Goal: Entertainment & Leisure: Consume media (video, audio)

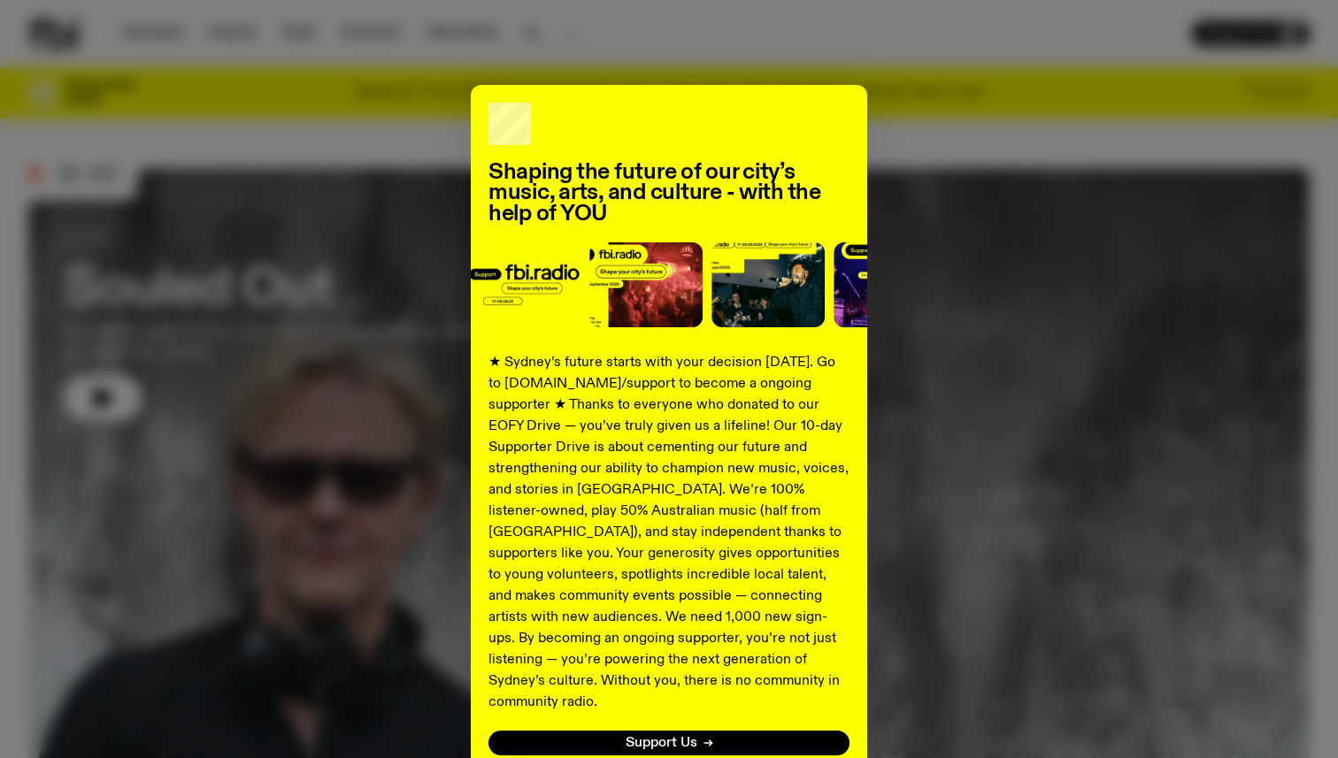
click at [736, 30] on div "Shaping the future of our city’s music, arts, and culture - with the help of YO…" at bounding box center [669, 379] width 1338 height 758
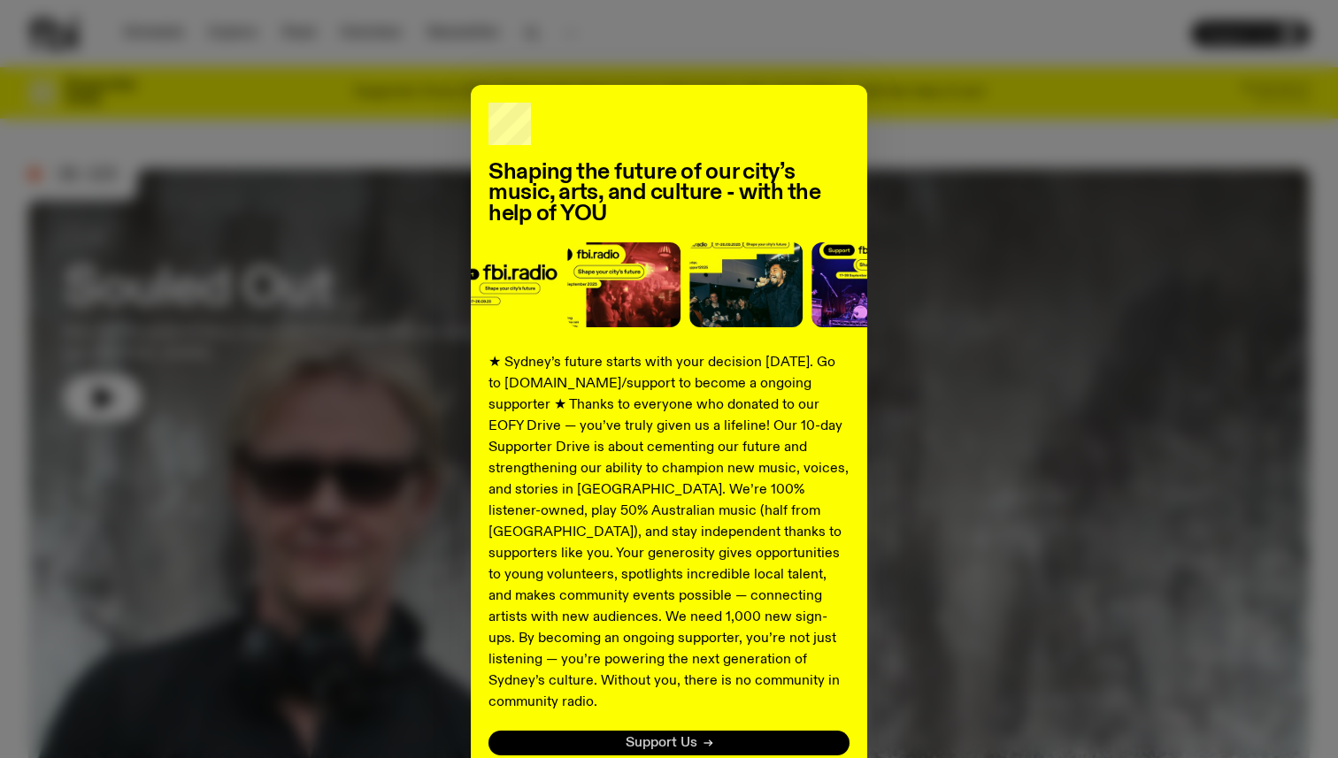
scroll to position [117, 0]
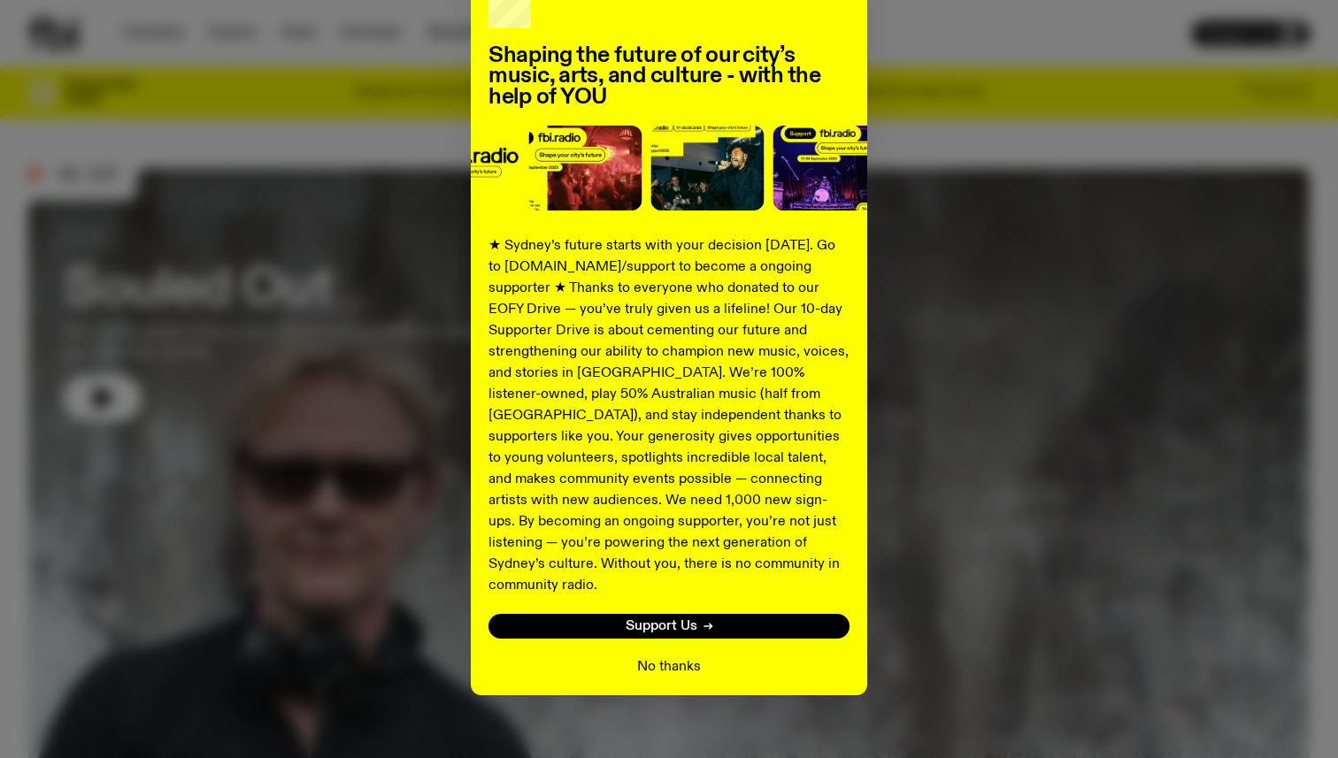
click at [698, 656] on button "No thanks" at bounding box center [669, 666] width 64 height 21
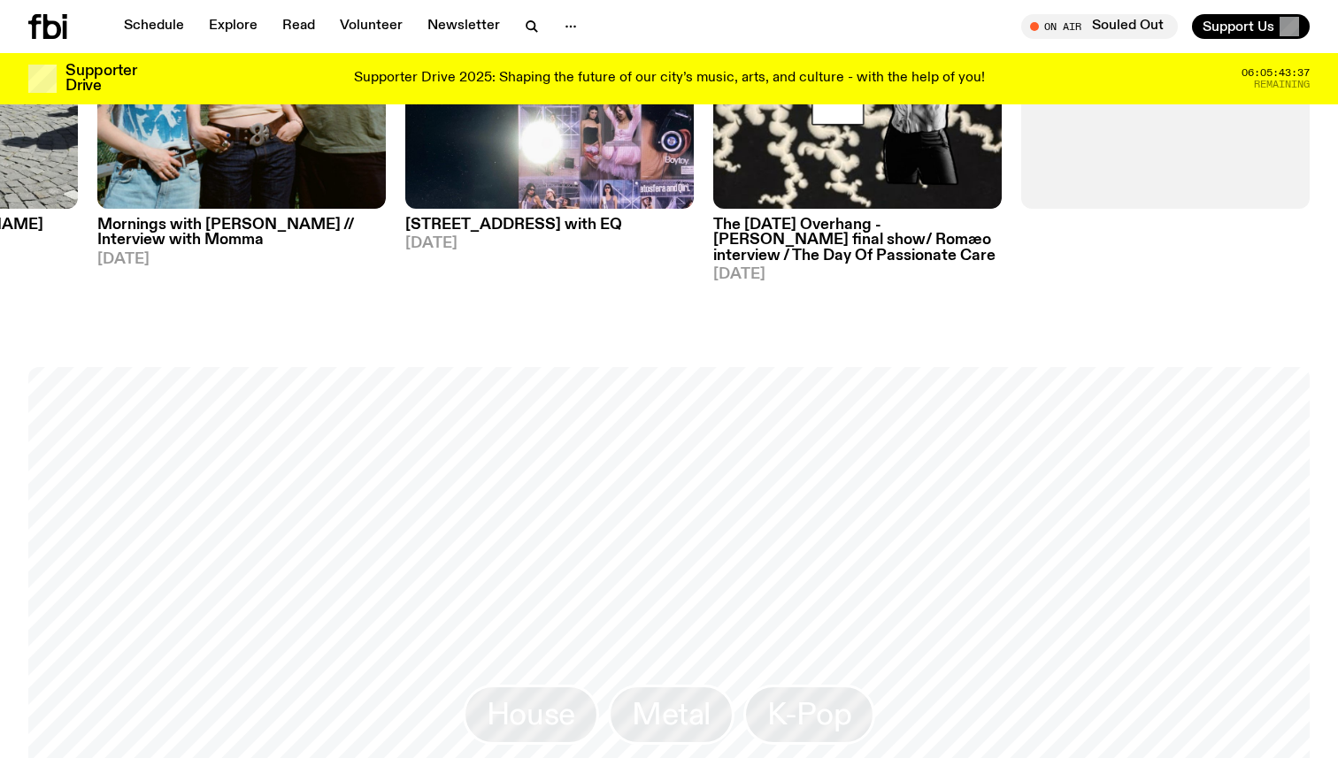
scroll to position [946, 0]
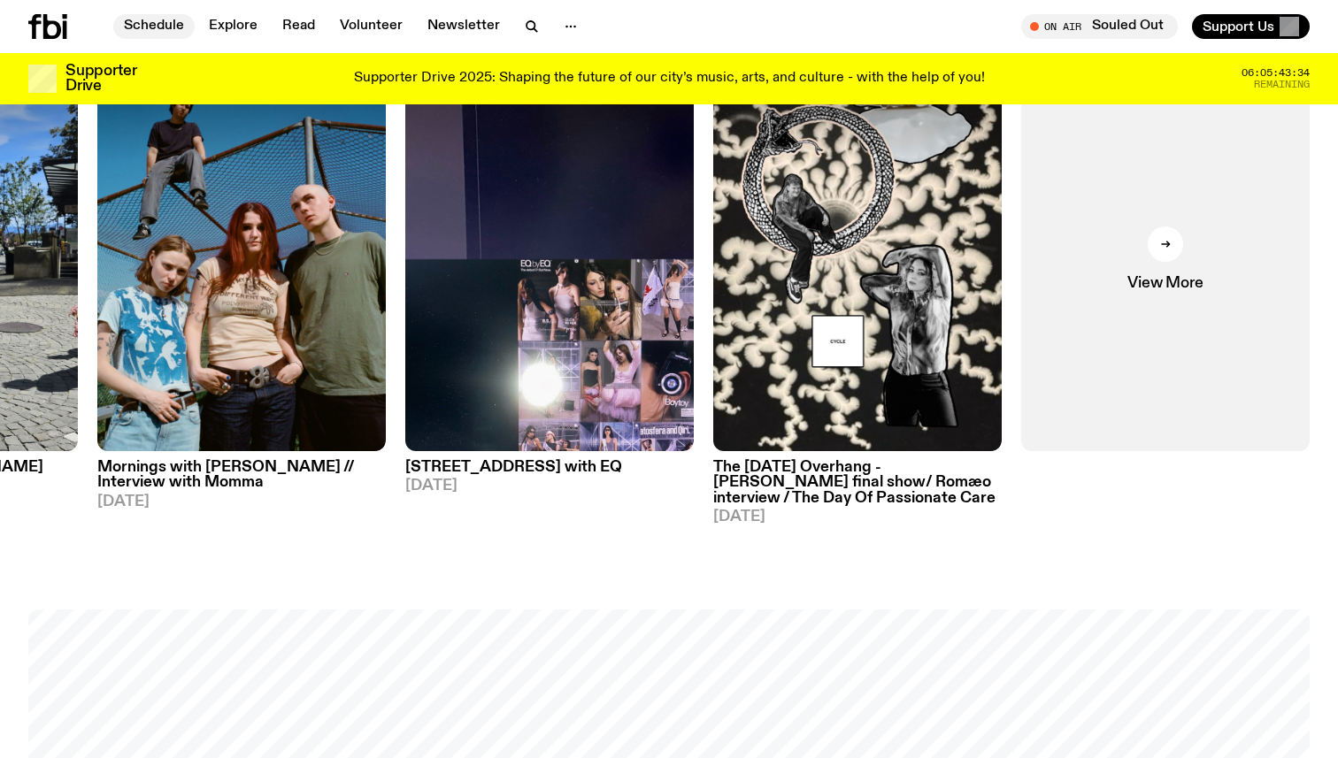
click at [153, 17] on link "Schedule" at bounding box center [153, 26] width 81 height 25
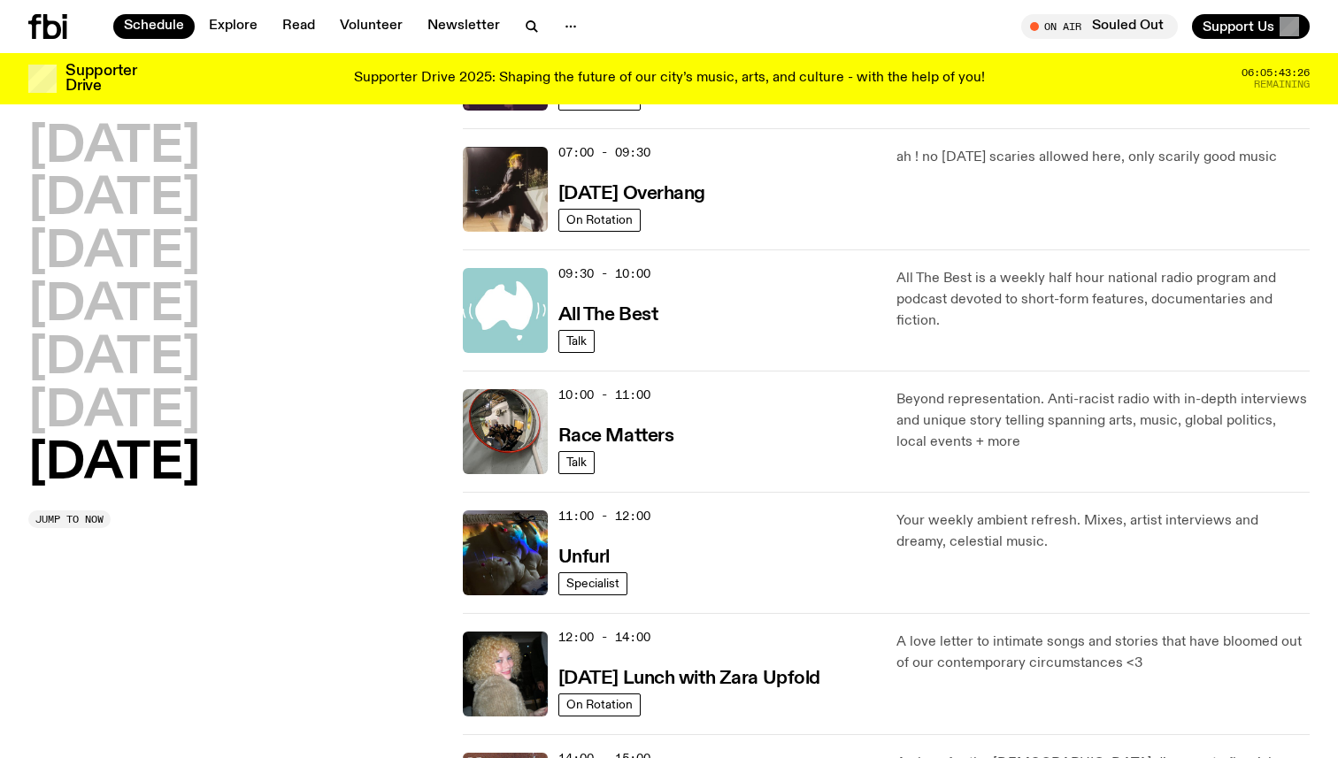
scroll to position [262, 0]
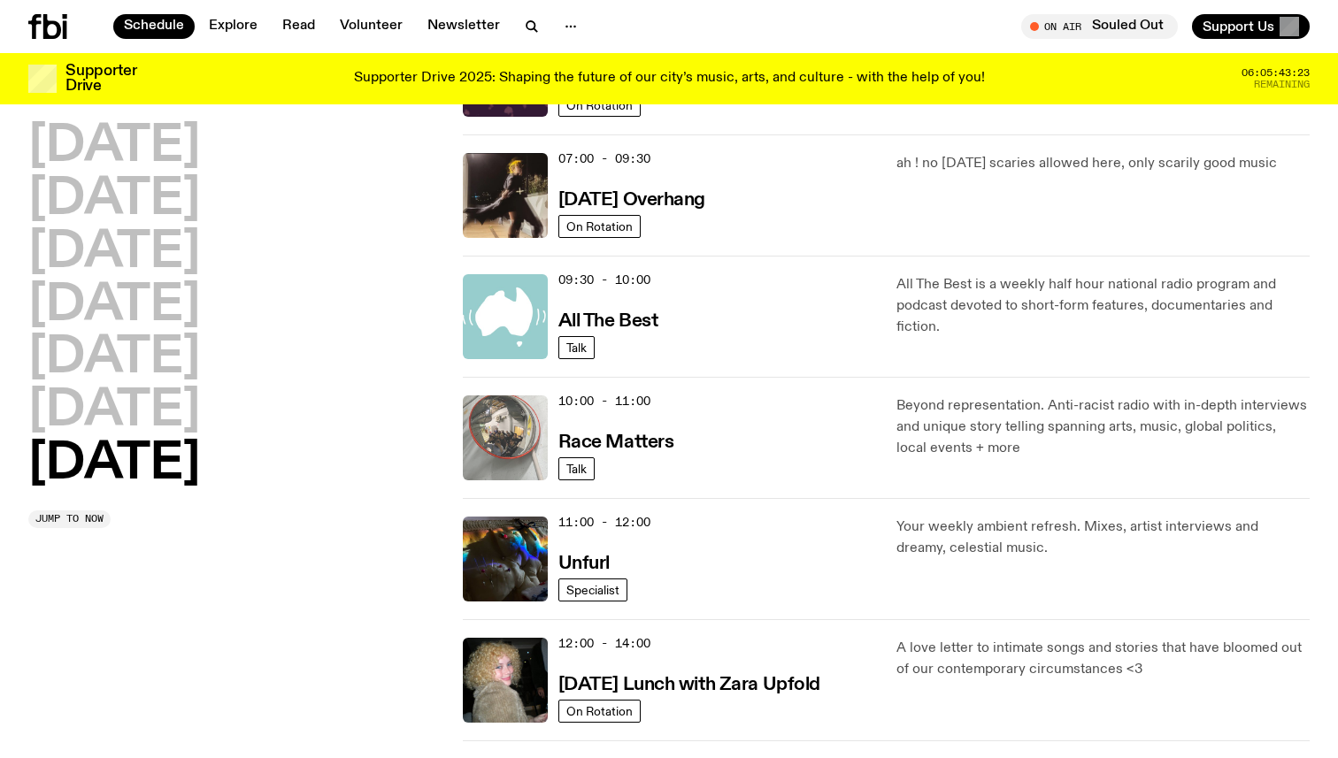
click at [489, 442] on img at bounding box center [505, 437] width 85 height 85
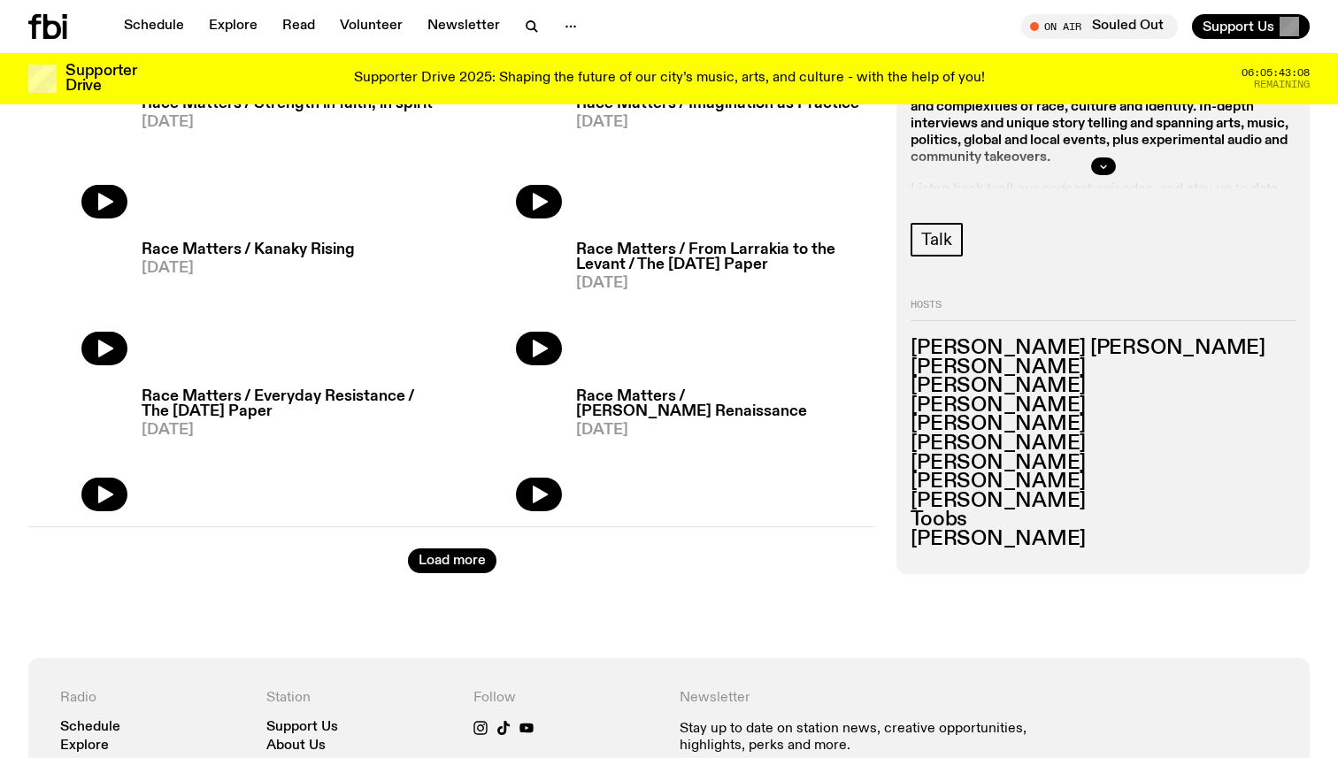
scroll to position [2883, 0]
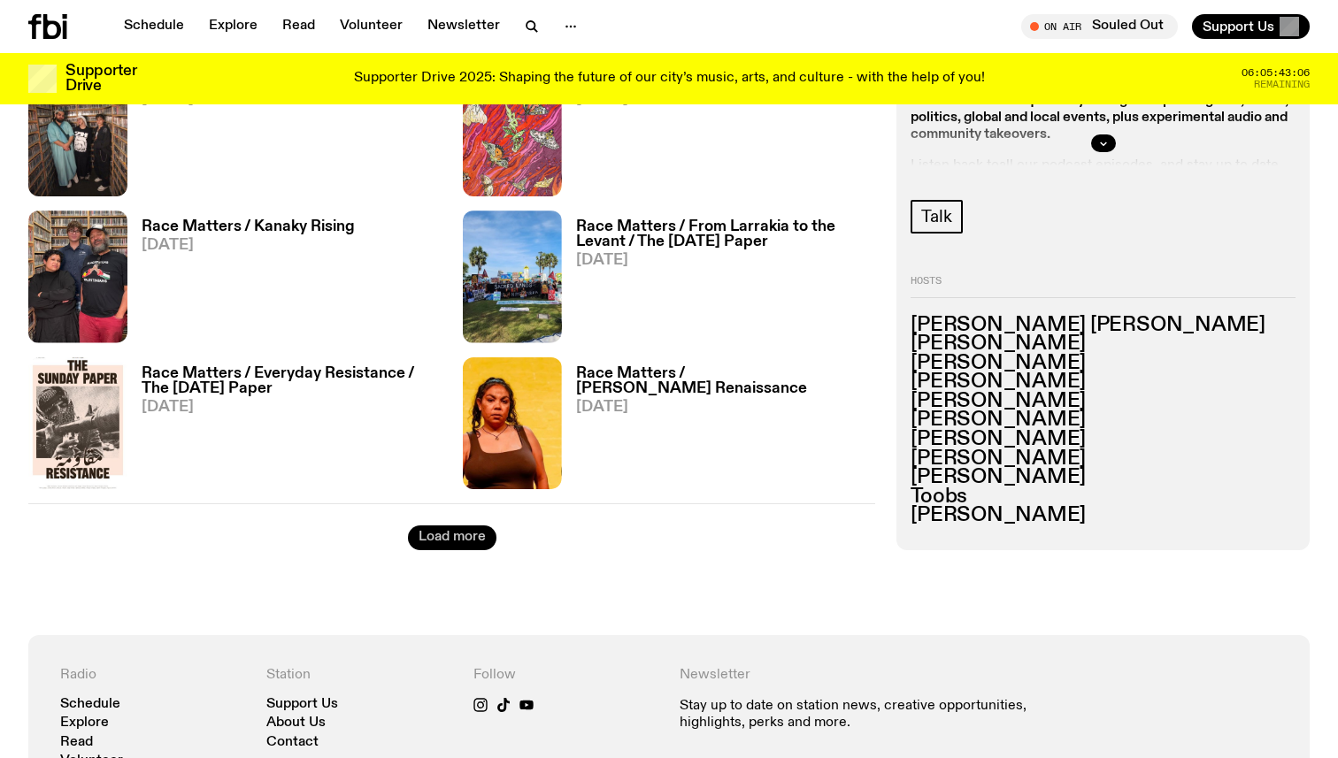
click at [458, 536] on button "Load more" at bounding box center [452, 538] width 88 height 25
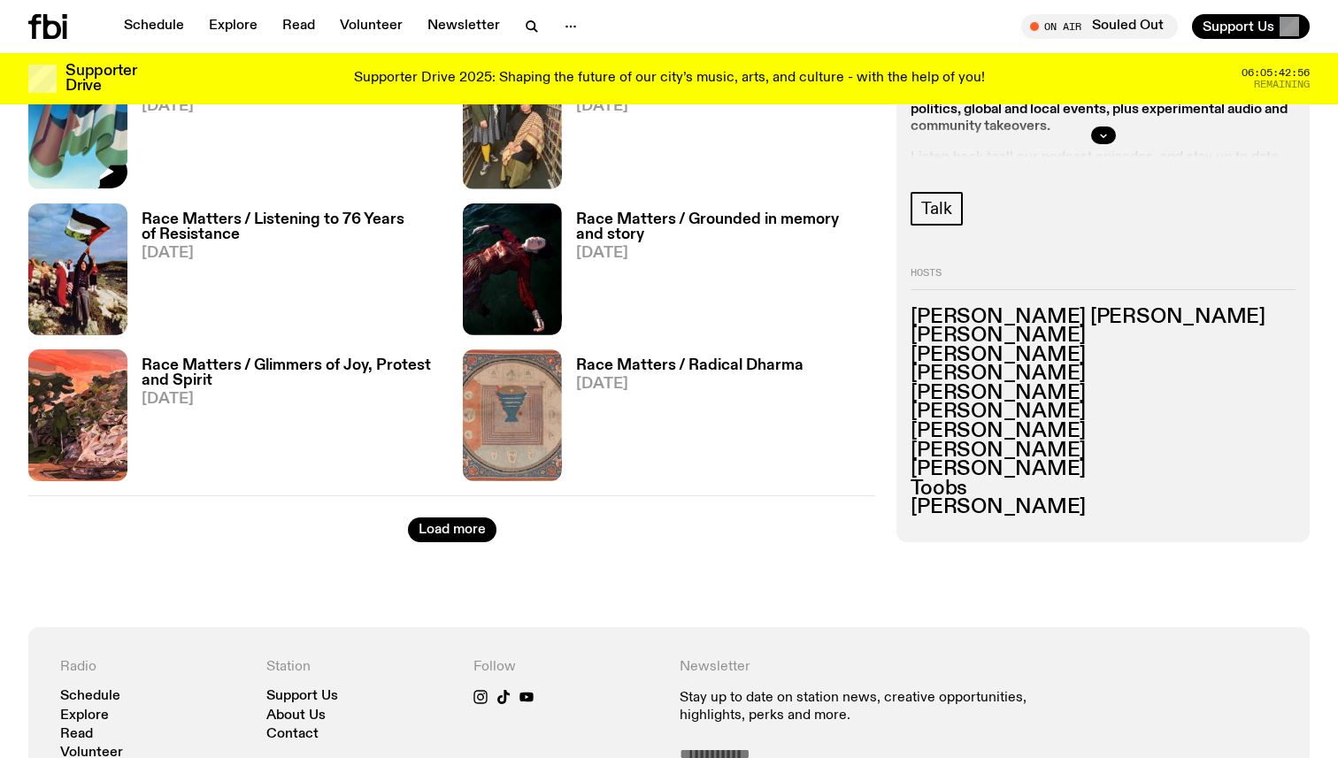
scroll to position [5232, 0]
click at [417, 528] on button "Load more" at bounding box center [452, 529] width 88 height 25
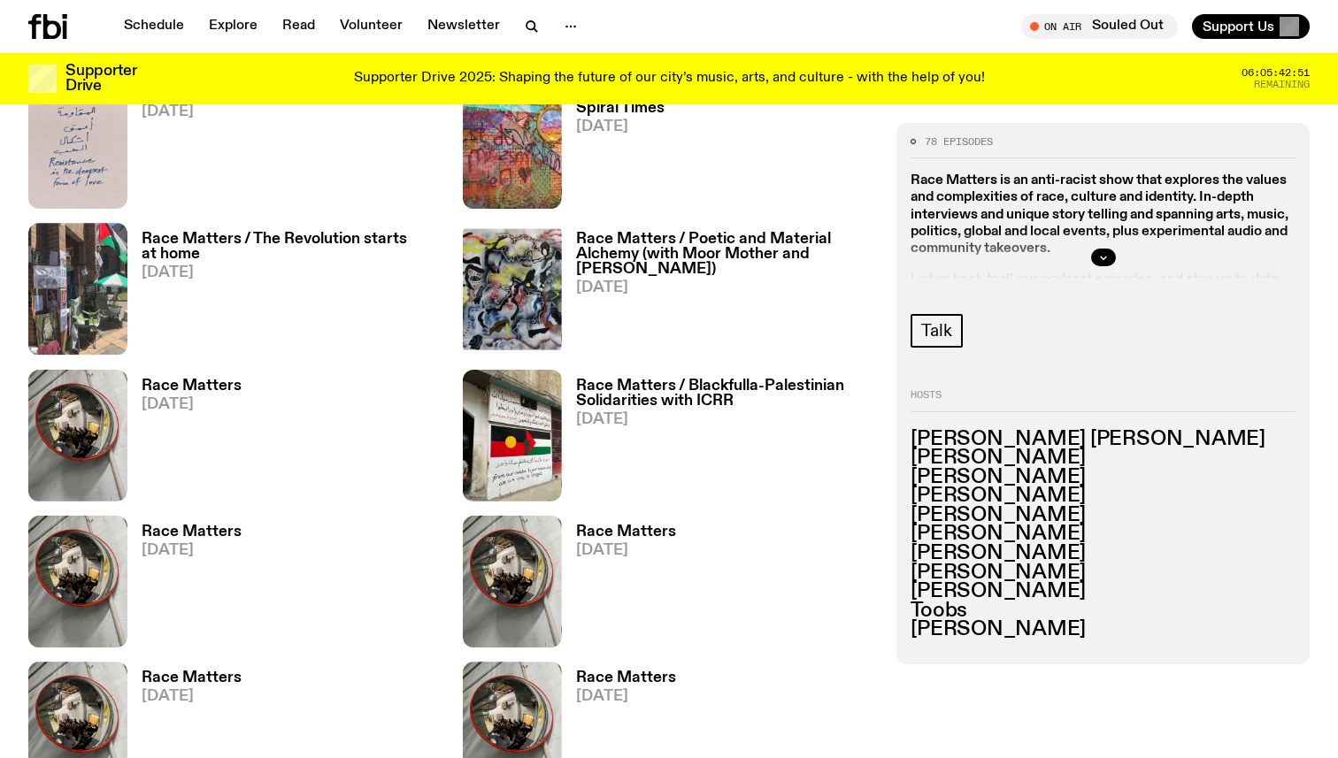
scroll to position [5940, 0]
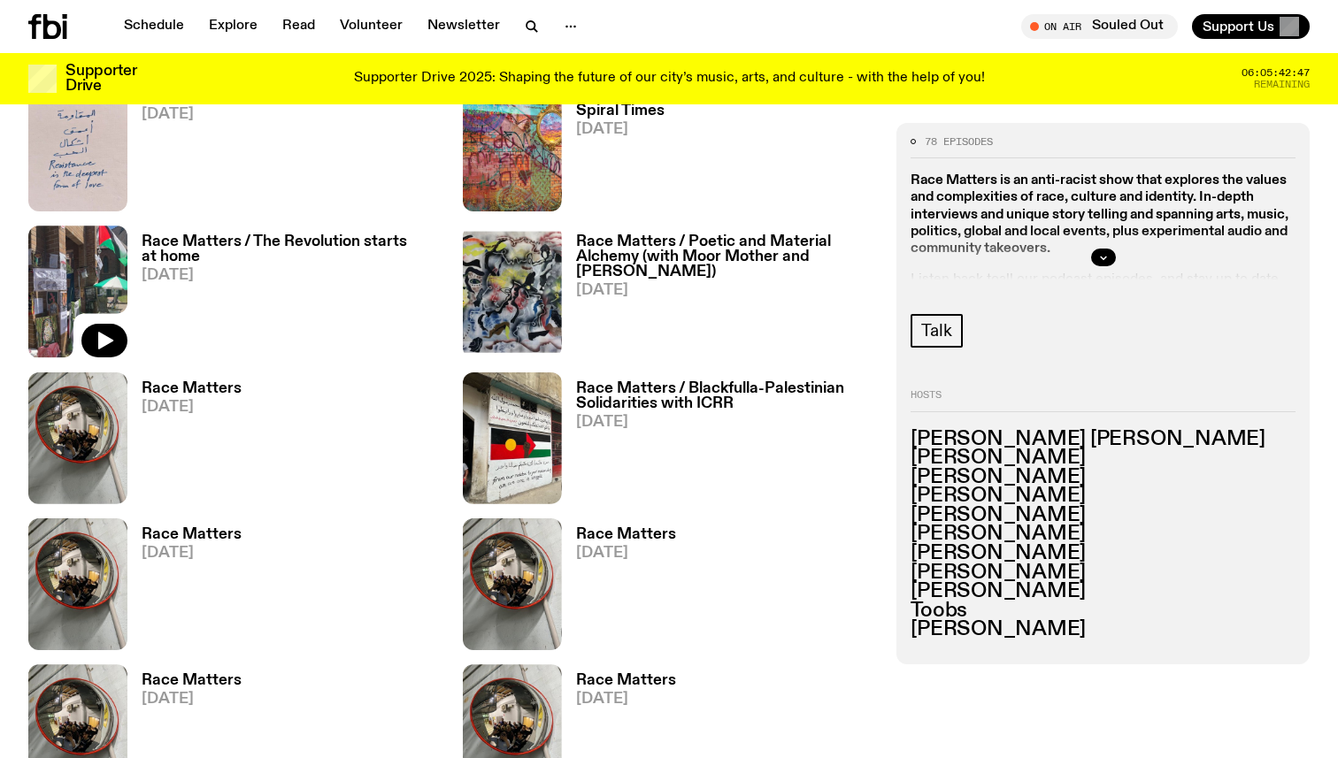
click at [58, 282] on img at bounding box center [77, 292] width 99 height 132
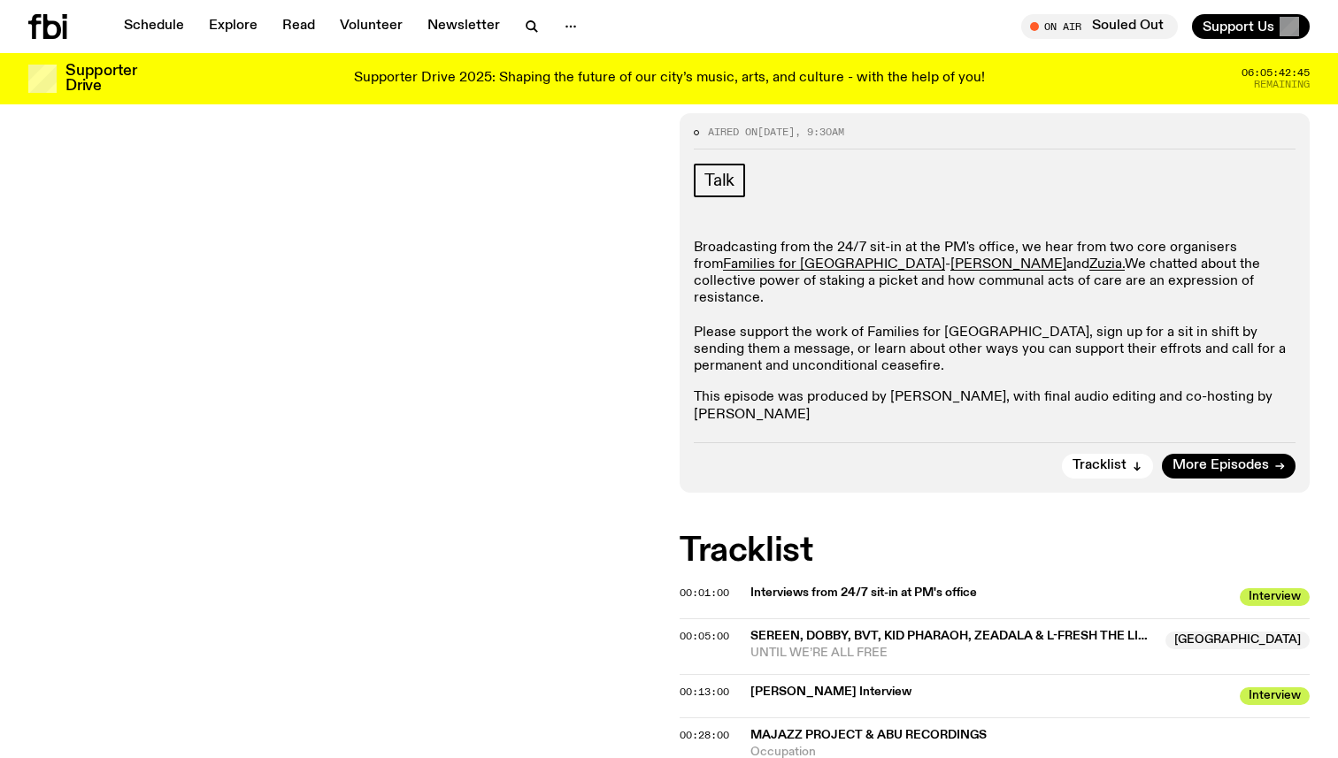
scroll to position [306, 0]
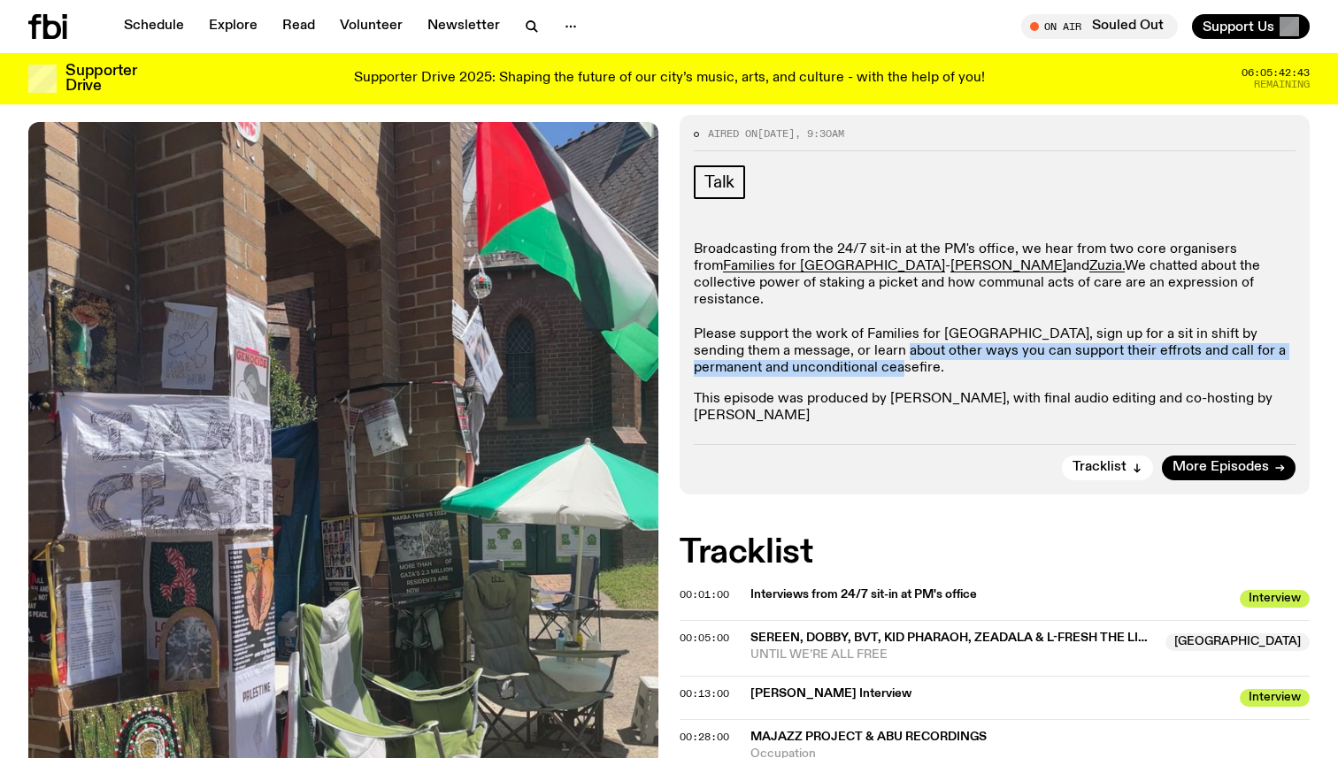
click at [861, 343] on p "Broadcasting from the 24/7 sit-in at the PM's office, we hear from two core org…" at bounding box center [995, 310] width 602 height 136
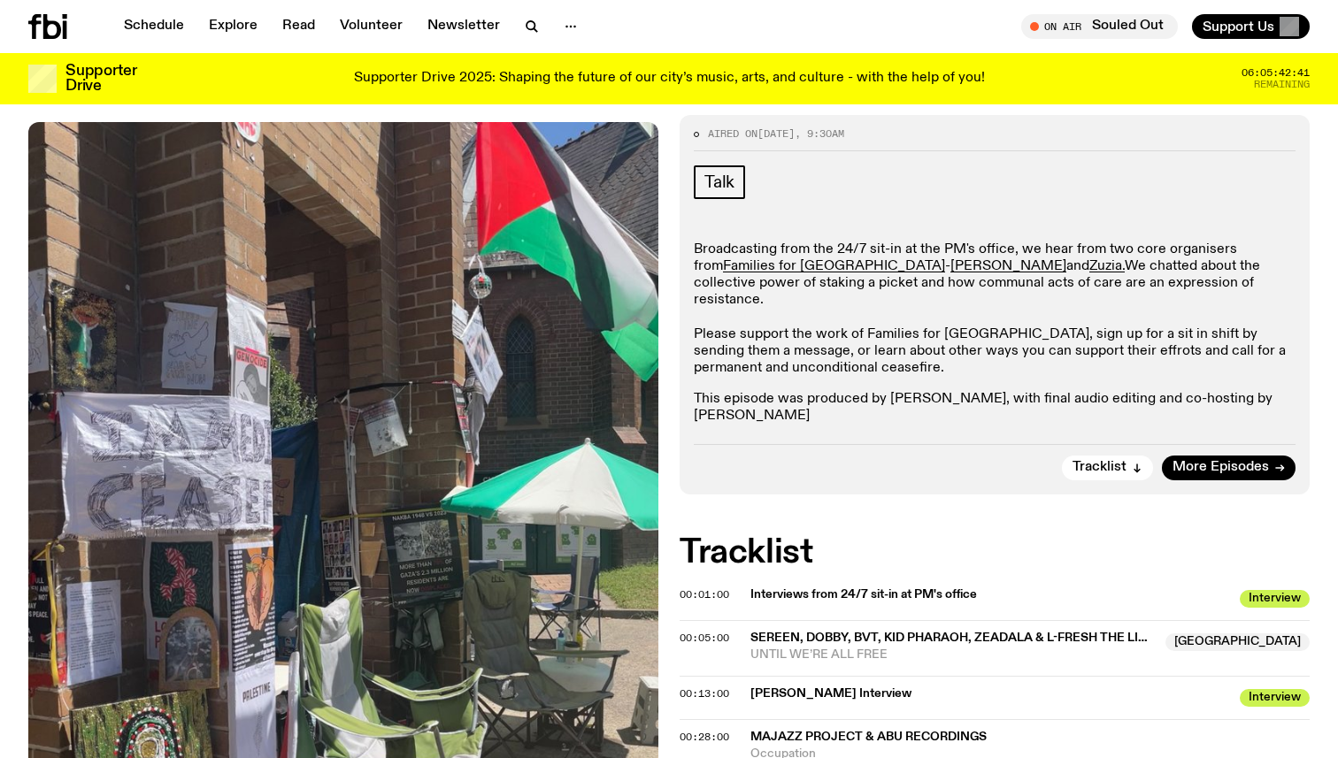
click at [863, 372] on div "Broadcasting from the 24/7 sit-in at the PM's office, we hear from two core org…" at bounding box center [995, 334] width 602 height 184
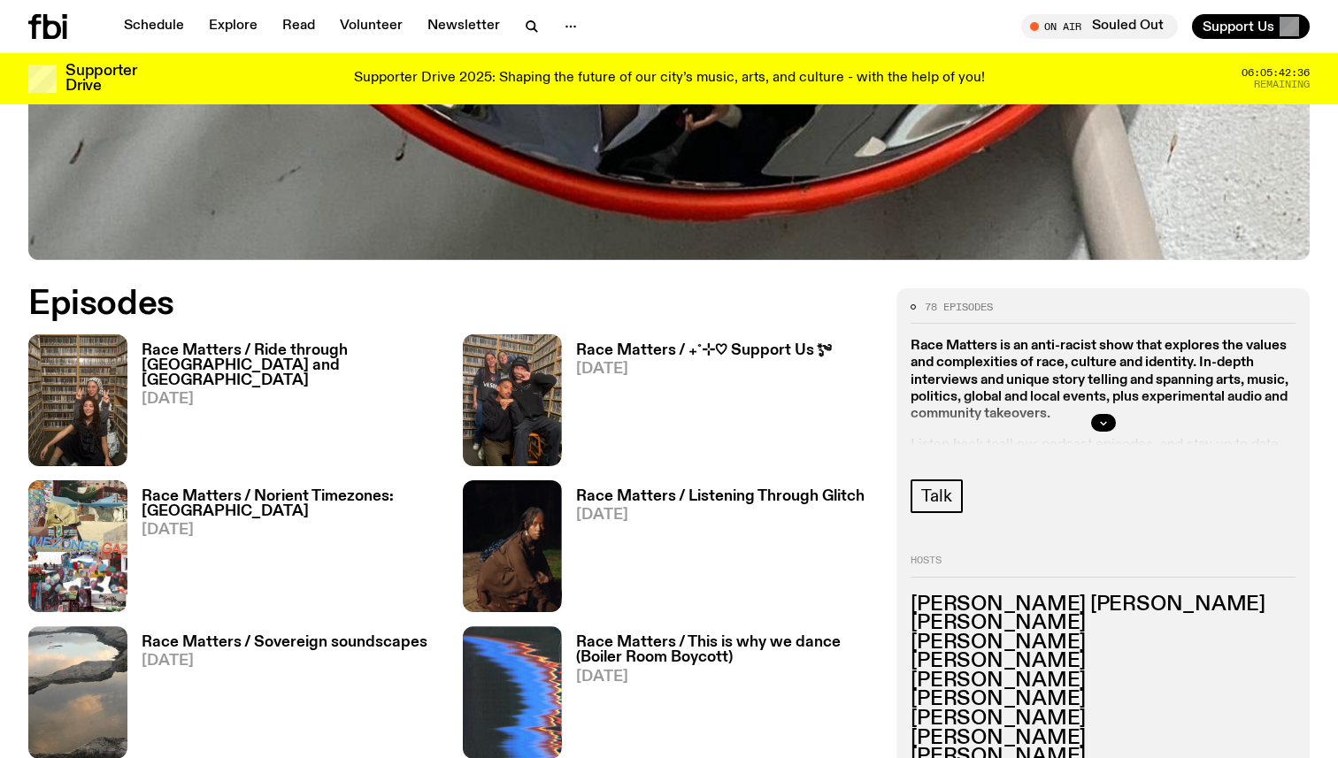
scroll to position [711, 0]
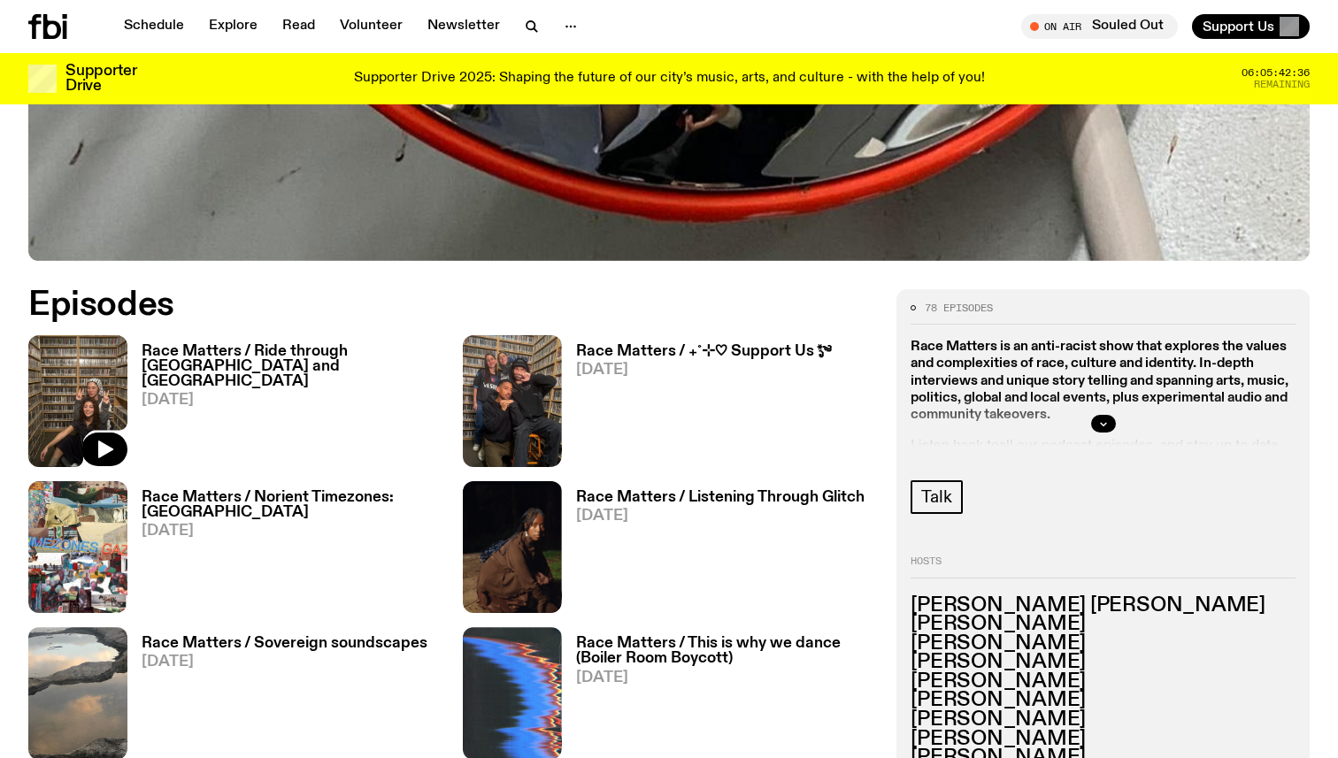
click at [77, 385] on img at bounding box center [77, 401] width 99 height 132
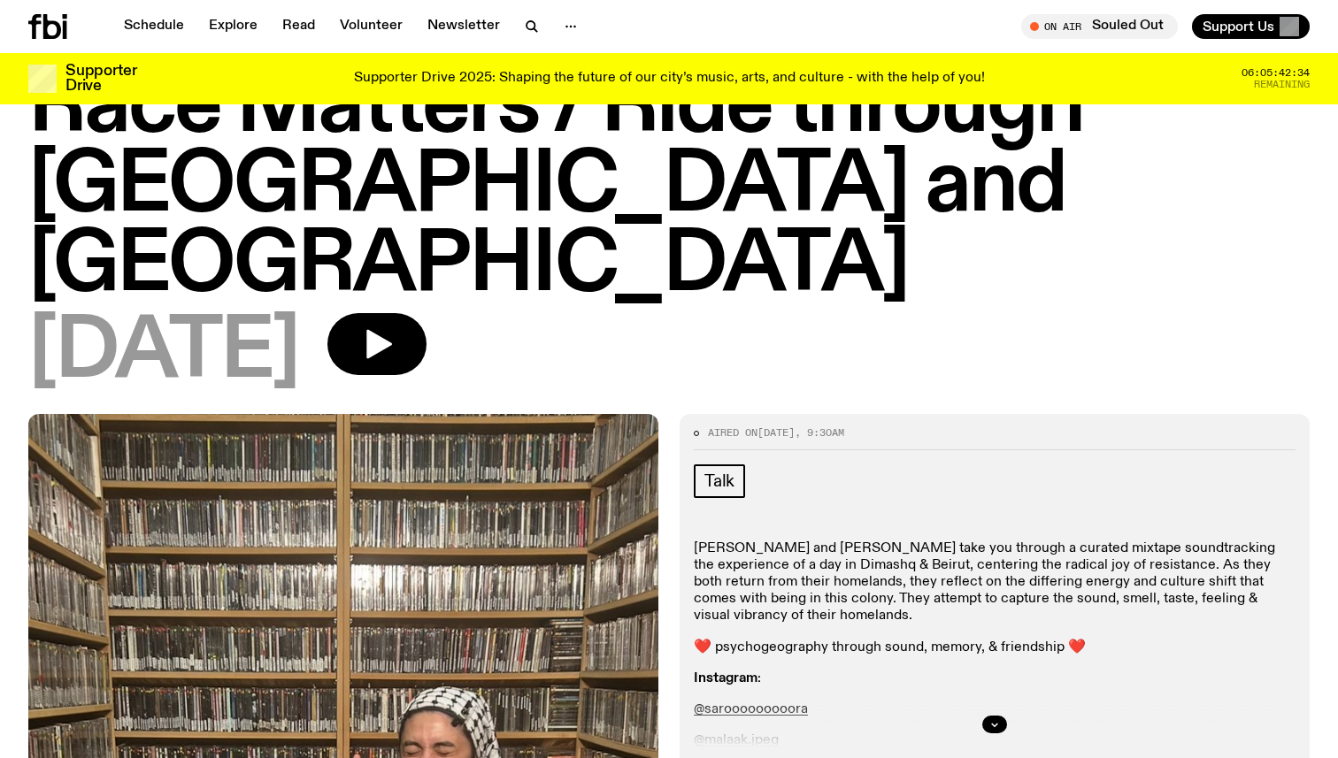
scroll to position [27, 0]
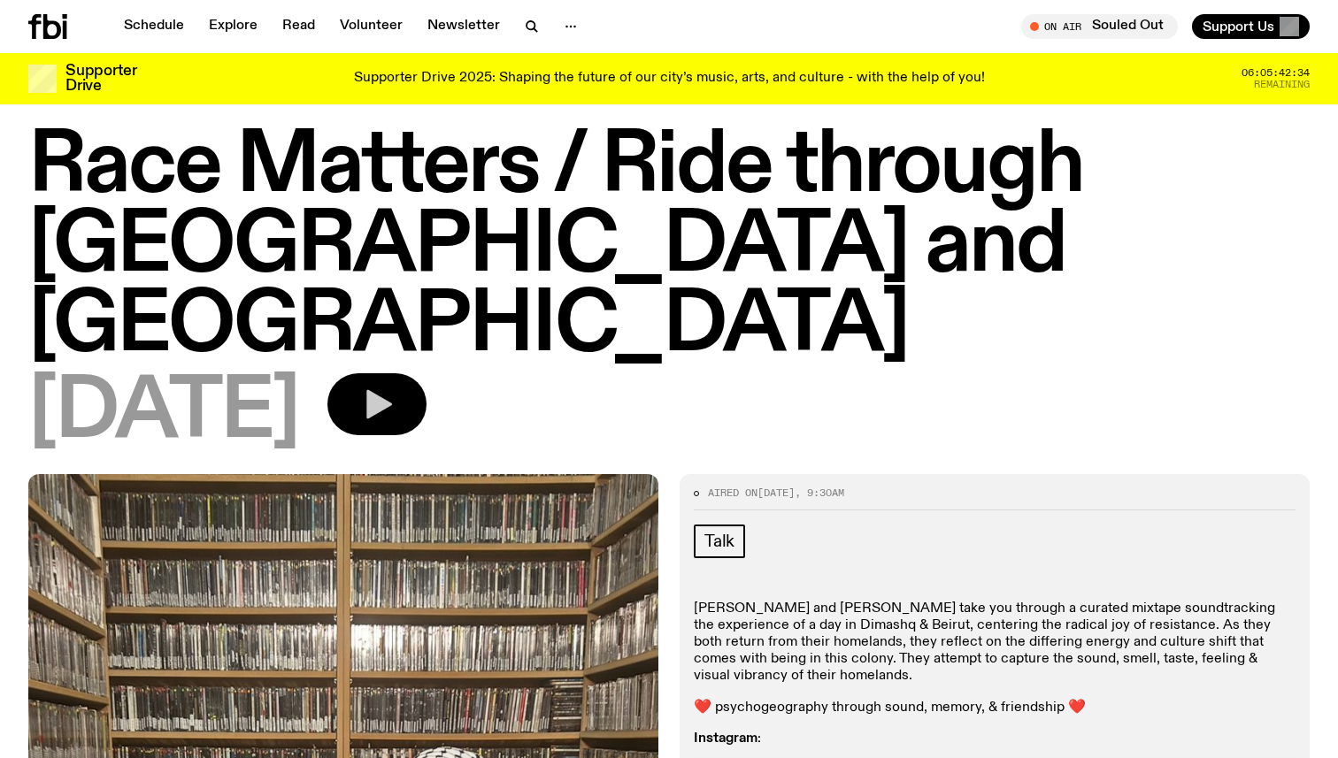
click at [395, 387] on icon "button" at bounding box center [376, 404] width 35 height 35
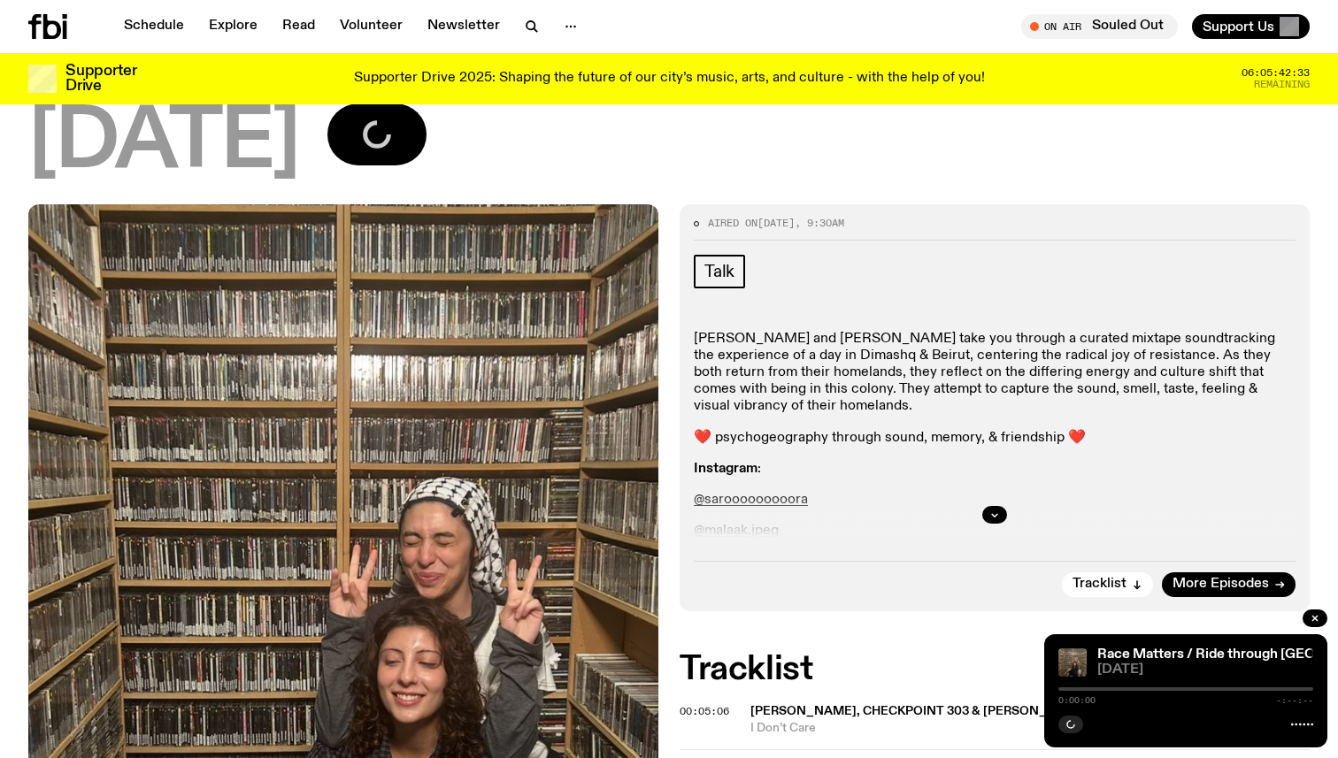
scroll to position [314, 0]
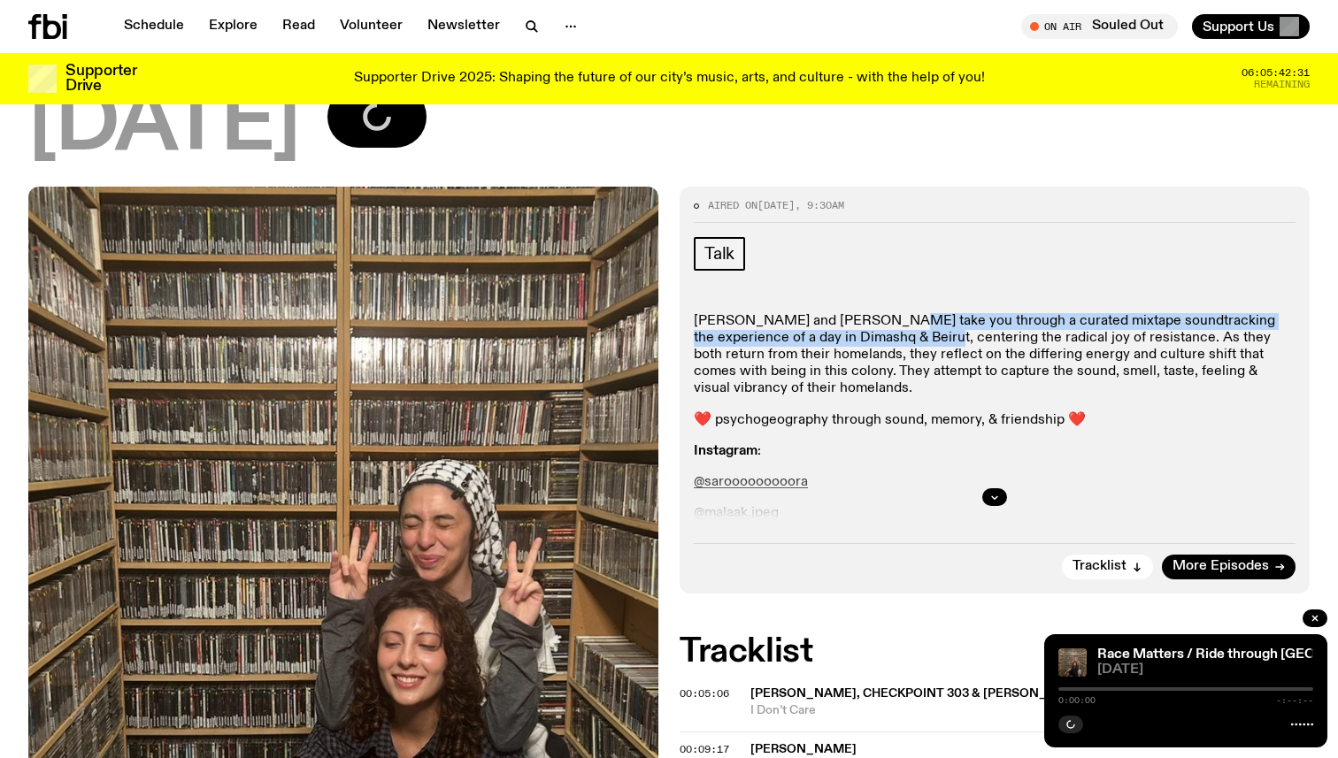
drag, startPoint x: 872, startPoint y: 268, endPoint x: 877, endPoint y: 241, distance: 27.8
click at [877, 313] on p "[PERSON_NAME] and [PERSON_NAME] take you through a curated mixtape soundtrackin…" at bounding box center [995, 355] width 602 height 85
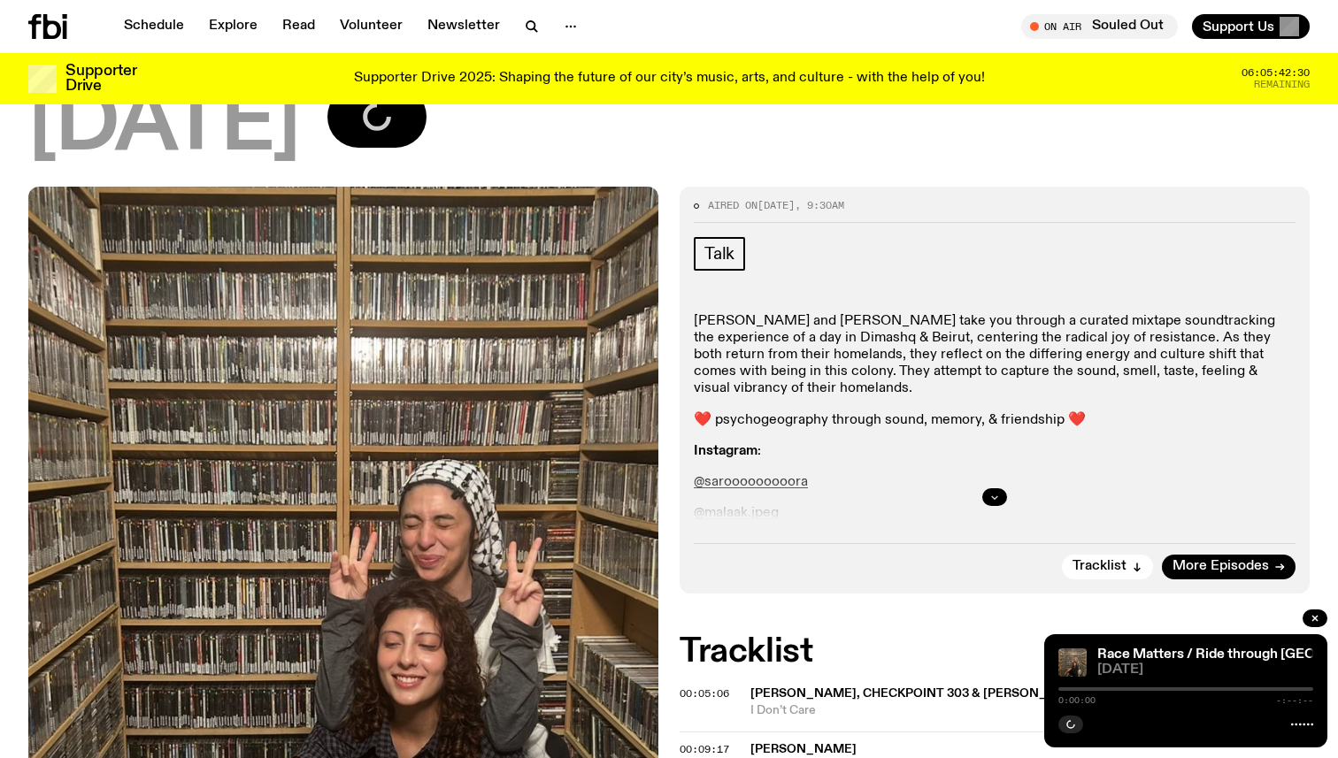
click at [992, 488] on button "button" at bounding box center [994, 497] width 25 height 18
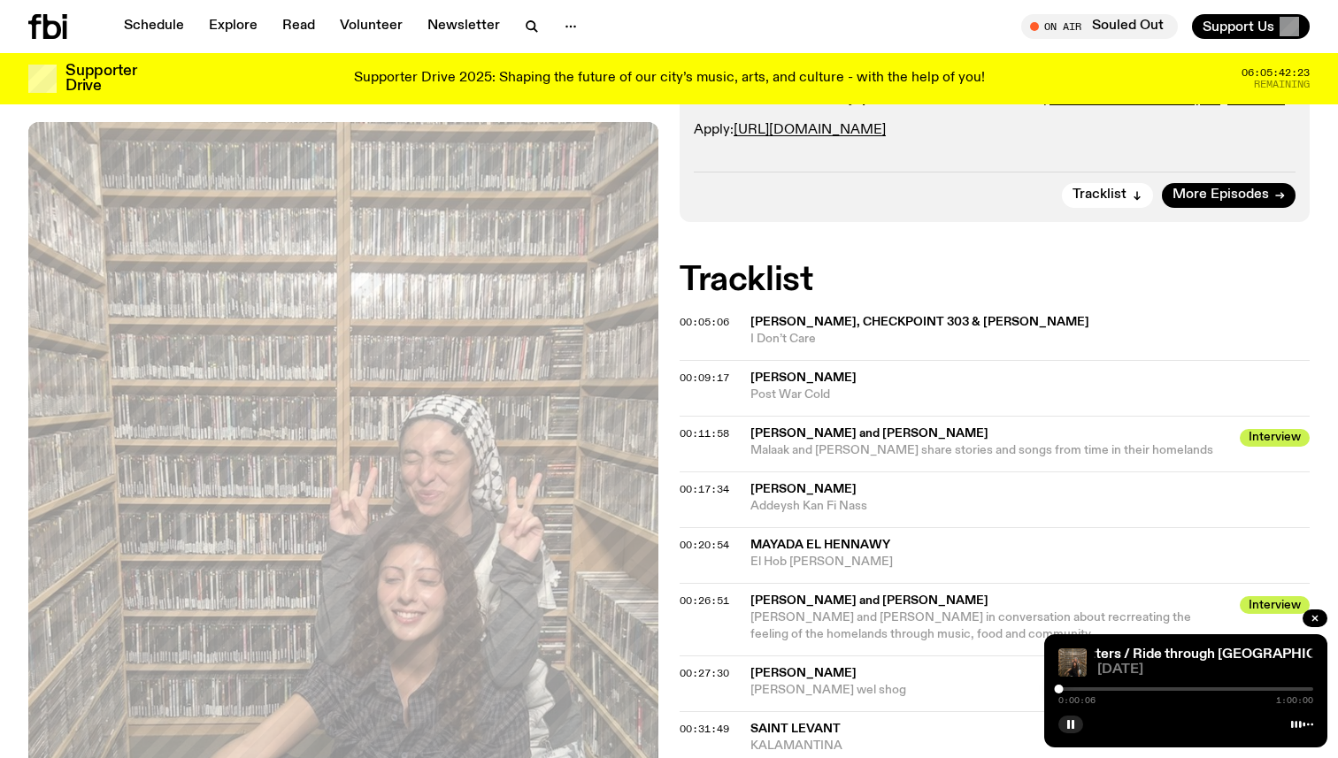
scroll to position [1092, 0]
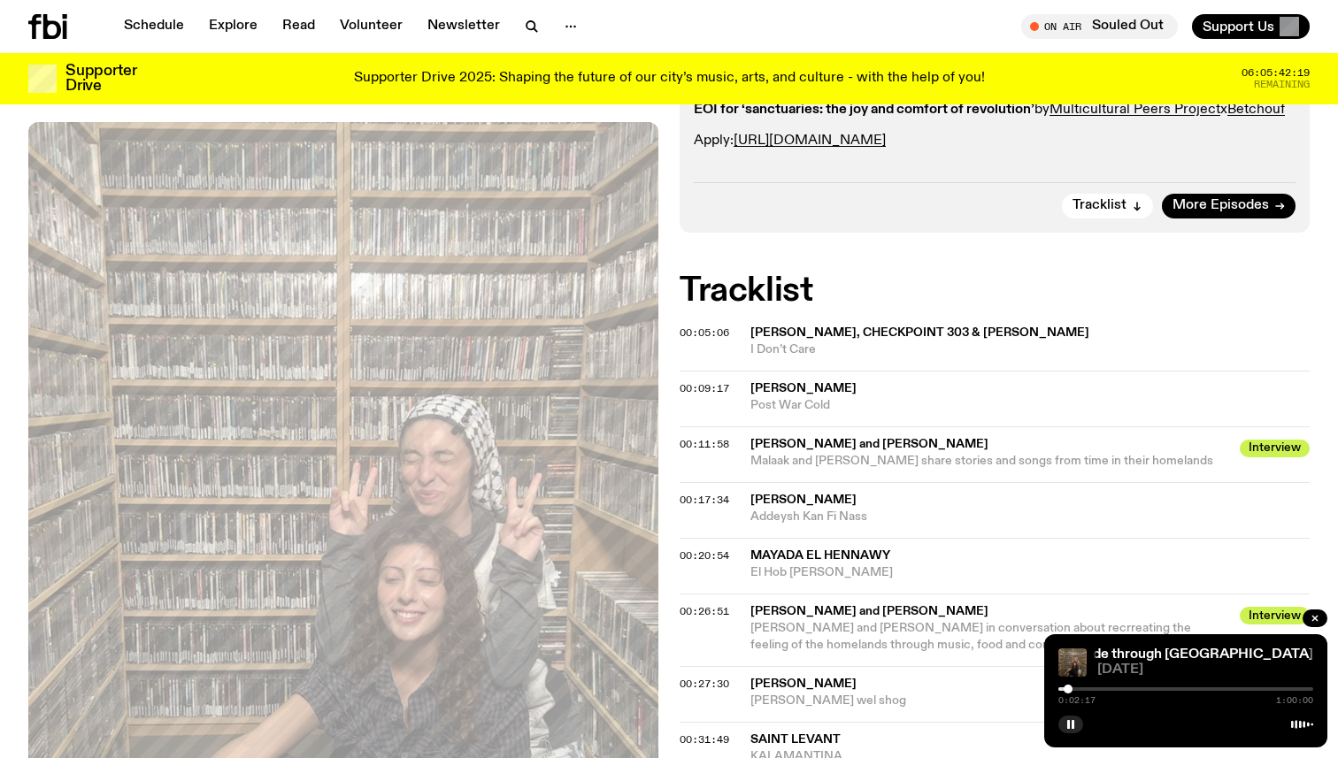
click at [1068, 689] on div at bounding box center [1067, 689] width 9 height 9
drag, startPoint x: 1070, startPoint y: 688, endPoint x: 1081, endPoint y: 690, distance: 10.8
click at [1081, 690] on div at bounding box center [1081, 689] width 9 height 9
drag, startPoint x: 1078, startPoint y: 692, endPoint x: 1093, endPoint y: 692, distance: 15.0
click at [1093, 692] on div at bounding box center [1092, 689] width 9 height 9
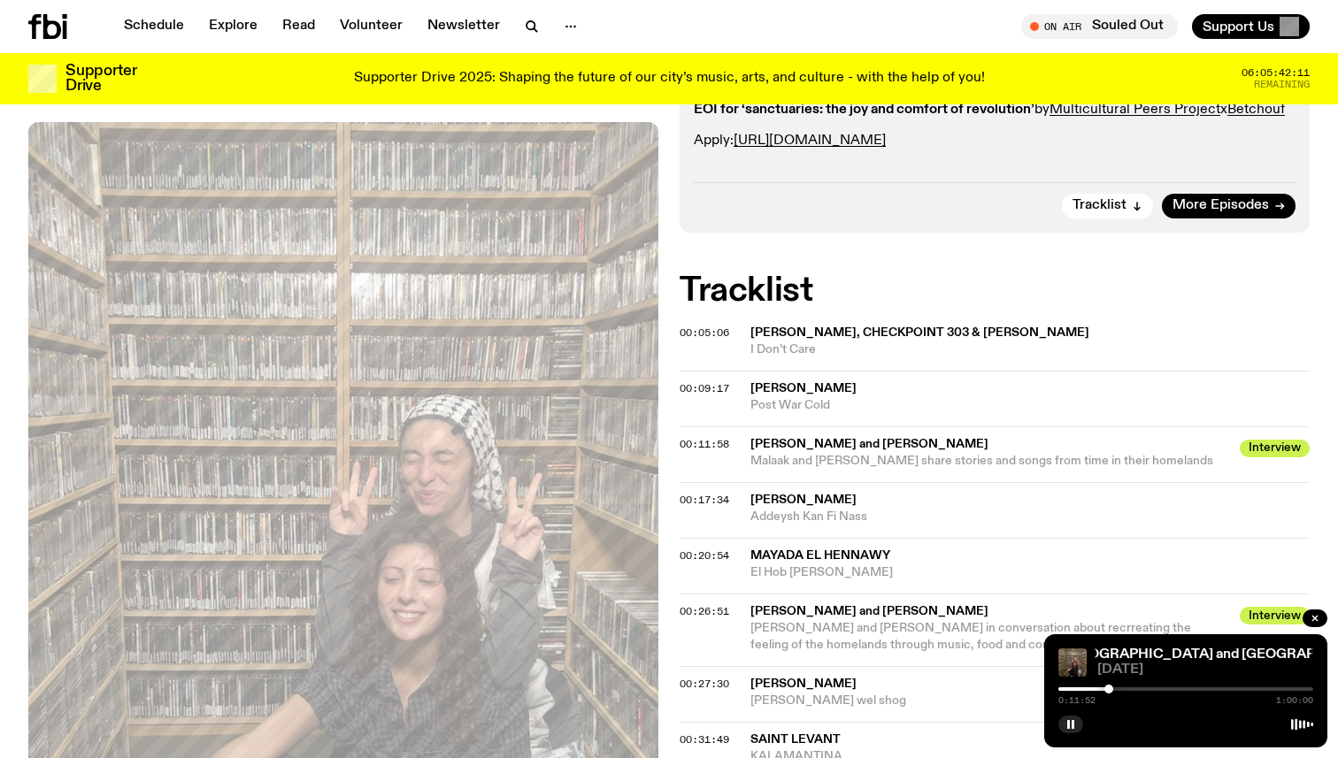
drag, startPoint x: 1092, startPoint y: 689, endPoint x: 1109, endPoint y: 690, distance: 16.8
click at [1109, 690] on div at bounding box center [1108, 689] width 9 height 9
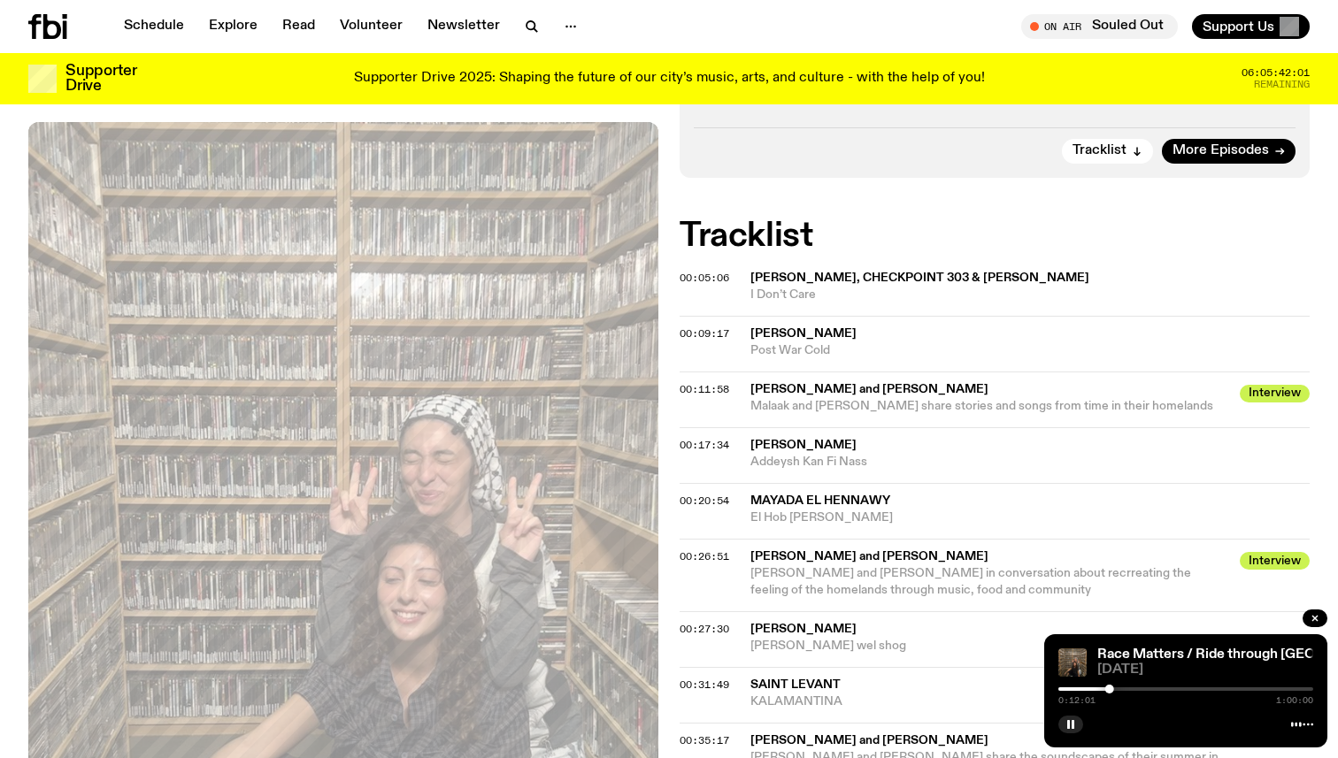
scroll to position [1124, 0]
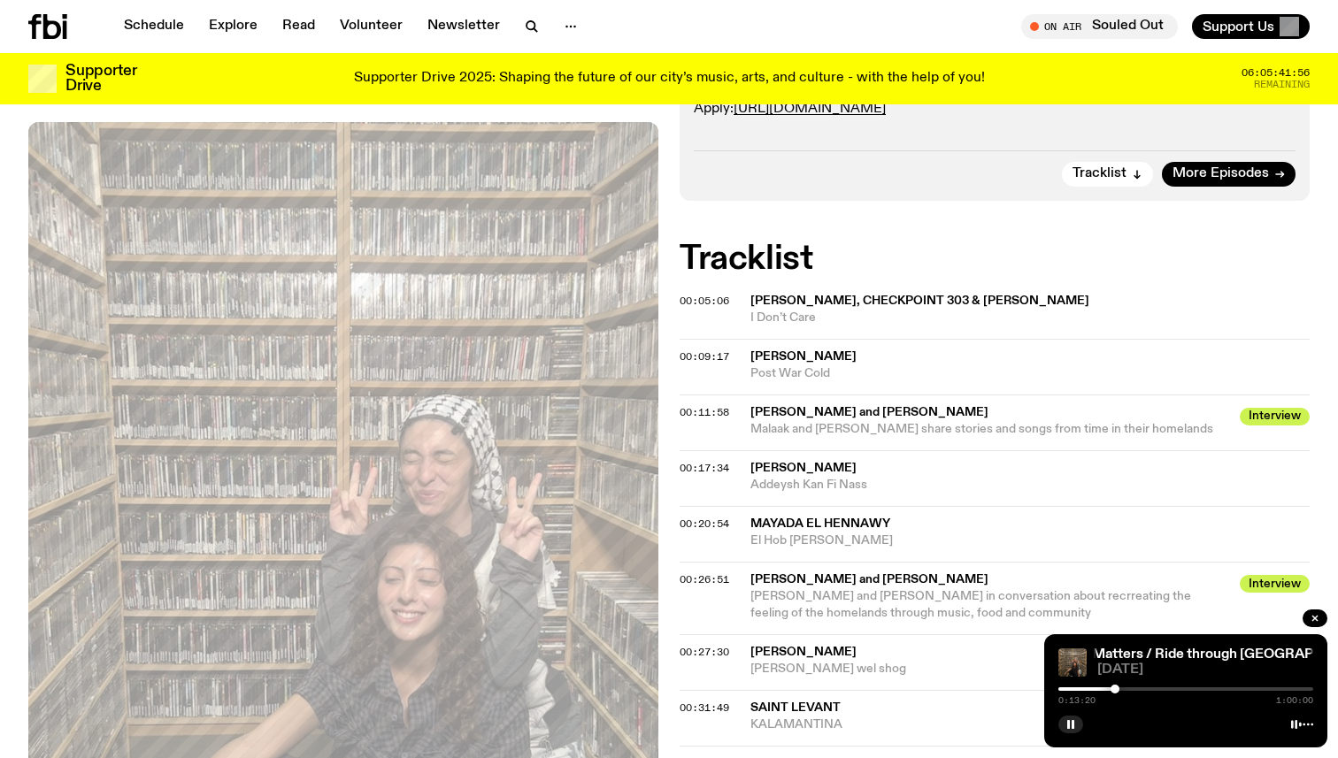
click at [1116, 689] on div at bounding box center [1114, 689] width 9 height 9
click at [1111, 689] on div at bounding box center [1111, 689] width 9 height 9
click at [1113, 689] on div at bounding box center [1113, 689] width 9 height 9
click at [1109, 689] on div at bounding box center [1109, 689] width 9 height 9
click at [1110, 689] on div at bounding box center [1110, 689] width 9 height 9
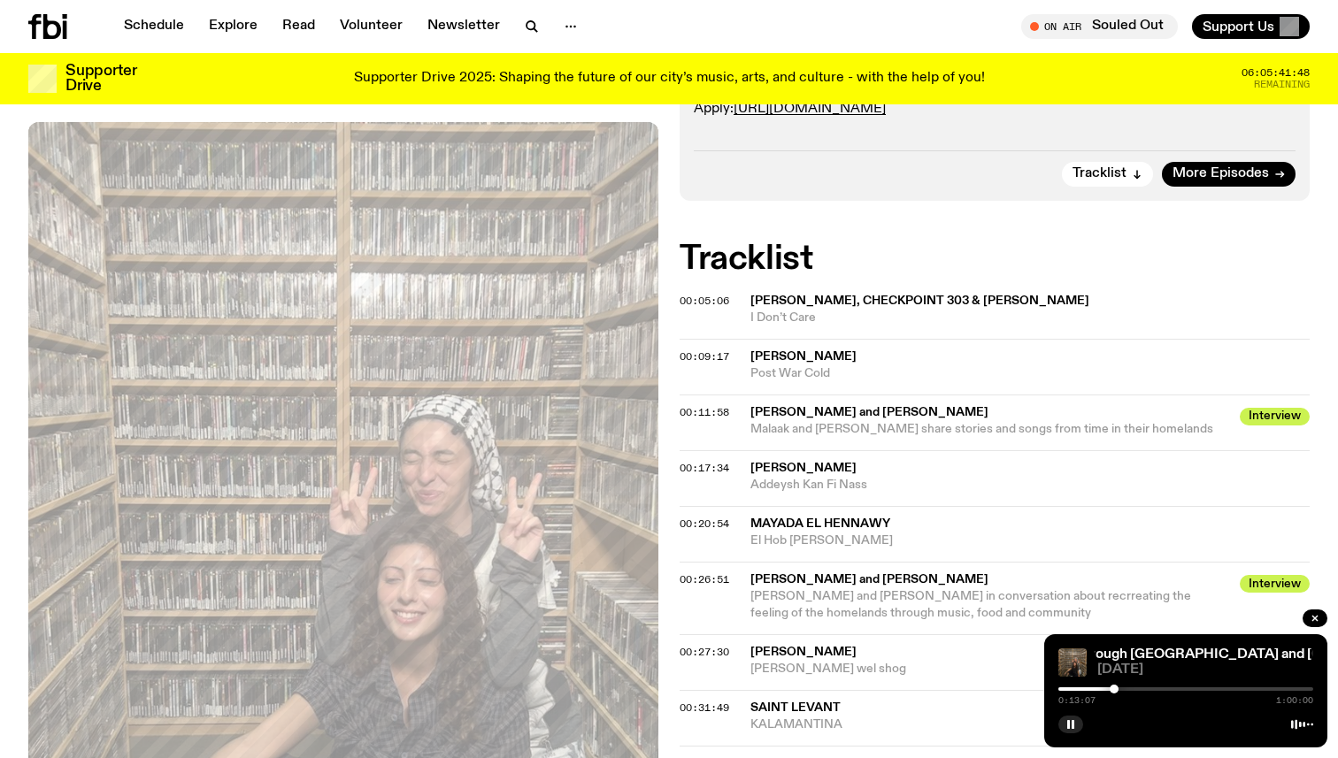
click at [1114, 691] on div at bounding box center [1113, 689] width 9 height 9
click at [1109, 691] on div at bounding box center [1108, 689] width 9 height 9
click at [1109, 691] on div at bounding box center [1109, 689] width 9 height 9
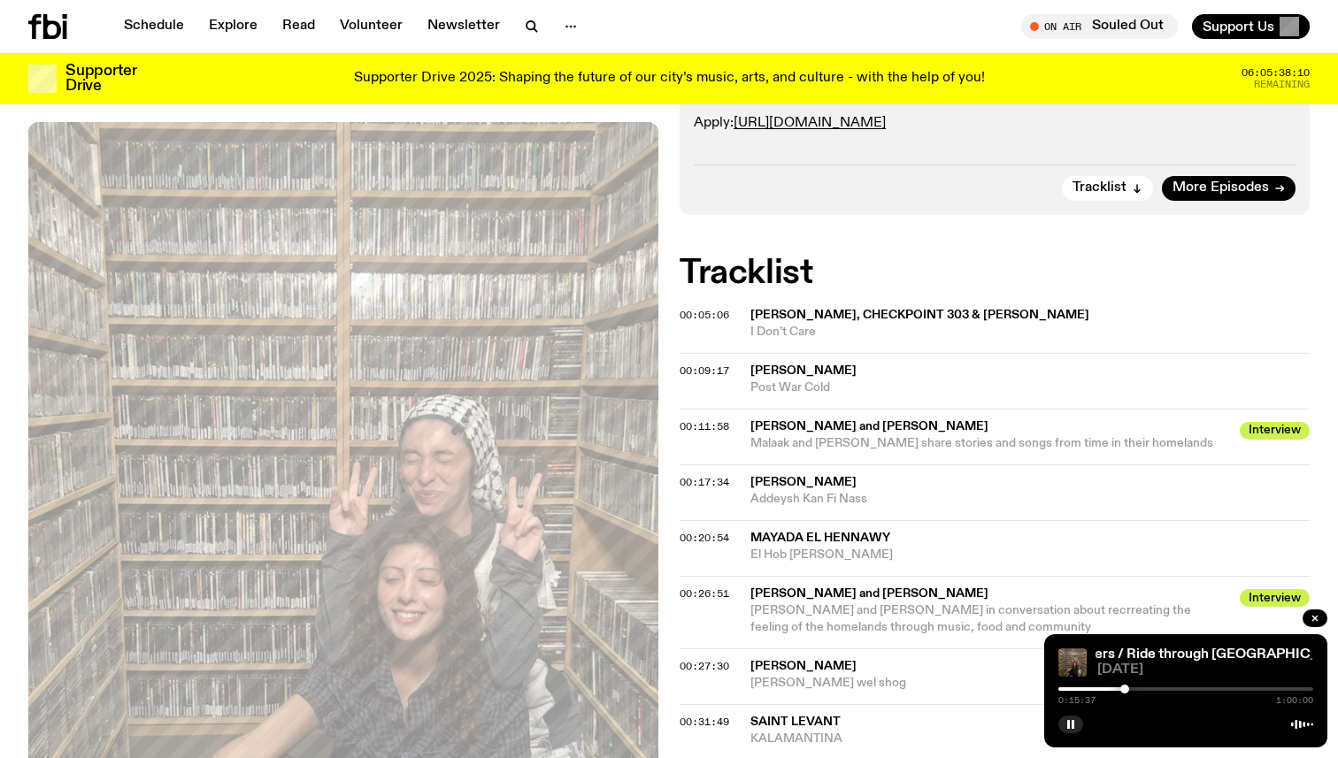
scroll to position [1101, 0]
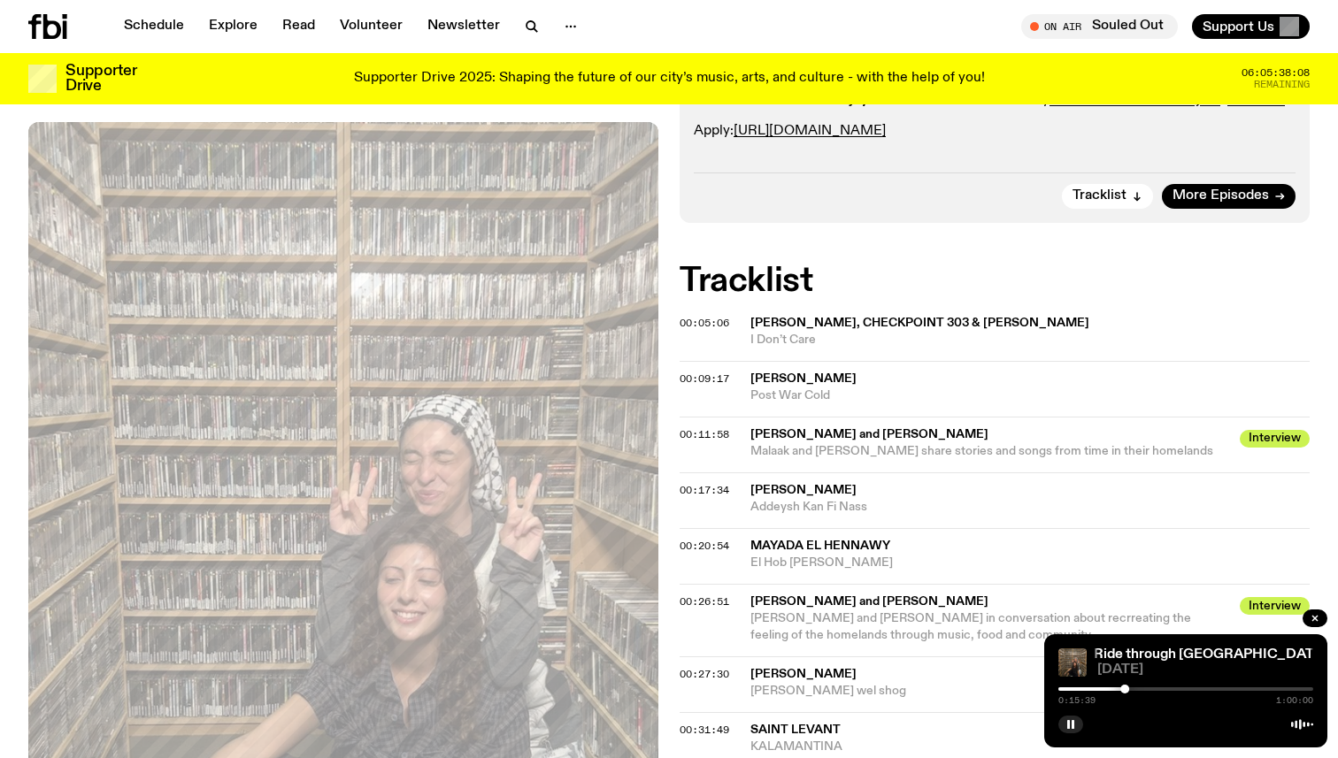
click at [1130, 689] on div at bounding box center [1185, 689] width 255 height 4
click at [1155, 689] on div at bounding box center [1185, 689] width 255 height 4
click at [1170, 689] on div at bounding box center [1185, 689] width 255 height 4
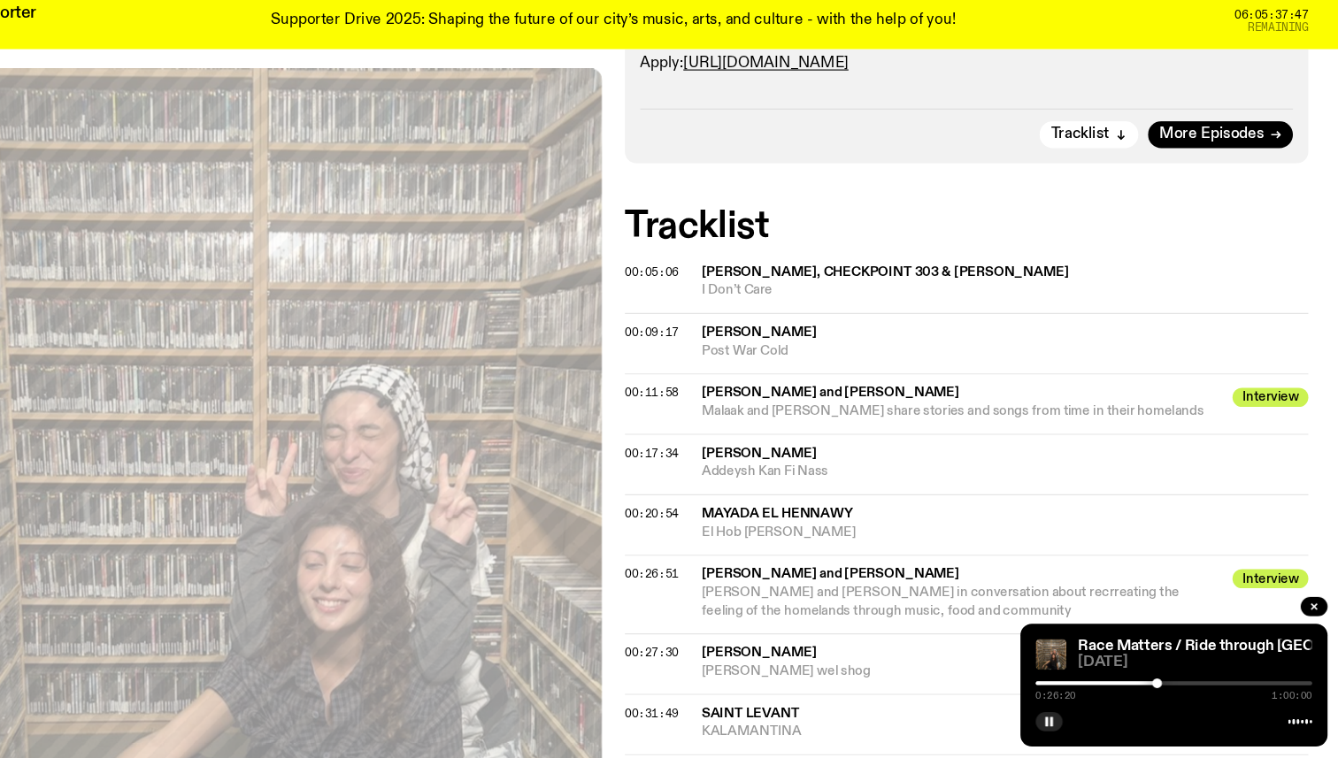
scroll to position [1114, 0]
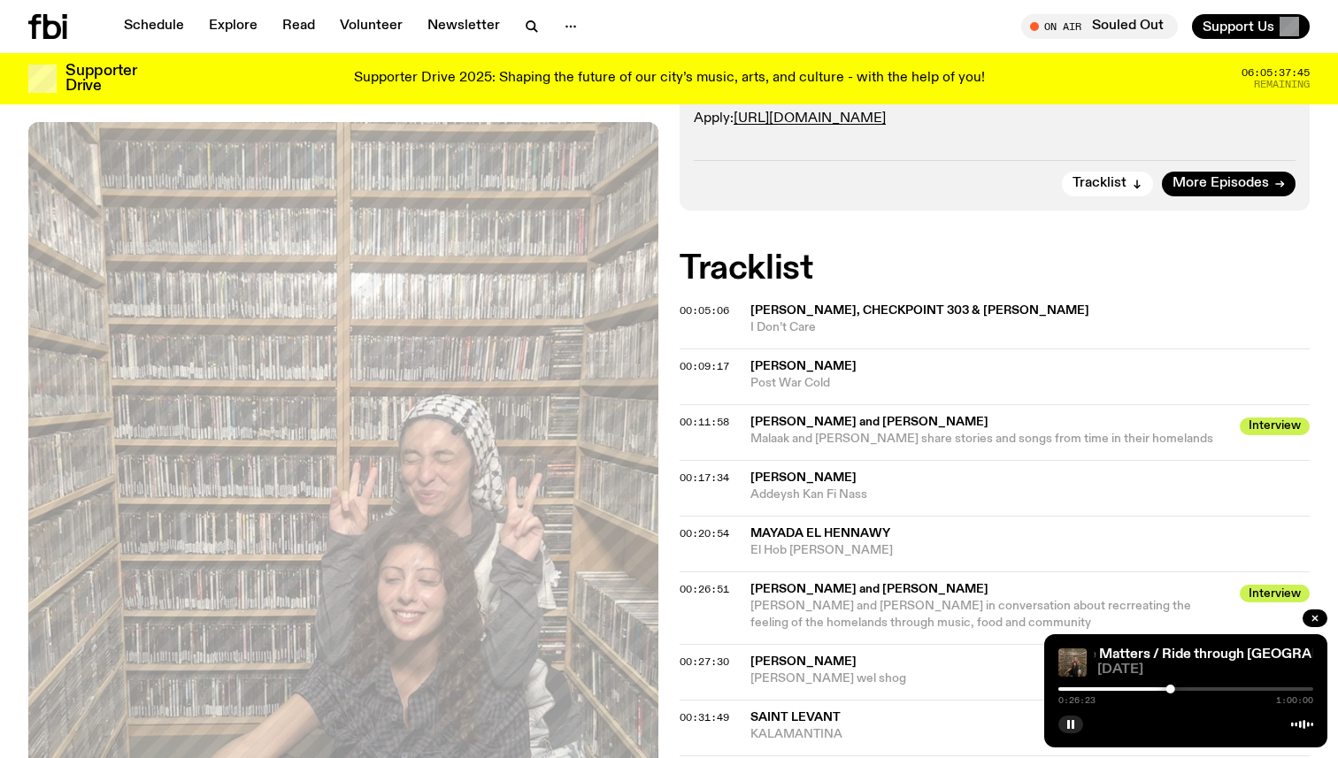
click at [1176, 688] on div at bounding box center [1185, 689] width 255 height 4
click at [1165, 689] on div at bounding box center [1048, 689] width 255 height 4
click at [1147, 687] on div at bounding box center [1037, 689] width 255 height 4
click at [1150, 687] on div at bounding box center [1150, 689] width 9 height 9
click at [1160, 687] on div at bounding box center [1185, 689] width 255 height 4
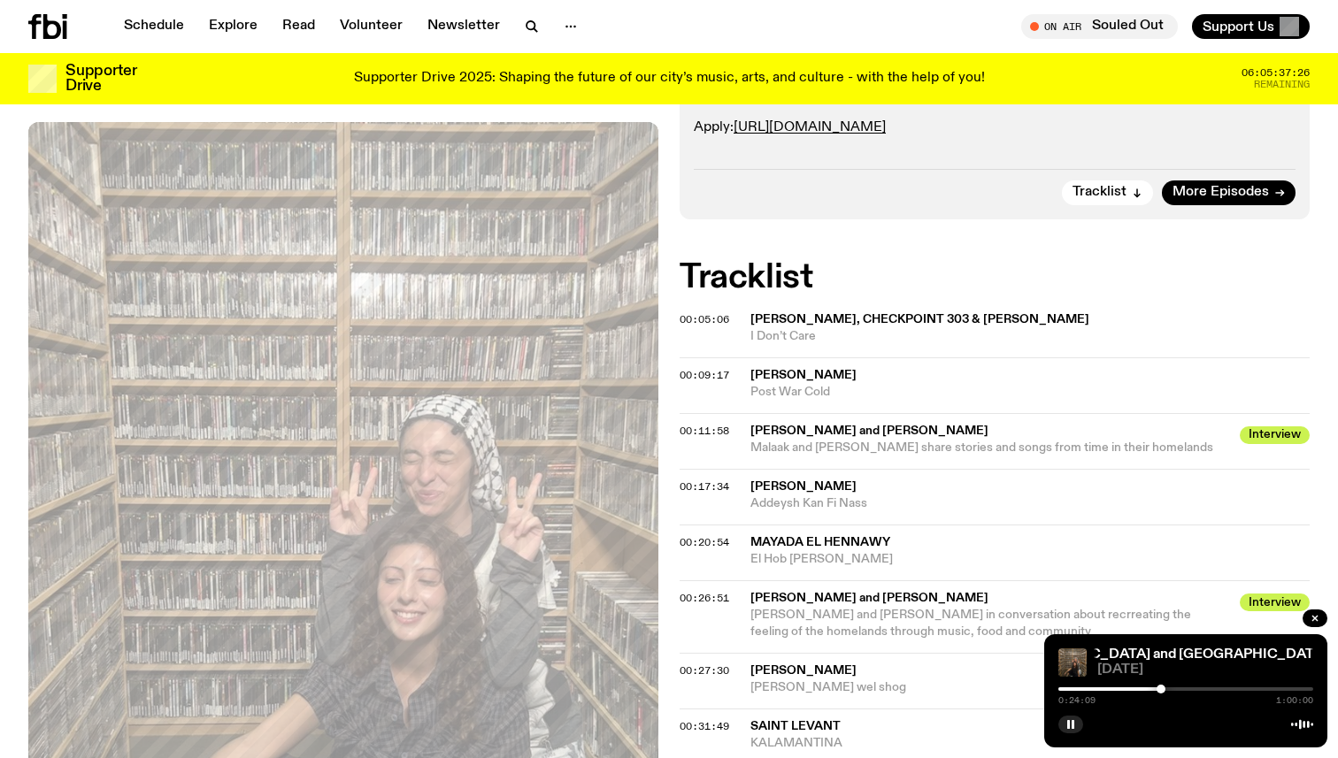
scroll to position [1100, 0]
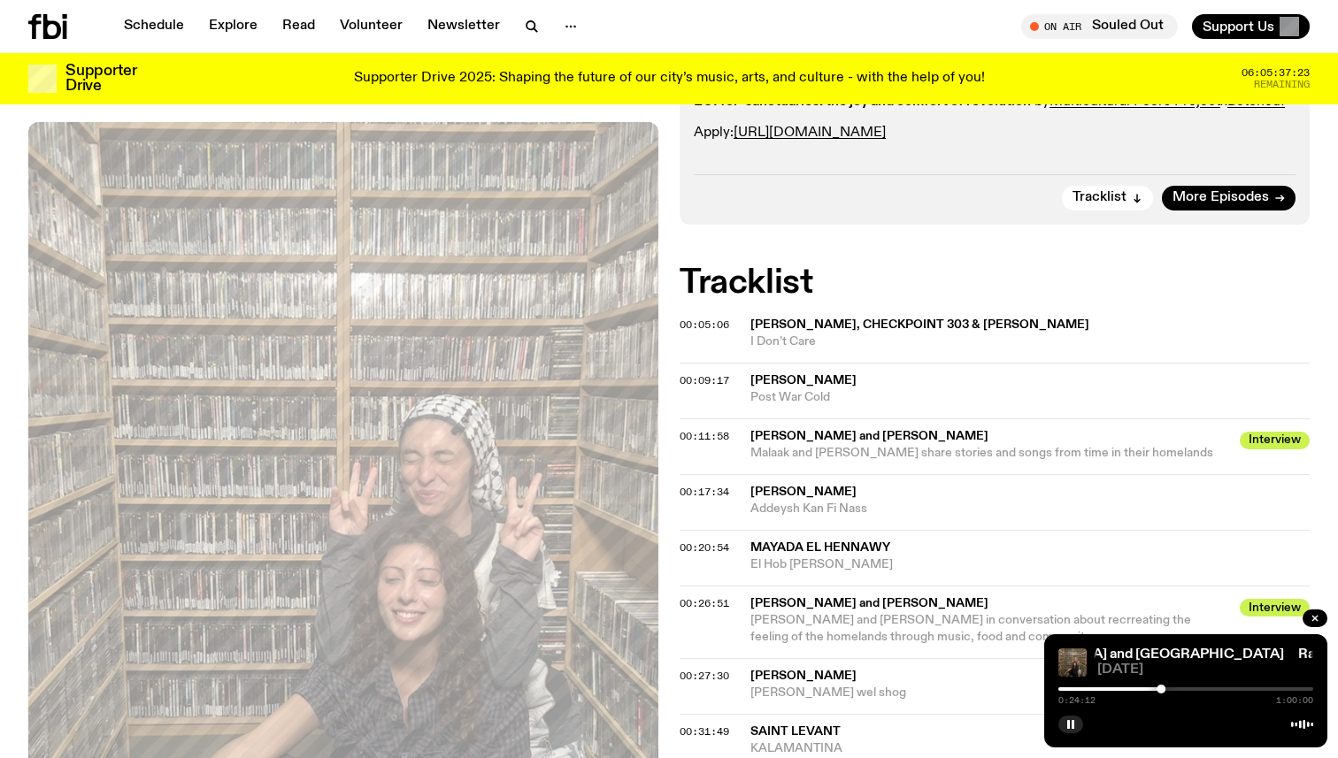
click at [1300, 690] on div at bounding box center [1185, 689] width 255 height 4
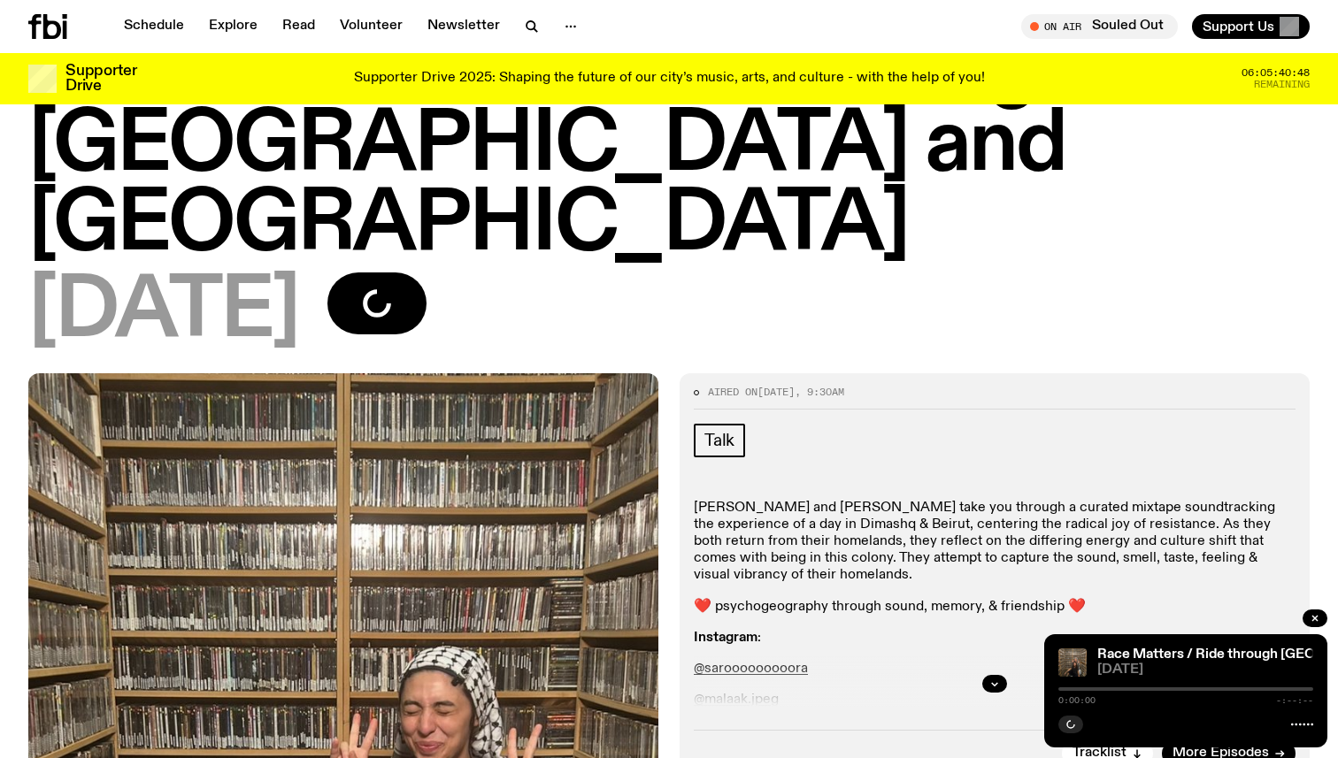
scroll to position [94, 0]
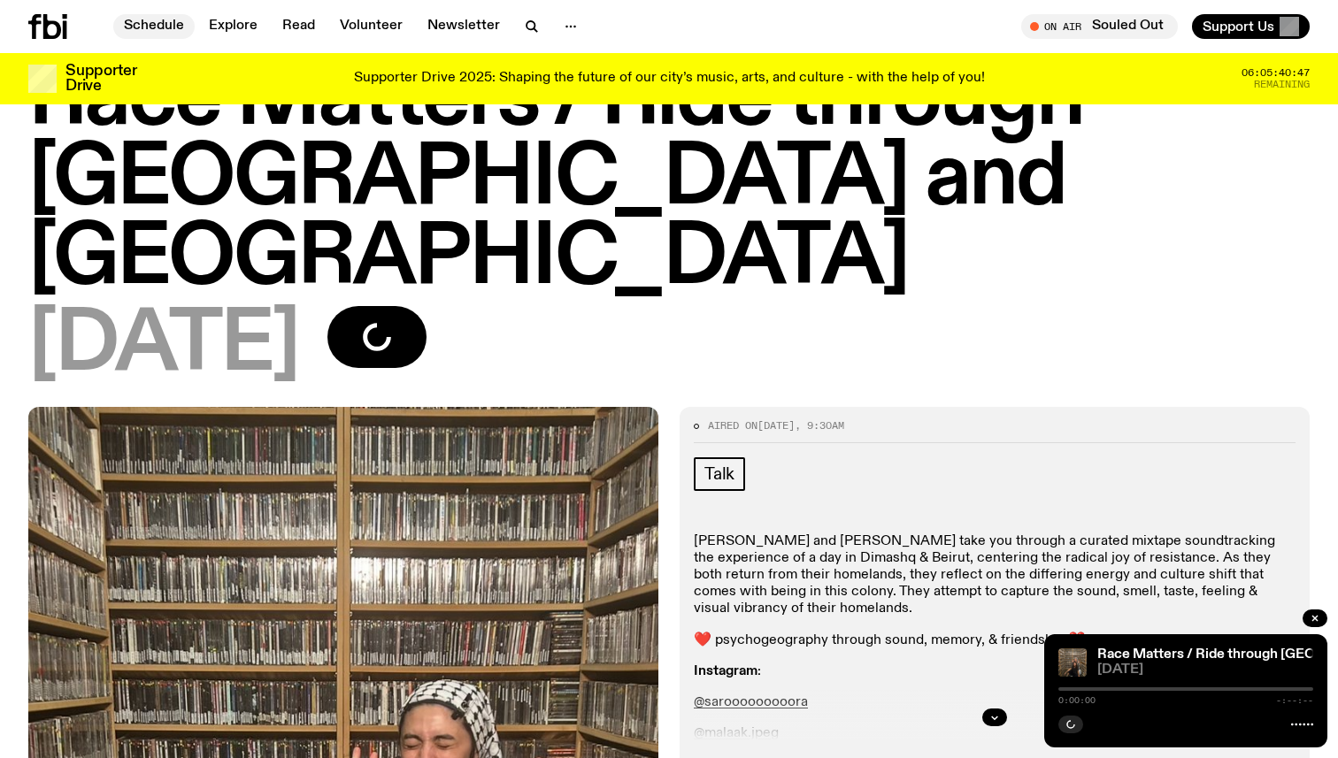
click at [169, 20] on link "Schedule" at bounding box center [153, 26] width 81 height 25
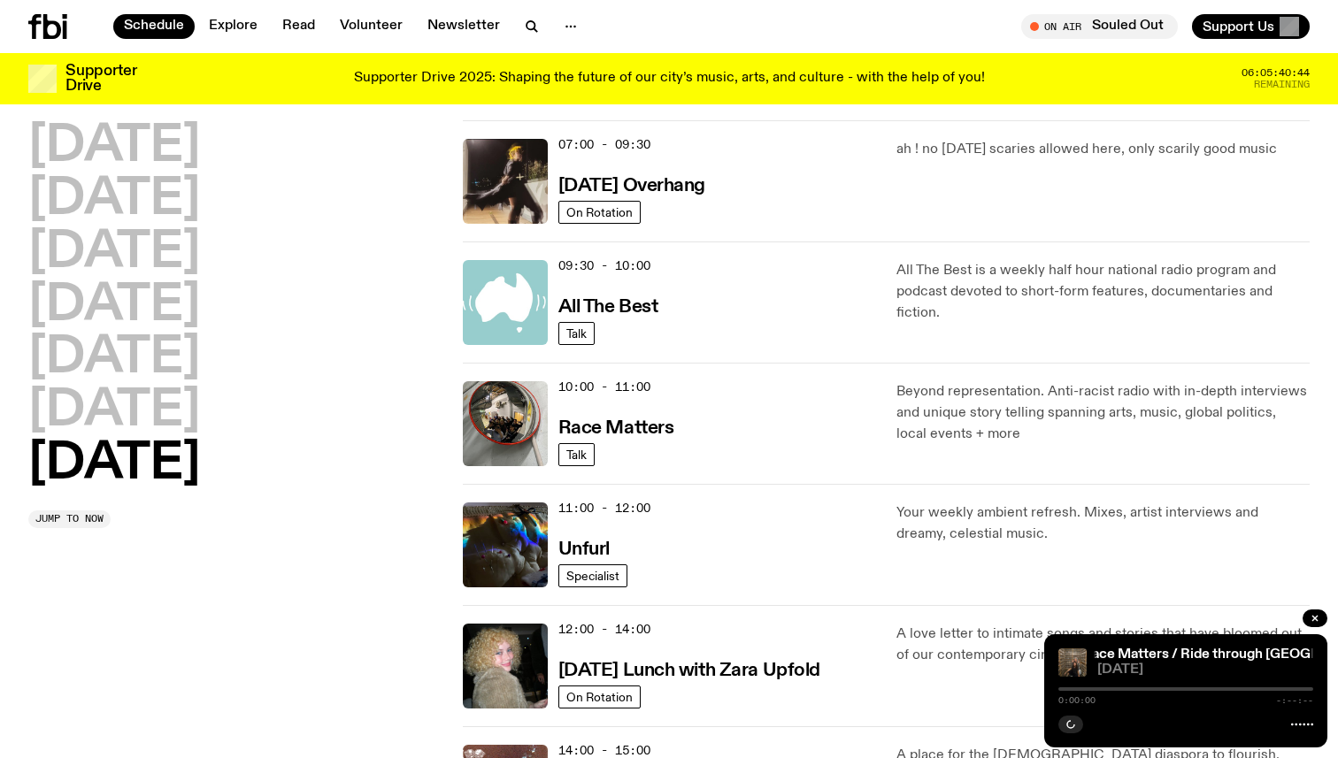
scroll to position [287, 0]
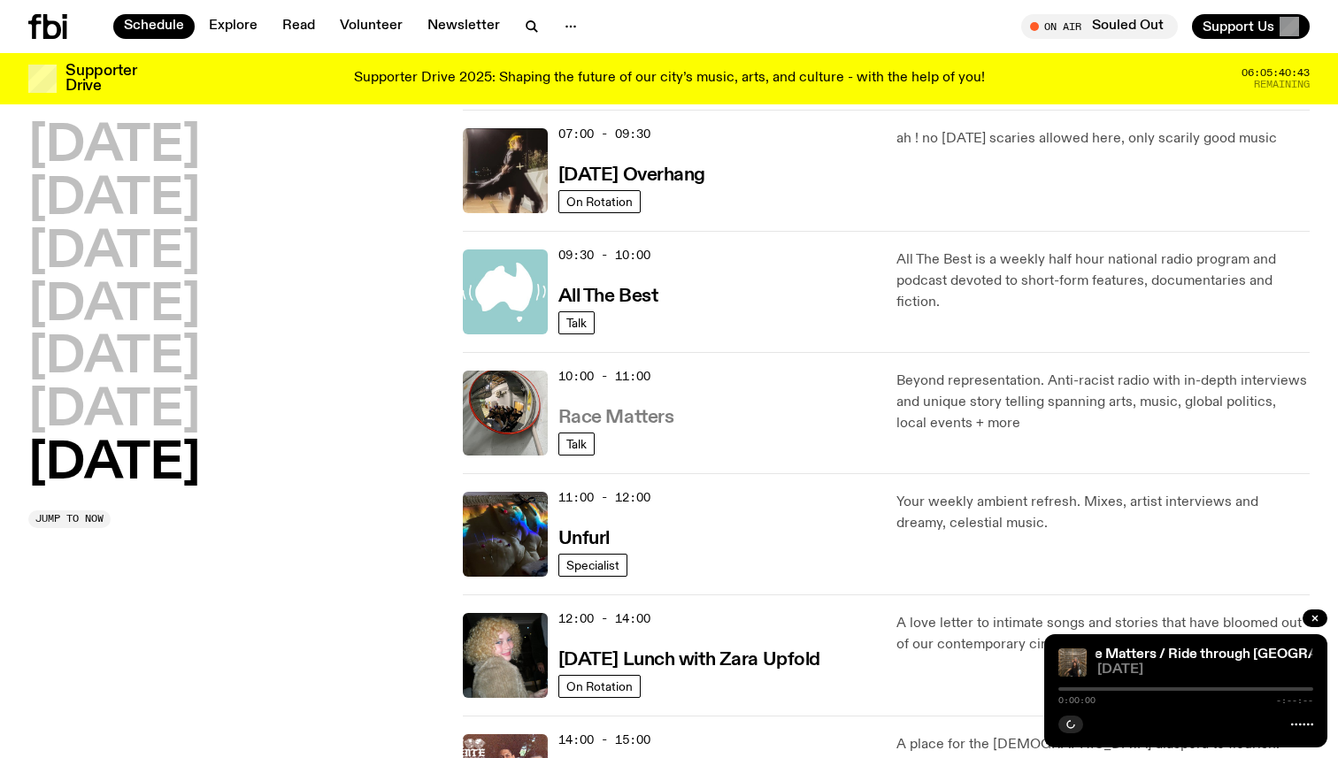
click at [604, 410] on h3 "Race Matters" at bounding box center [616, 418] width 116 height 19
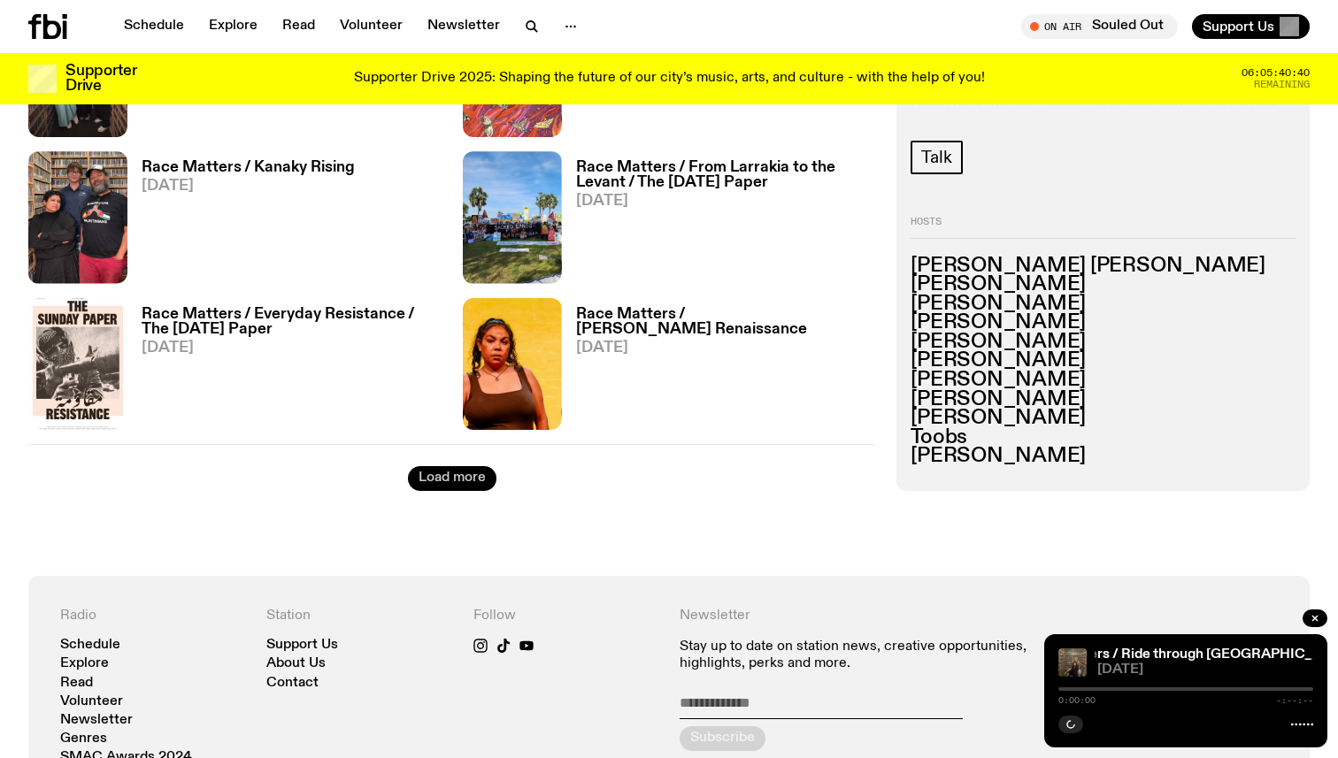
click at [438, 482] on button "Load more" at bounding box center [452, 478] width 88 height 25
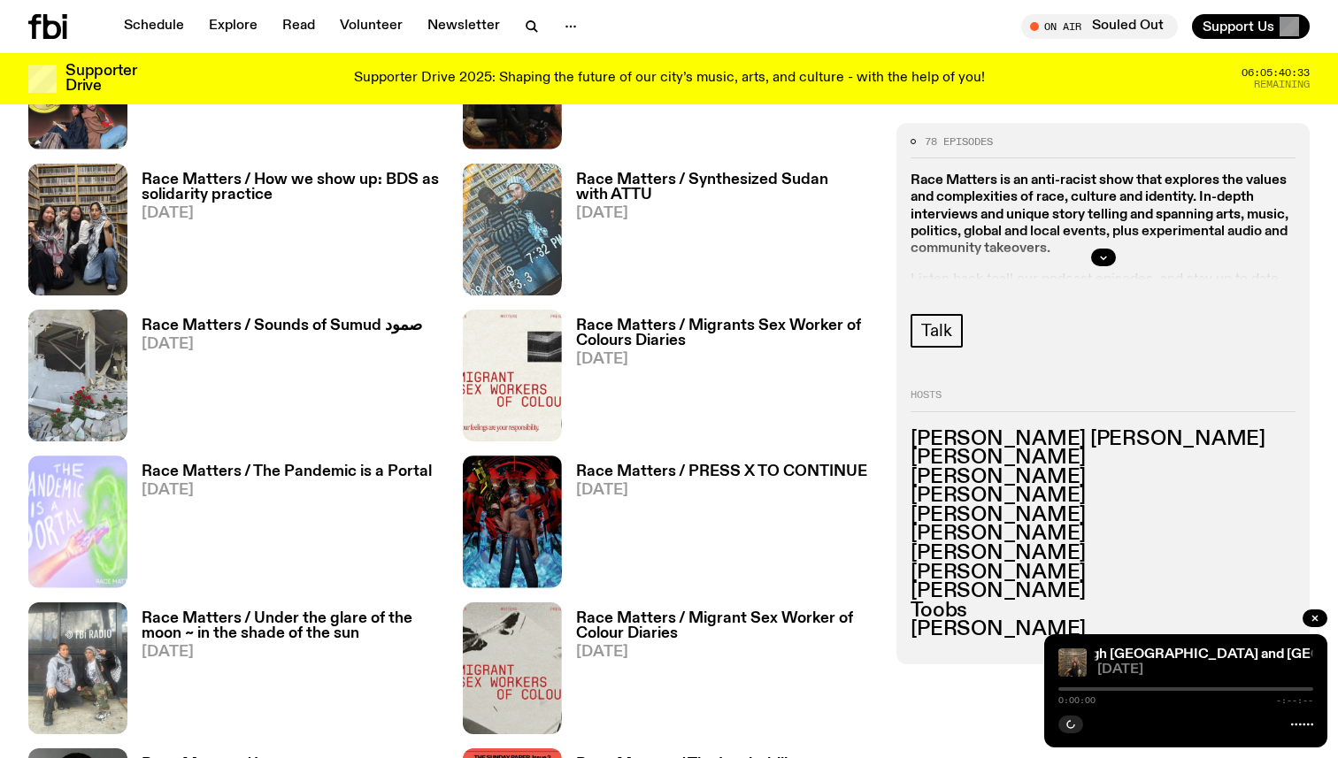
scroll to position [3933, 0]
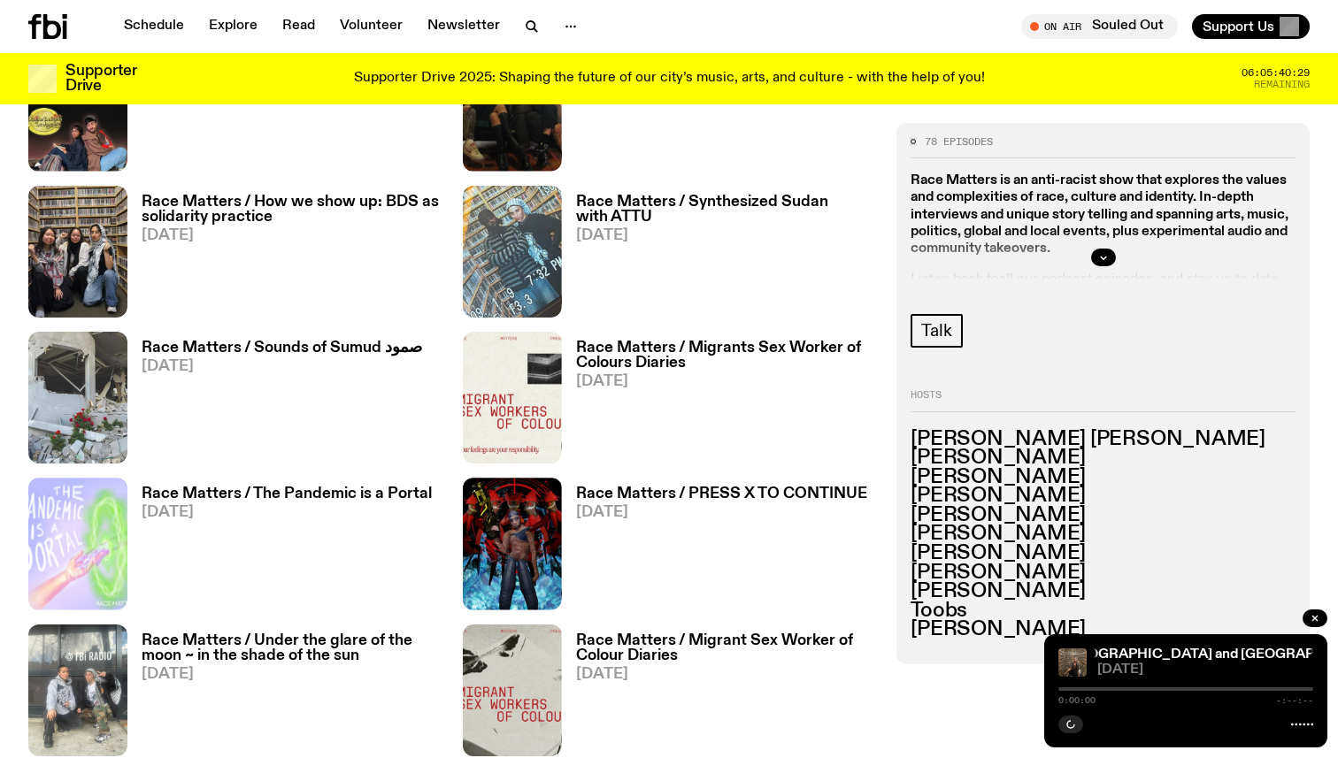
click at [652, 232] on span "[DATE]" at bounding box center [726, 235] width 300 height 15
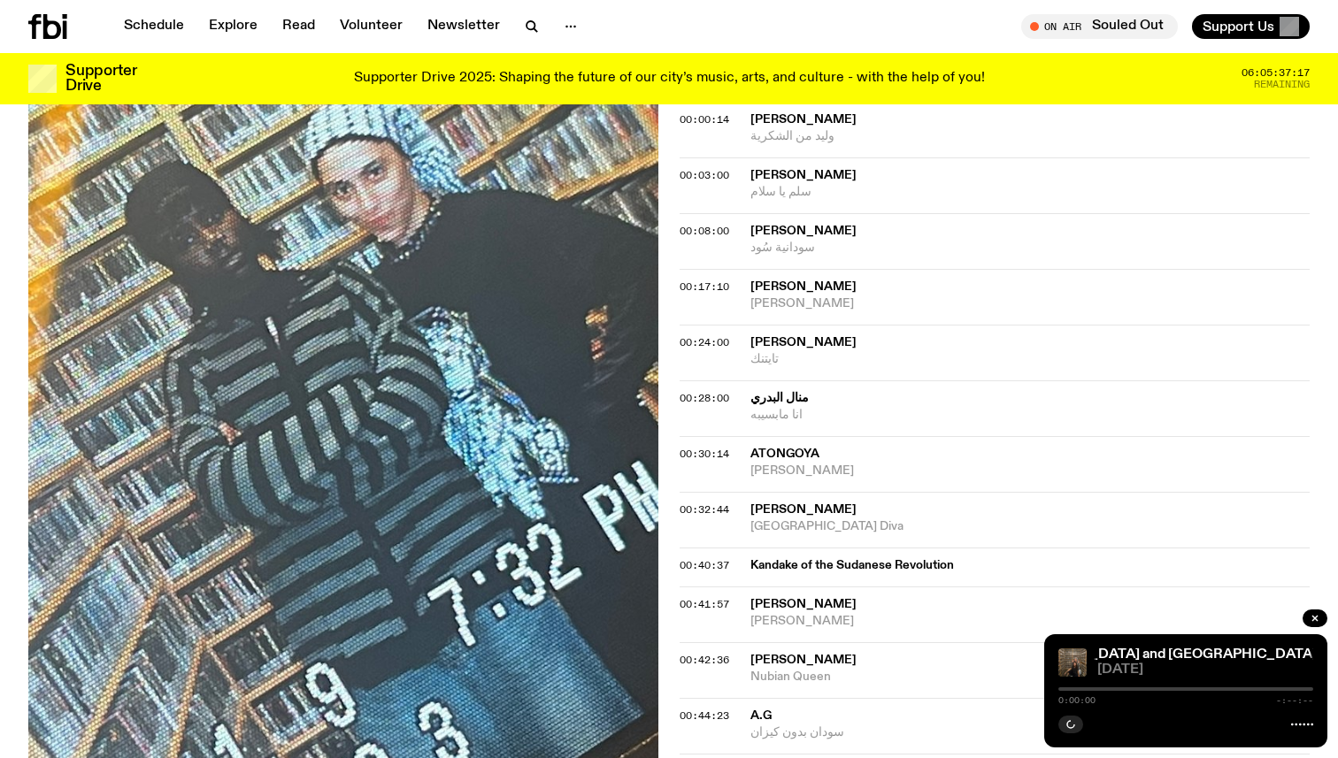
scroll to position [728, 0]
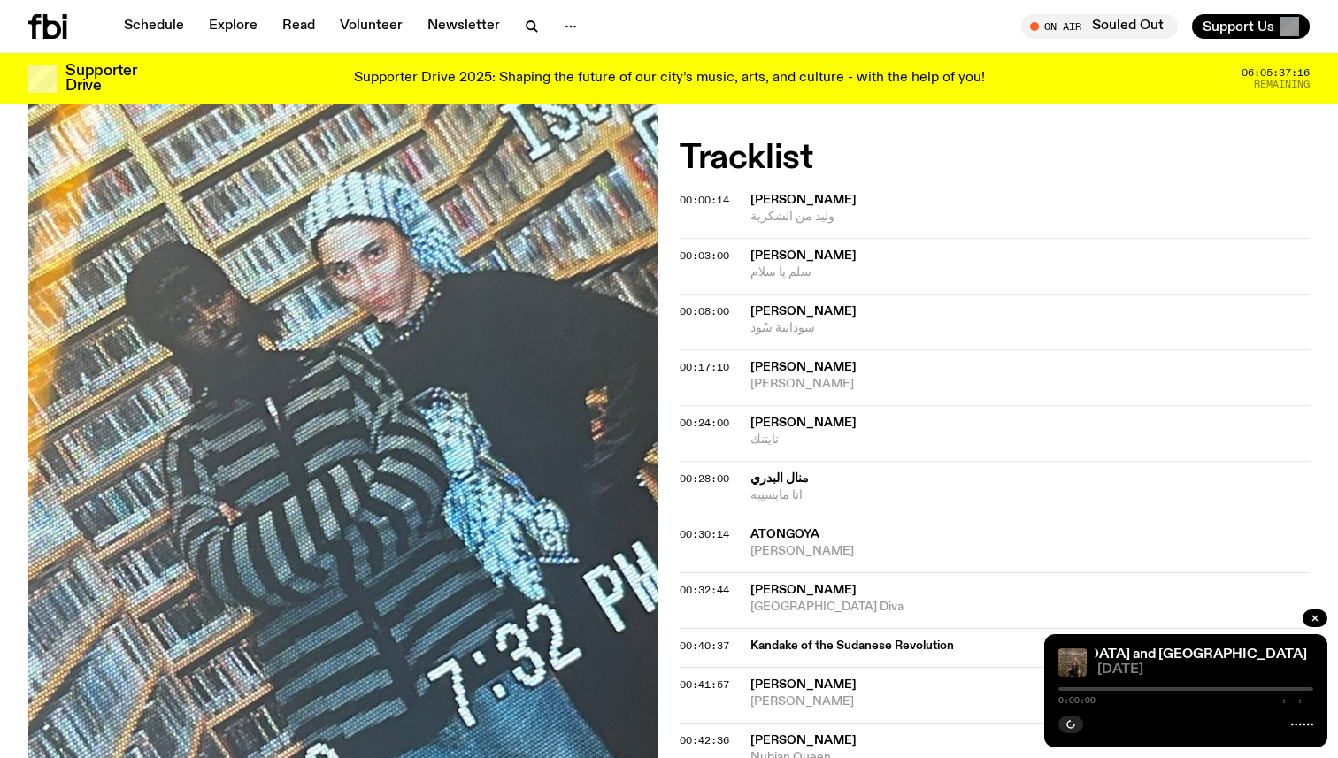
click at [1063, 689] on div at bounding box center [1185, 689] width 255 height 4
click at [1062, 685] on div "0:00:00 -:--:--" at bounding box center [1185, 694] width 255 height 21
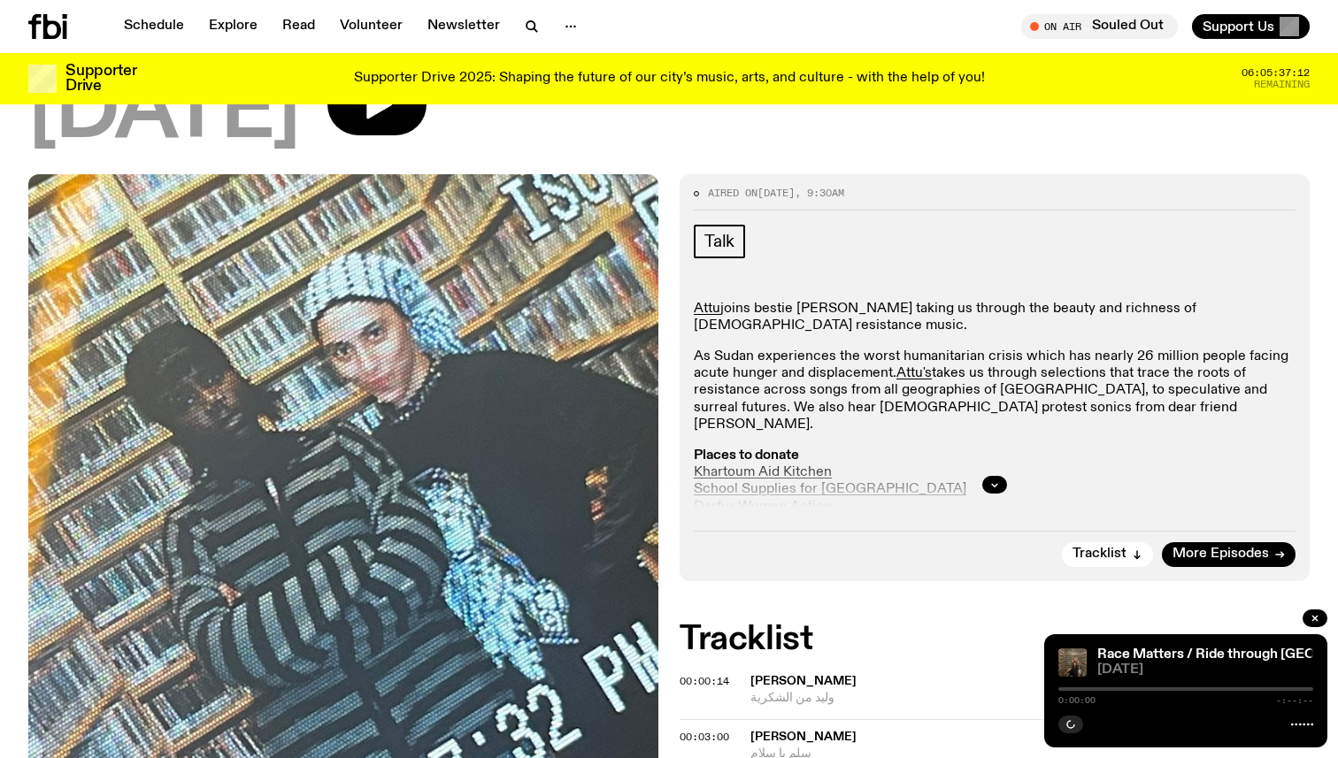
scroll to position [148, 0]
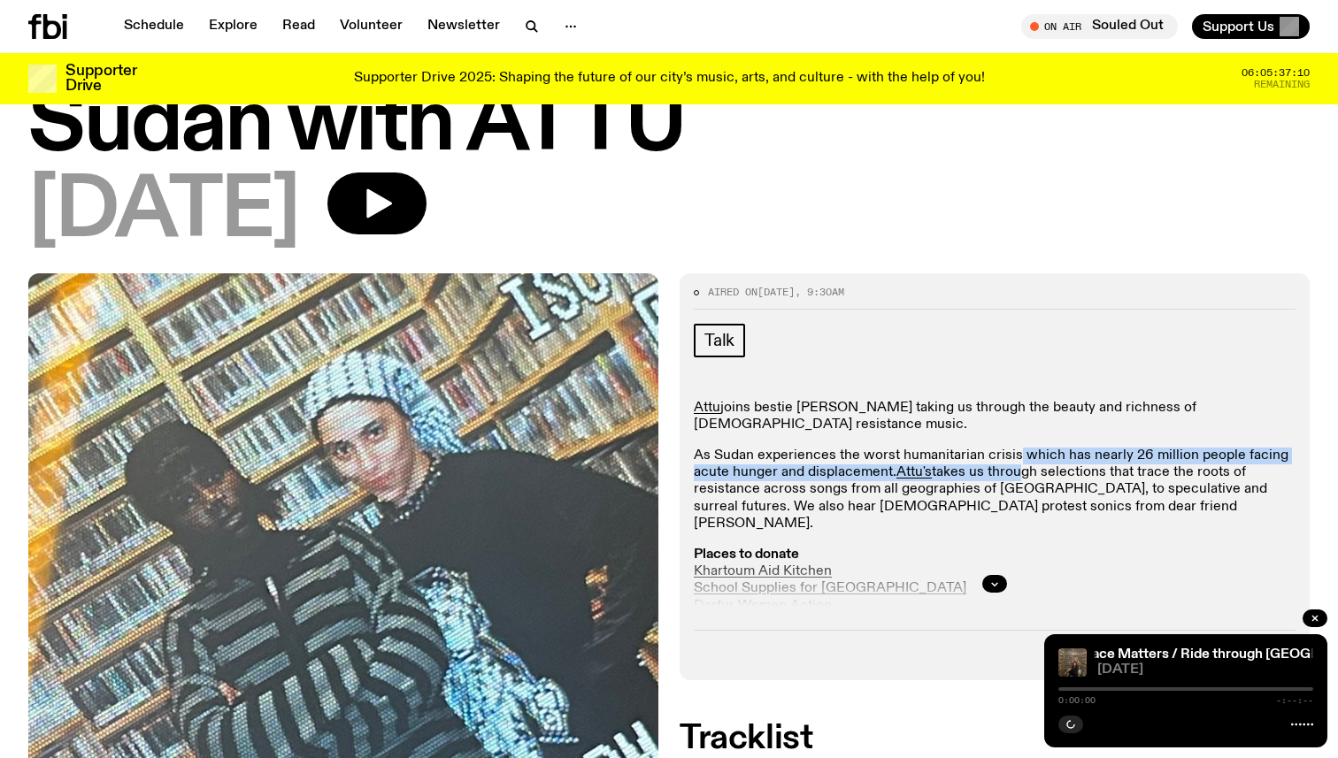
drag, startPoint x: 1012, startPoint y: 454, endPoint x: 1016, endPoint y: 440, distance: 14.6
click at [1016, 448] on p "As Sudan experiences the worst humanitarian crisis which has nearly 26 million …" at bounding box center [995, 490] width 602 height 85
drag, startPoint x: 1040, startPoint y: 440, endPoint x: 1040, endPoint y: 456, distance: 15.9
click at [1040, 456] on p "As Sudan experiences the worst humanitarian crisis which has nearly 26 million …" at bounding box center [995, 490] width 602 height 85
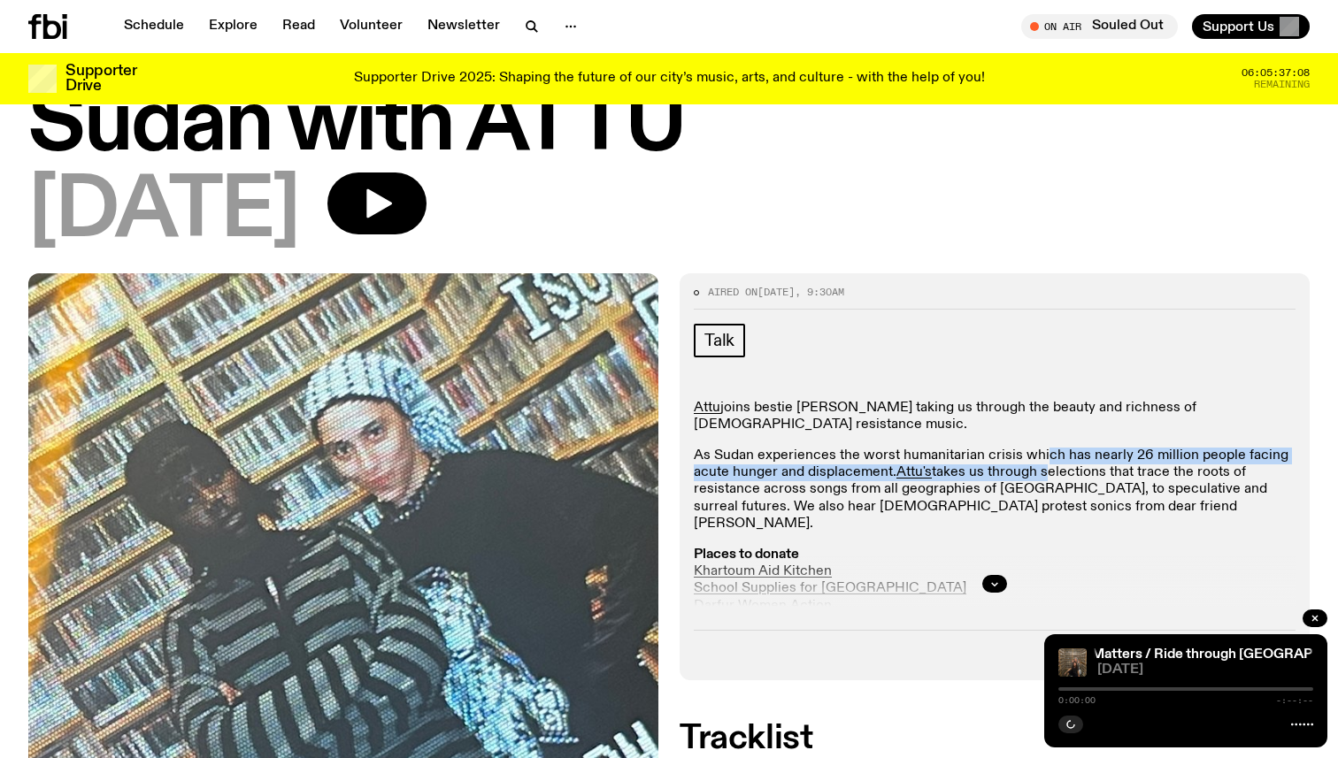
click at [1040, 456] on p "As Sudan experiences the worst humanitarian crisis which has nearly 26 million …" at bounding box center [995, 490] width 602 height 85
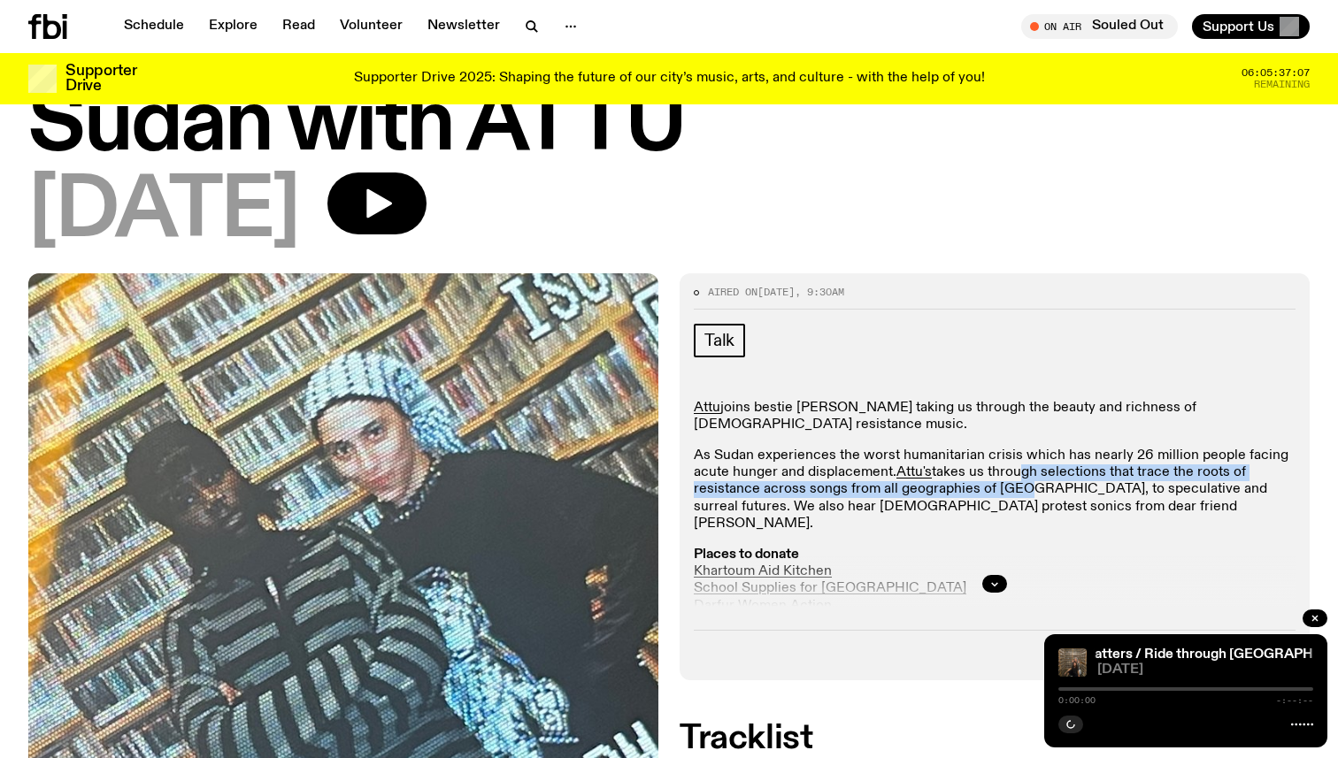
drag, startPoint x: 1015, startPoint y: 457, endPoint x: 1016, endPoint y: 481, distance: 23.9
click at [1016, 481] on p "As Sudan experiences the worst humanitarian crisis which has nearly 26 million …" at bounding box center [995, 490] width 602 height 85
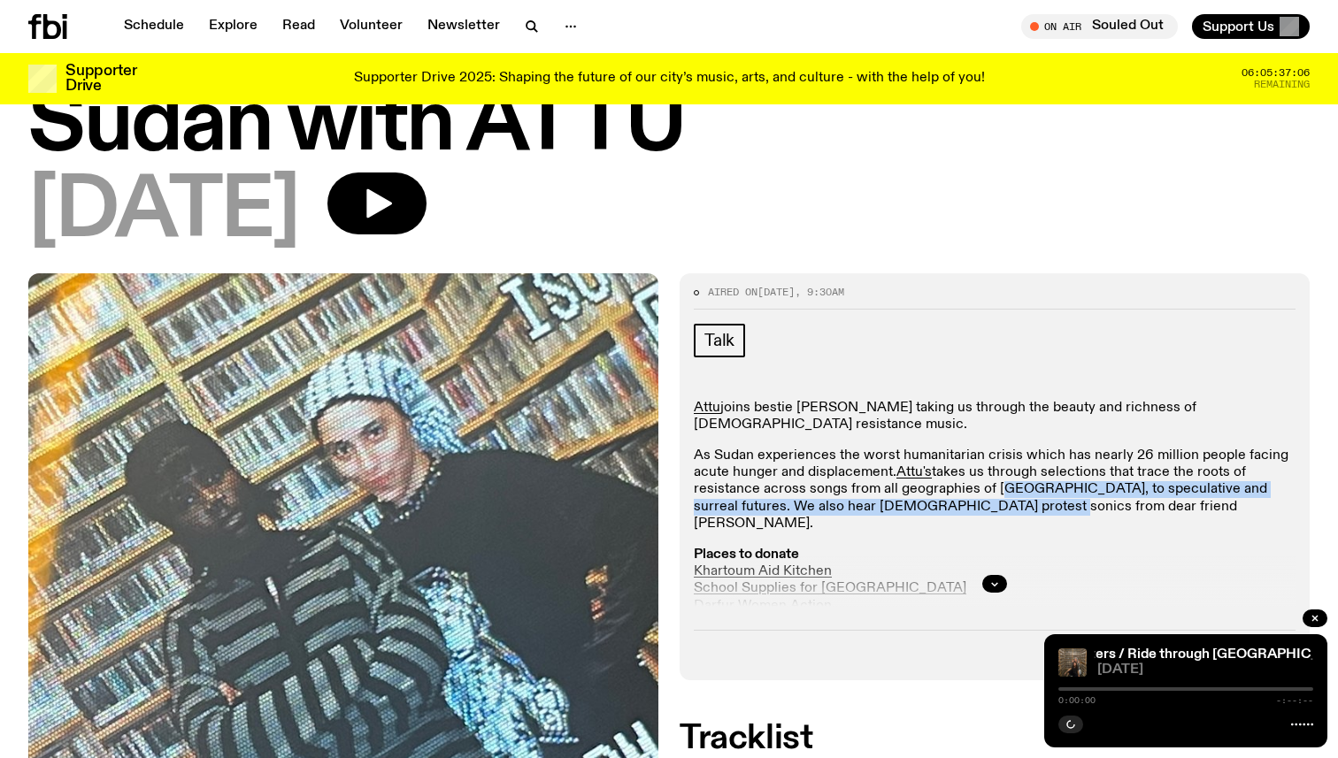
click at [994, 482] on p "As Sudan experiences the worst humanitarian crisis which has nearly 26 million …" at bounding box center [995, 490] width 602 height 85
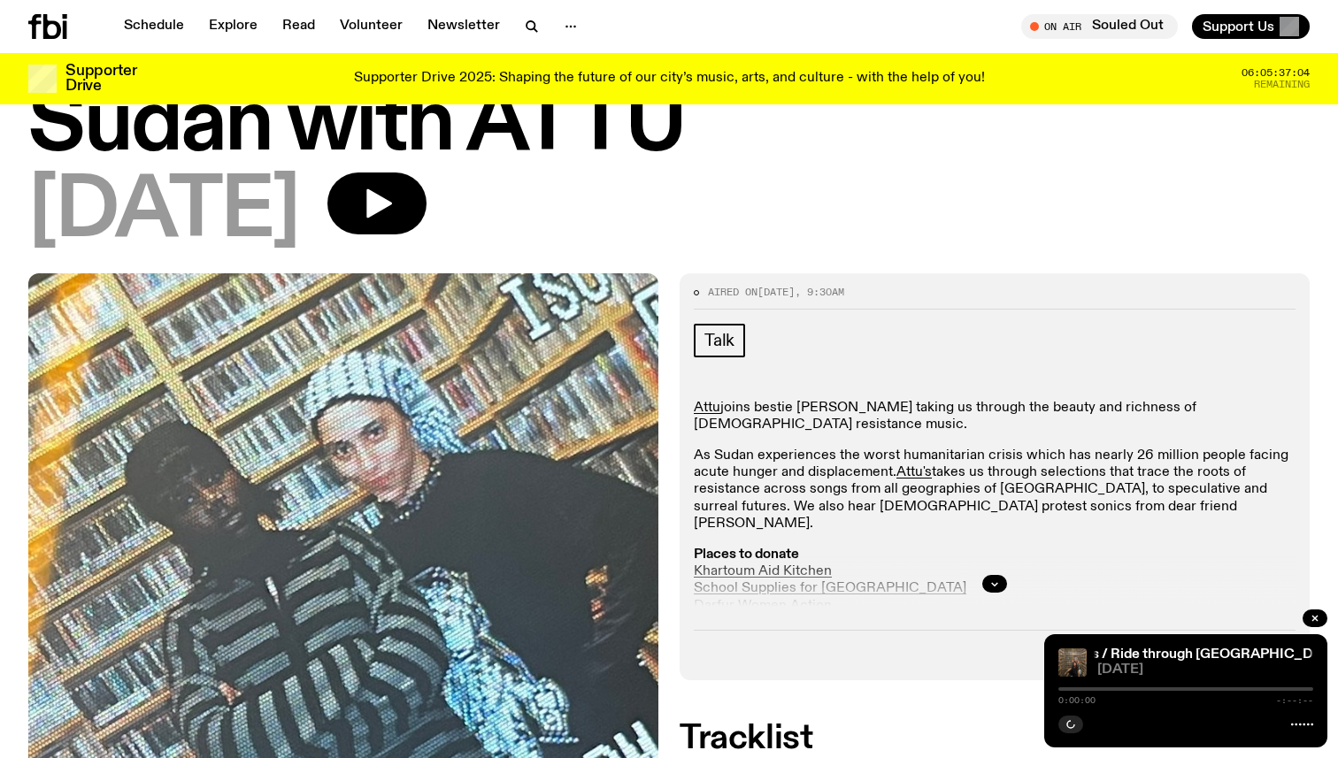
click at [1007, 488] on p "As Sudan experiences the worst humanitarian crisis which has nearly 26 million …" at bounding box center [995, 490] width 602 height 85
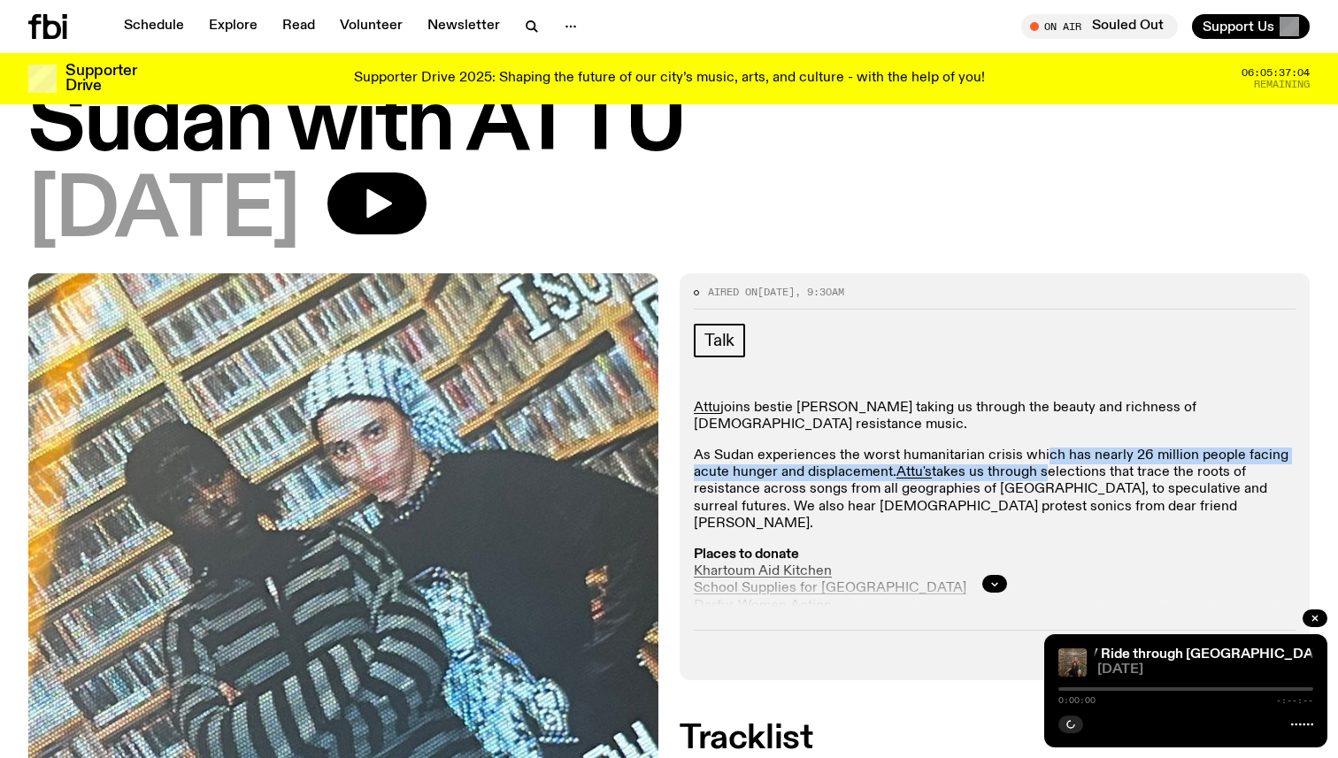
drag, startPoint x: 1043, startPoint y: 442, endPoint x: 1043, endPoint y: 455, distance: 12.4
click at [1043, 455] on p "As Sudan experiences the worst humanitarian crisis which has nearly 26 million …" at bounding box center [995, 490] width 602 height 85
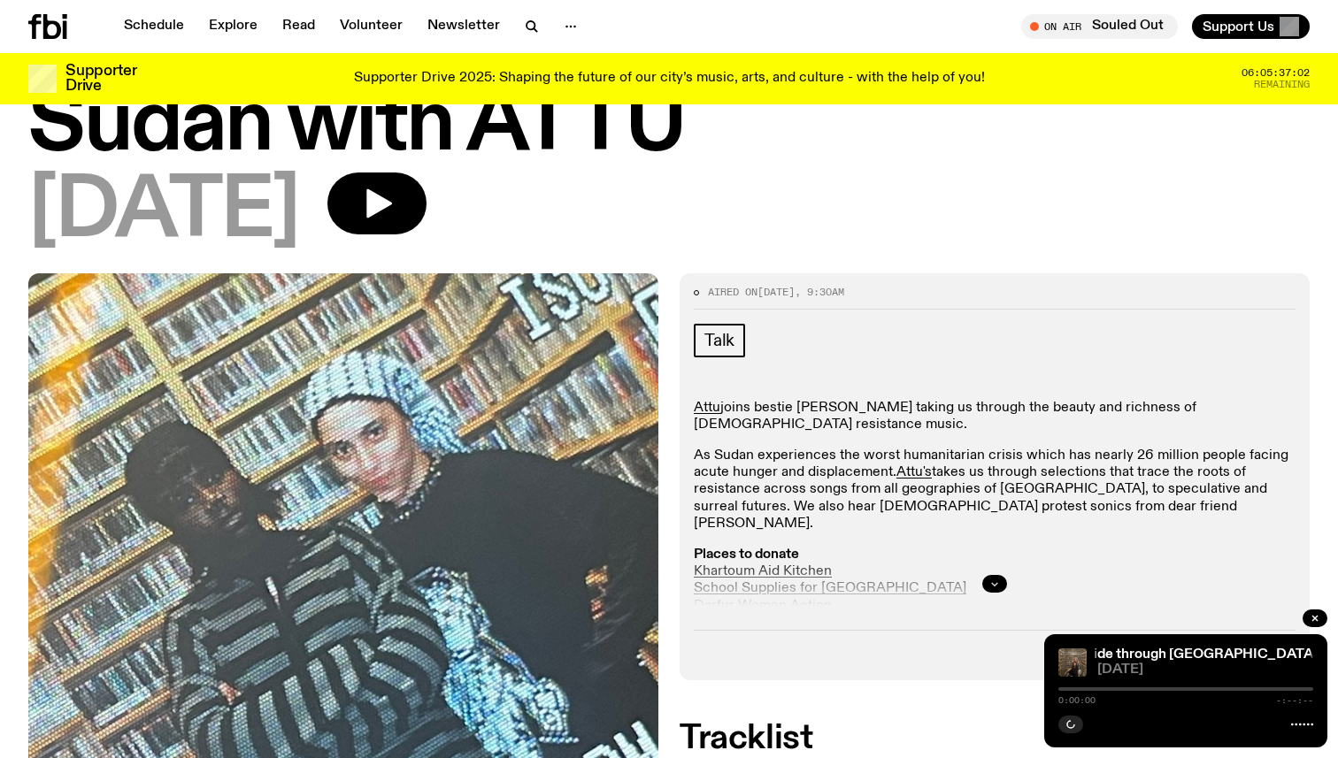
click at [990, 585] on icon "button" at bounding box center [994, 584] width 11 height 11
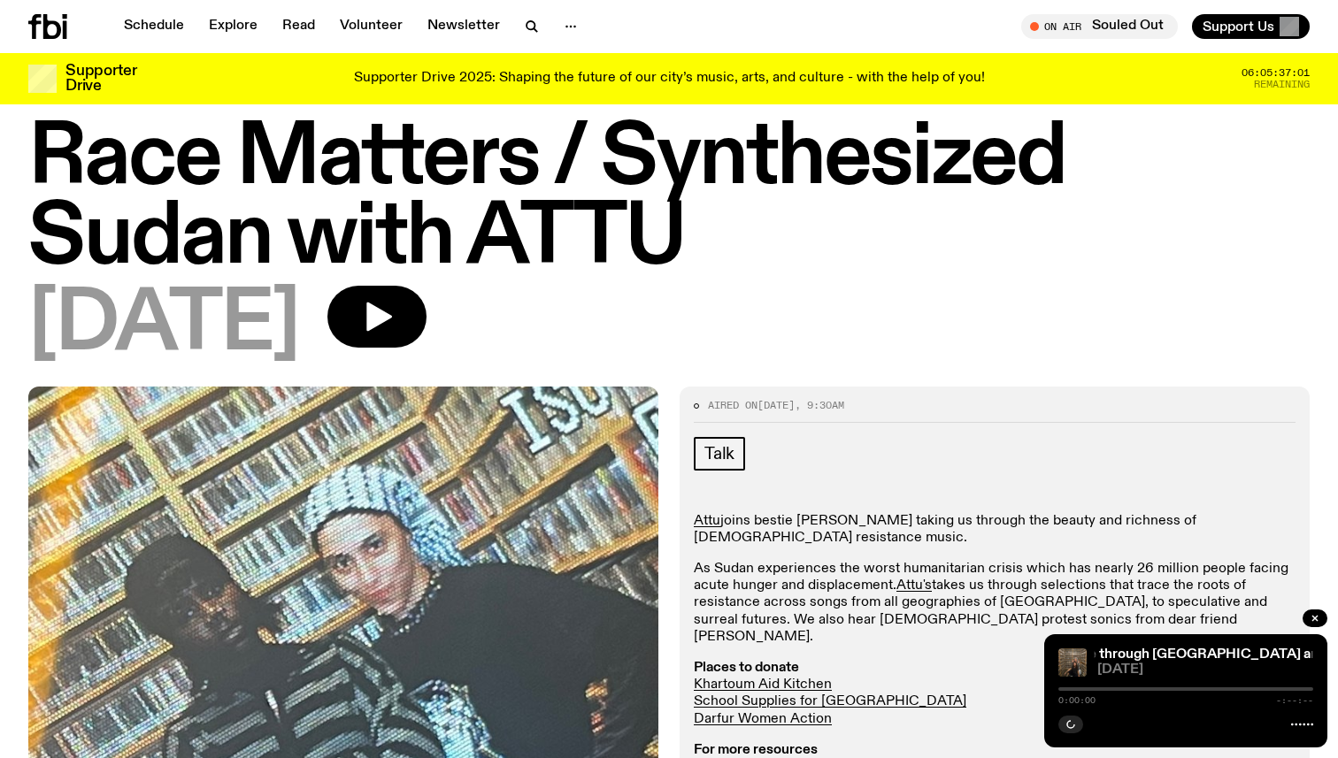
scroll to position [24, 0]
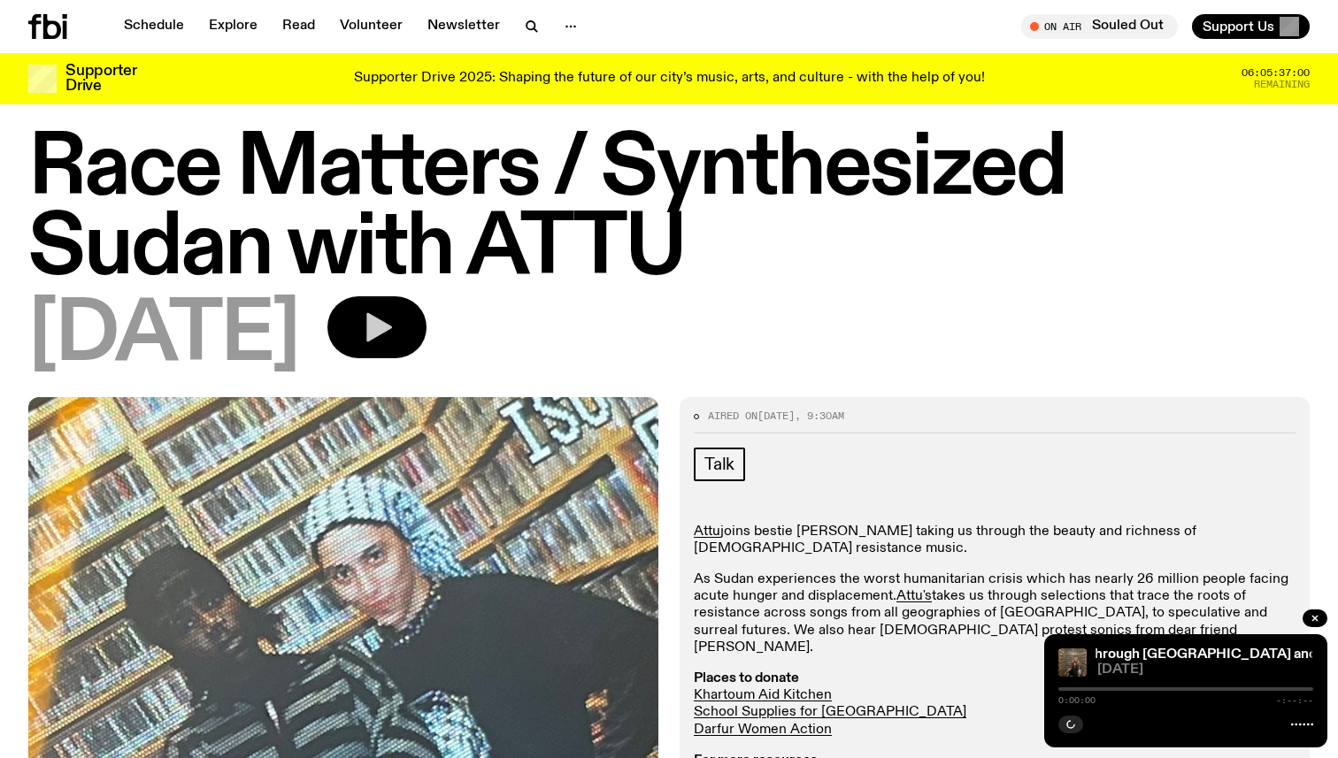
click at [426, 327] on button "button" at bounding box center [376, 327] width 99 height 62
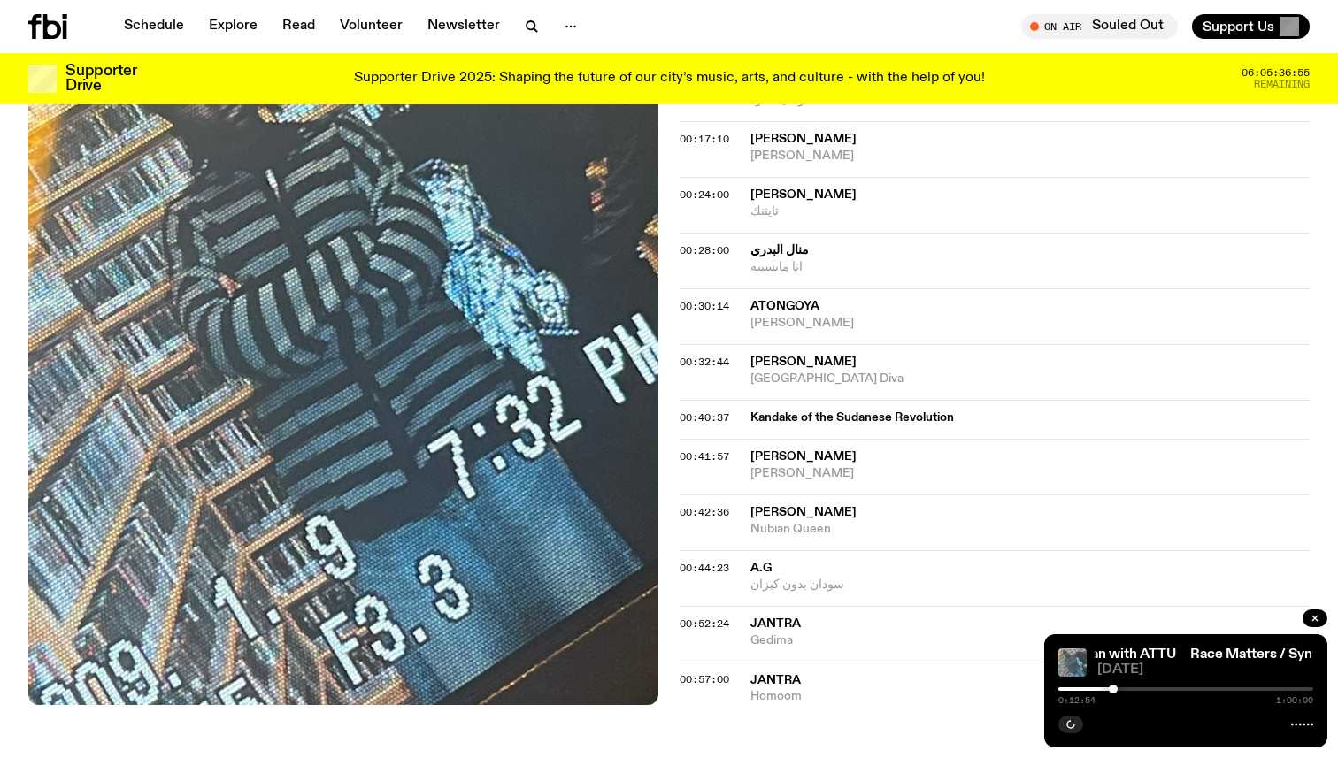
scroll to position [990, 0]
click at [1059, 689] on div at bounding box center [985, 689] width 255 height 4
click at [1063, 721] on button "button" at bounding box center [1070, 725] width 25 height 18
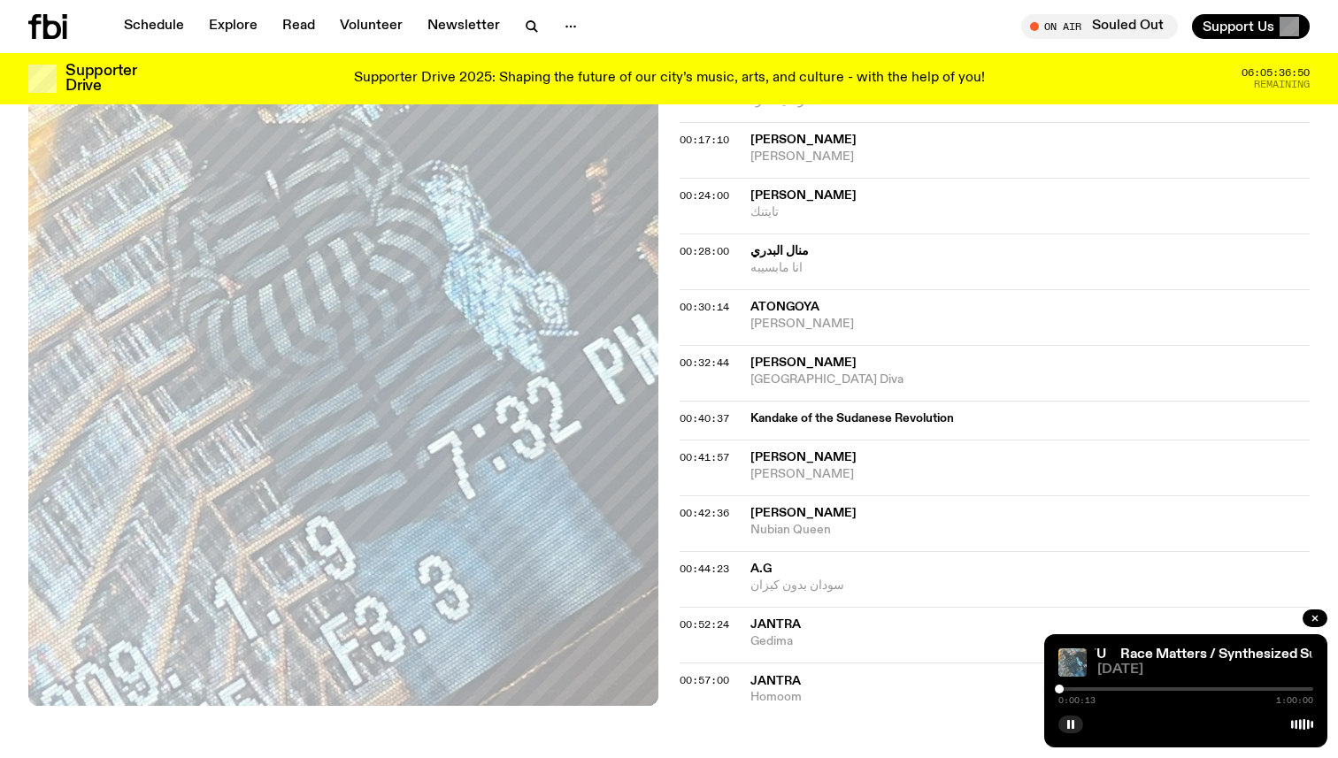
click at [1066, 690] on div at bounding box center [1185, 689] width 255 height 4
click at [1078, 690] on div at bounding box center [1185, 689] width 255 height 4
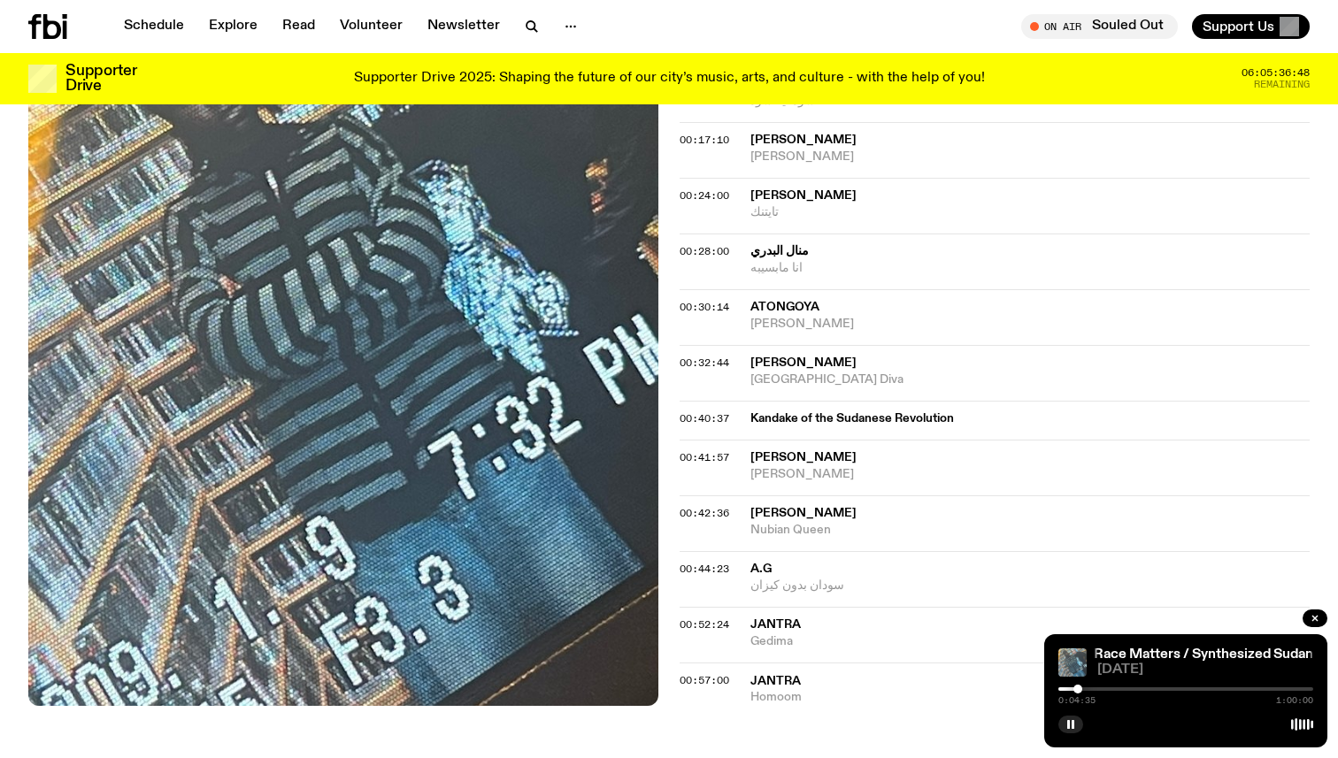
click at [1086, 690] on div at bounding box center [1185, 689] width 255 height 4
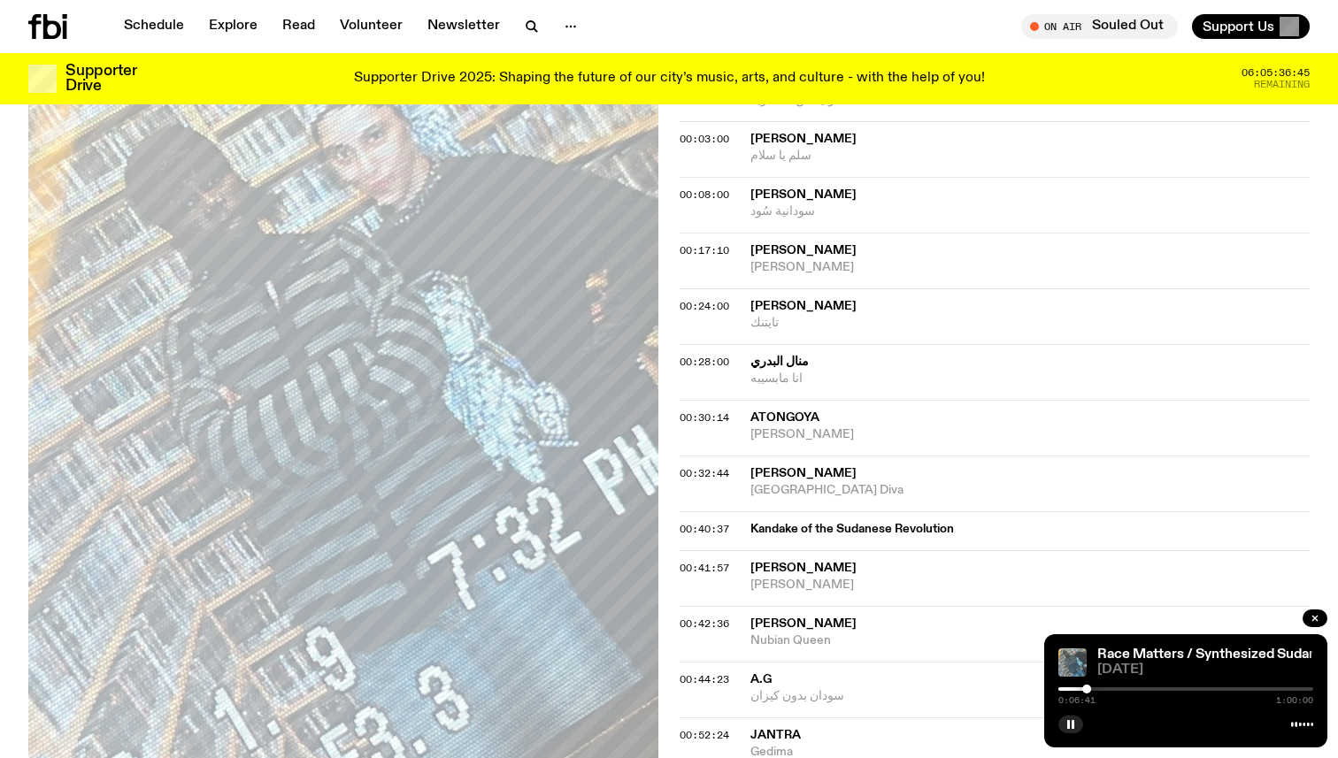
scroll to position [879, 0]
click at [910, 532] on span "Kandake of the Sudanese Revolution" at bounding box center [1024, 530] width 549 height 17
click at [917, 533] on span "Kandake of the Sudanese Revolution" at bounding box center [1024, 530] width 549 height 17
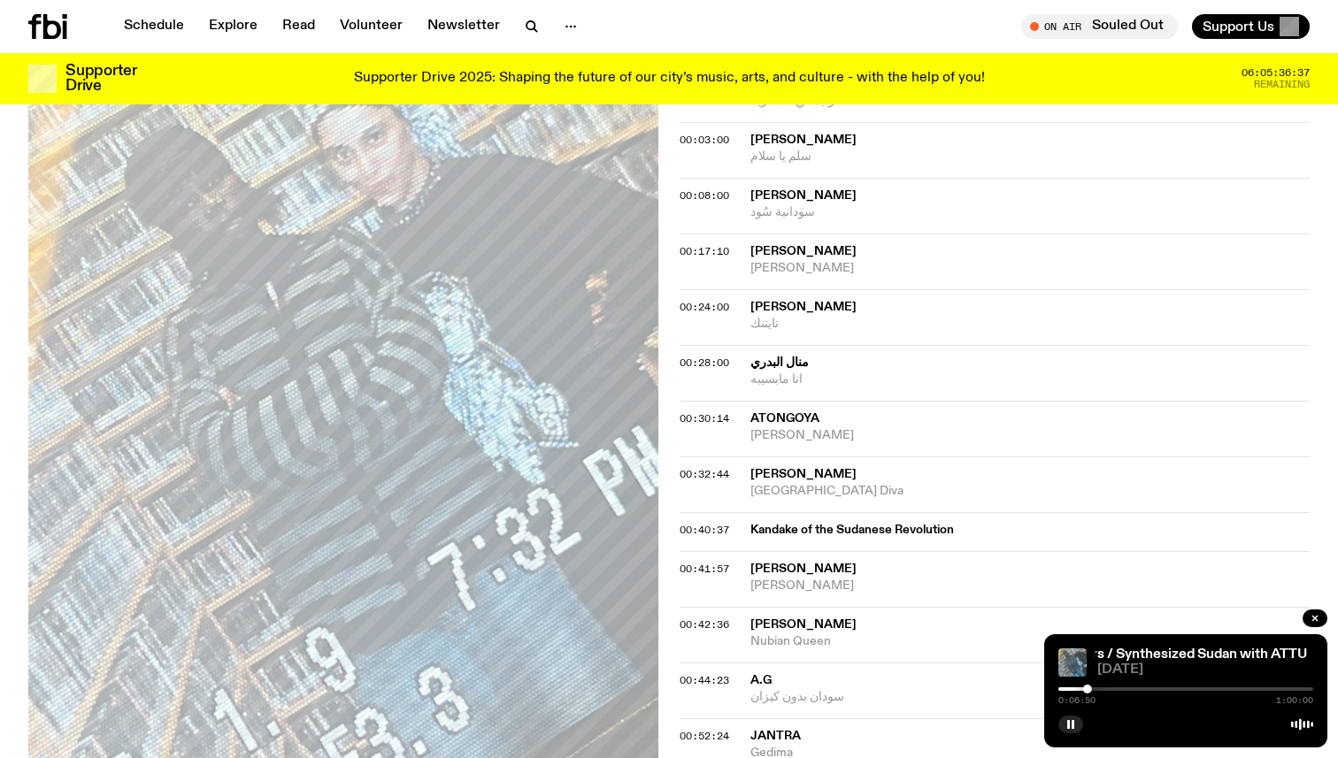
click at [854, 528] on span "Kandake of the Sudanese Revolution" at bounding box center [1024, 530] width 549 height 17
click at [852, 247] on span "[PERSON_NAME]" at bounding box center [803, 251] width 106 height 12
click at [970, 303] on span "[PERSON_NAME]" at bounding box center [1029, 307] width 559 height 17
click at [994, 403] on div "00:30:14 [PERSON_NAME]" at bounding box center [994, 429] width 630 height 56
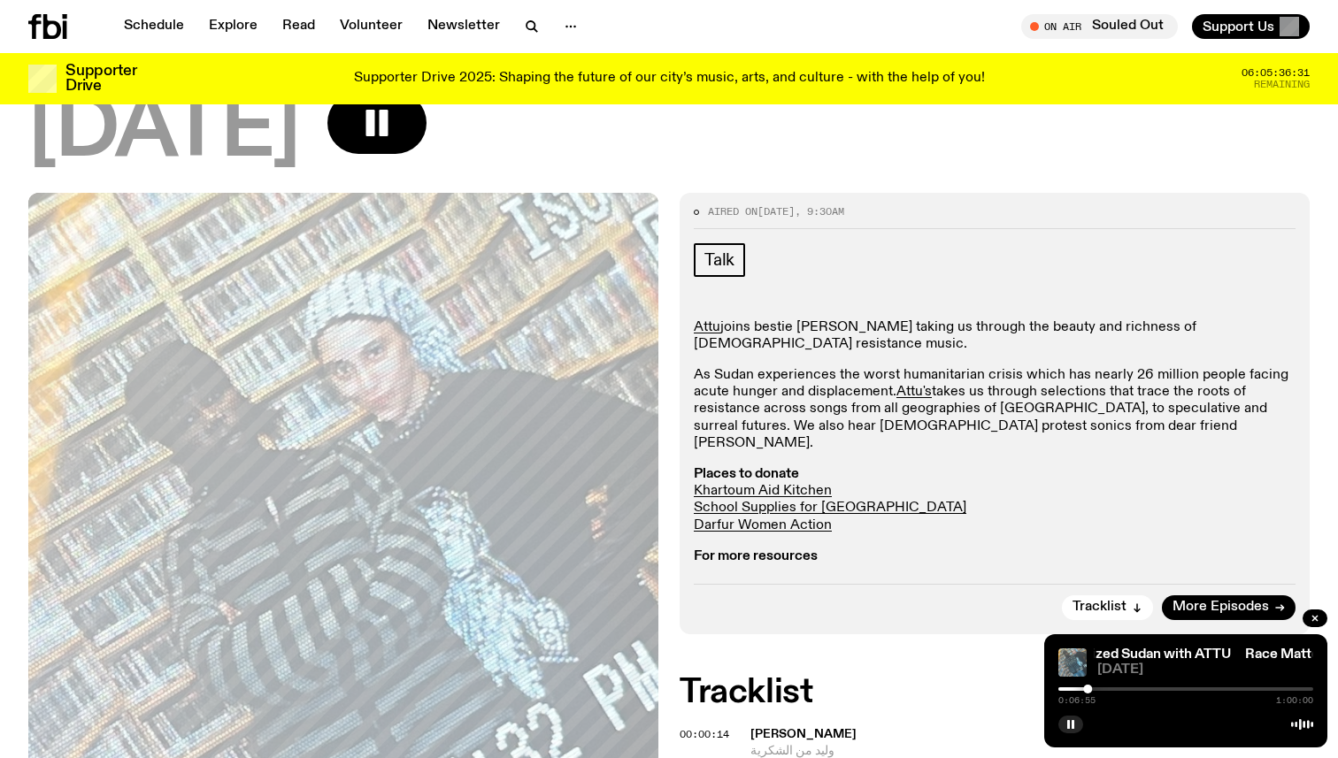
scroll to position [223, 0]
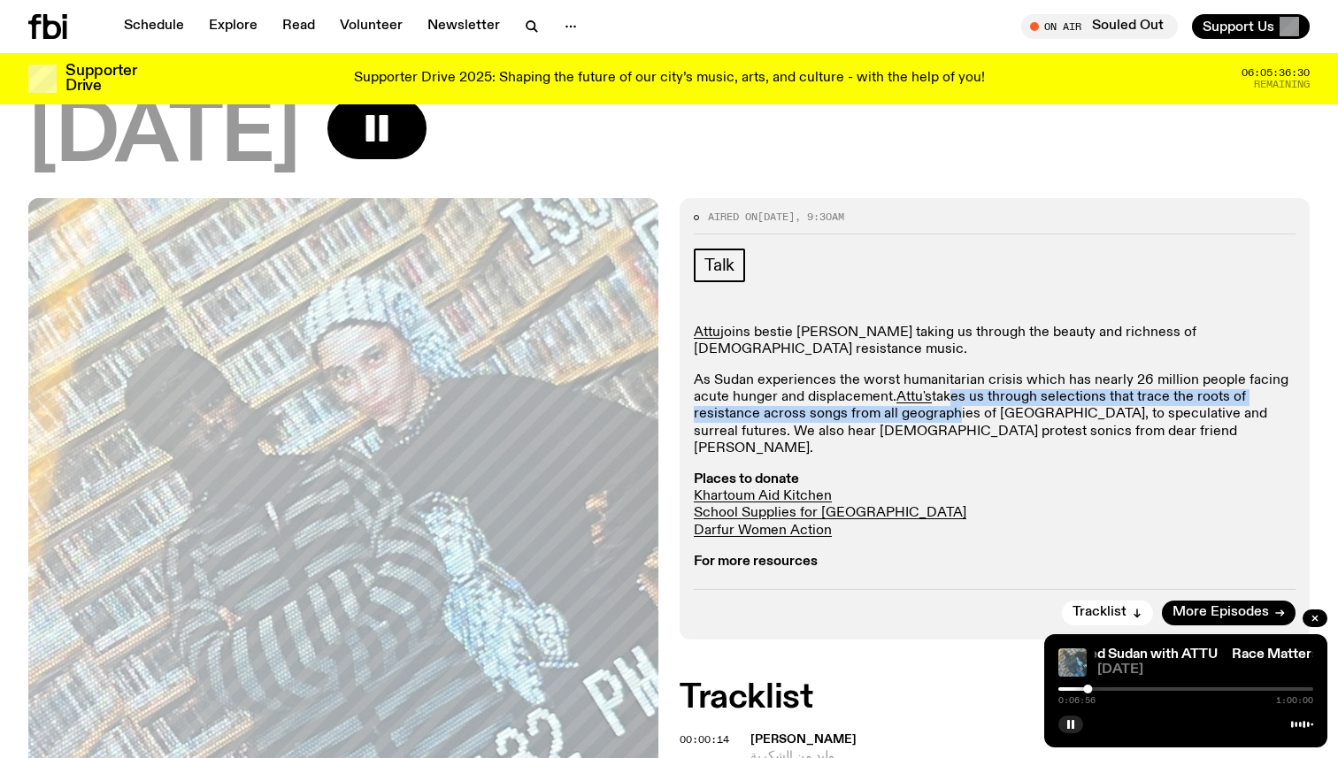
drag, startPoint x: 945, startPoint y: 388, endPoint x: 947, endPoint y: 398, distance: 10.8
click at [947, 398] on p "As Sudan experiences the worst humanitarian crisis which has nearly 26 million …" at bounding box center [995, 414] width 602 height 85
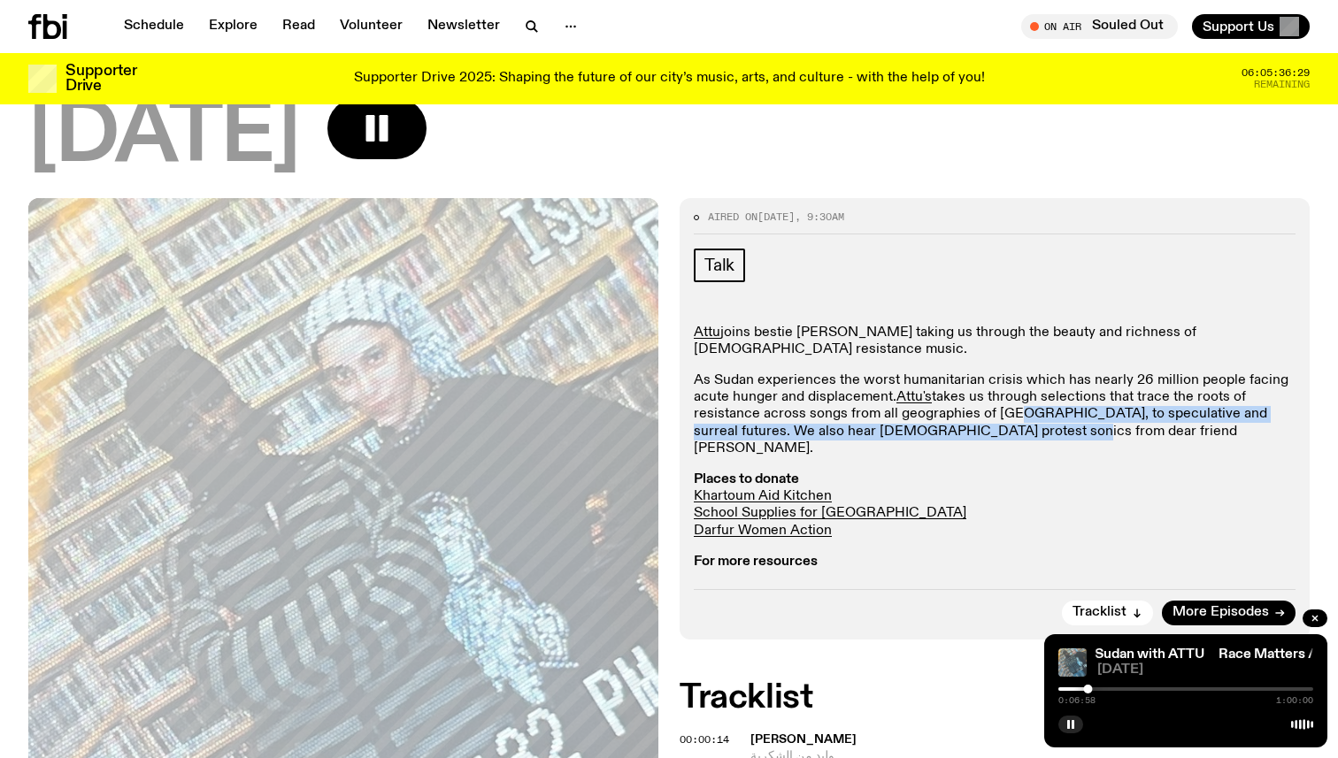
drag, startPoint x: 1013, startPoint y: 398, endPoint x: 1014, endPoint y: 412, distance: 14.2
click at [1013, 411] on p "As Sudan experiences the worst humanitarian crisis which has nearly 26 million …" at bounding box center [995, 414] width 602 height 85
drag, startPoint x: 1032, startPoint y: 413, endPoint x: 1032, endPoint y: 402, distance: 11.5
click at [1032, 402] on p "As Sudan experiences the worst humanitarian crisis which has nearly 26 million …" at bounding box center [995, 414] width 602 height 85
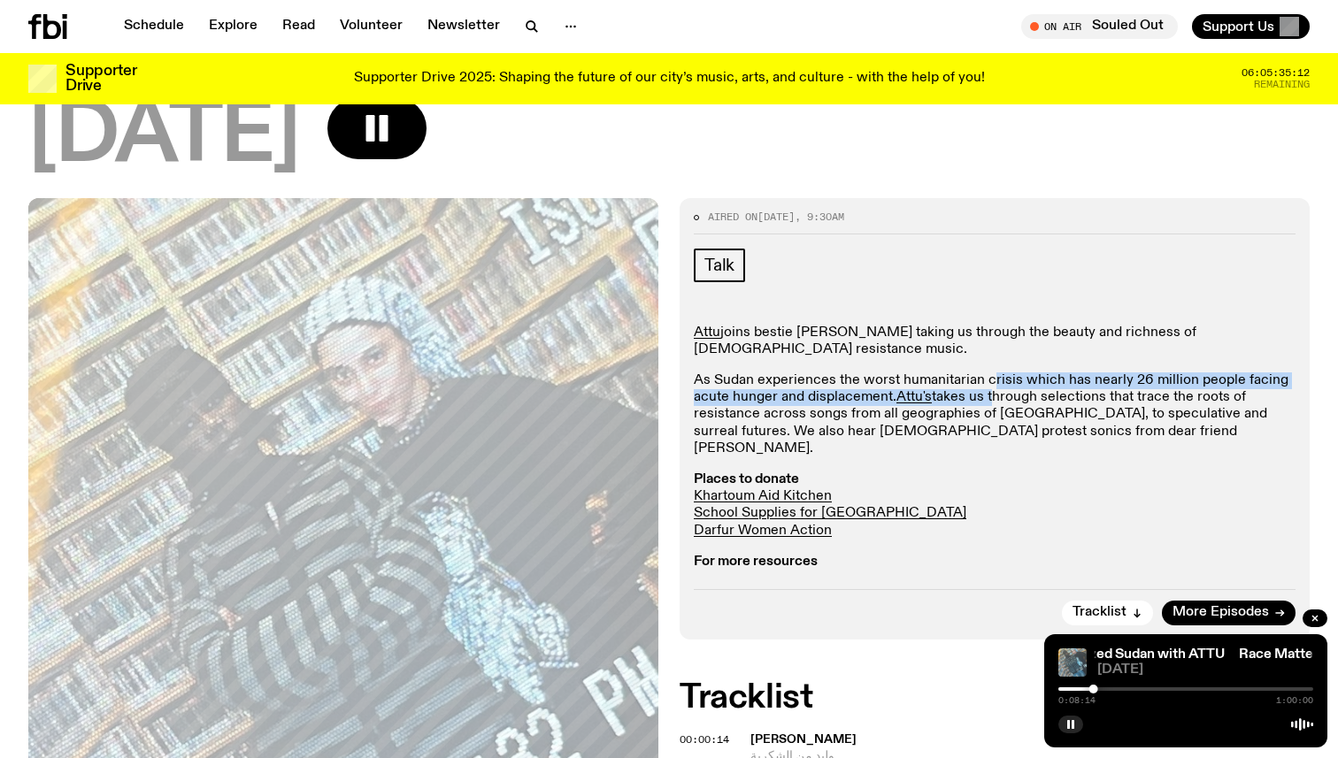
drag, startPoint x: 989, startPoint y: 354, endPoint x: 989, endPoint y: 383, distance: 29.2
click at [989, 383] on p "As Sudan experiences the worst humanitarian crisis which has nearly 26 million …" at bounding box center [995, 414] width 602 height 85
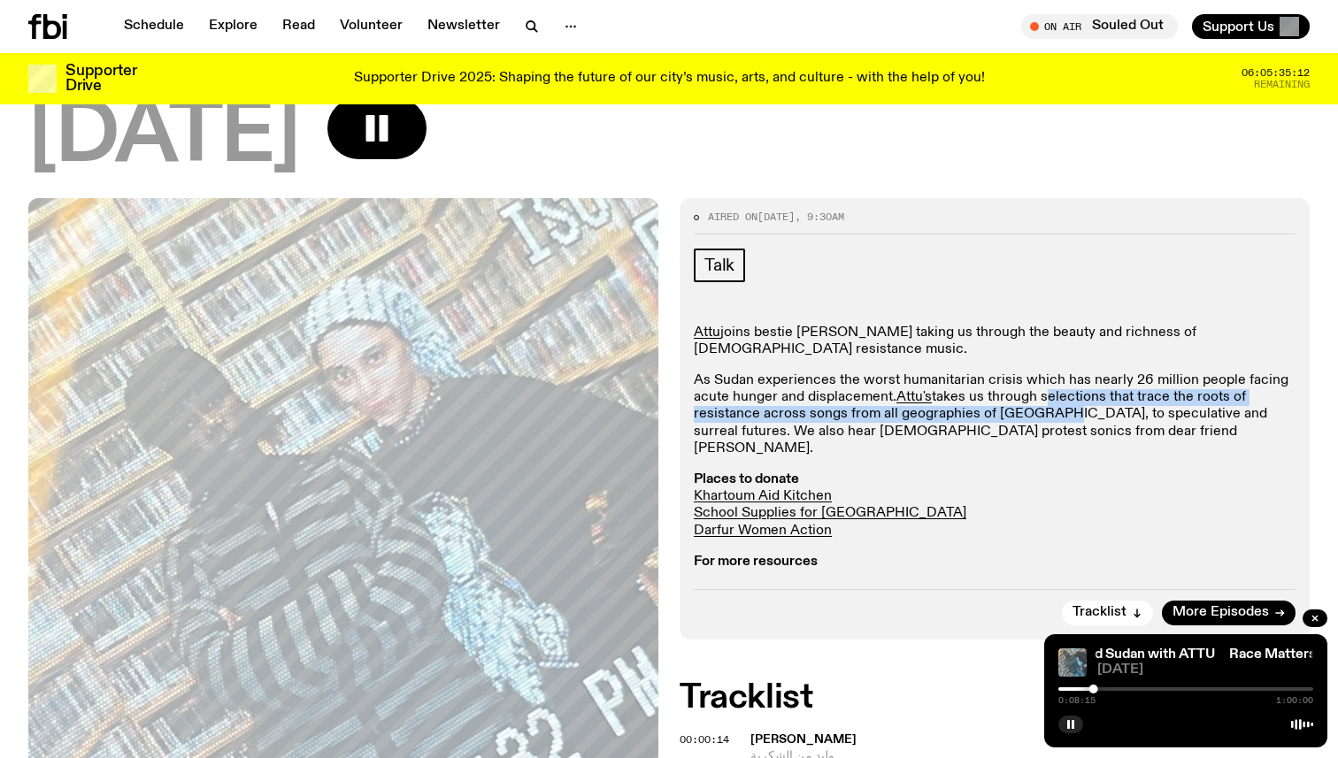
drag, startPoint x: 1041, startPoint y: 383, endPoint x: 1041, endPoint y: 401, distance: 17.7
click at [1041, 399] on p "As Sudan experiences the worst humanitarian crisis which has nearly 26 million …" at bounding box center [995, 414] width 602 height 85
click at [1107, 690] on div at bounding box center [1185, 689] width 255 height 4
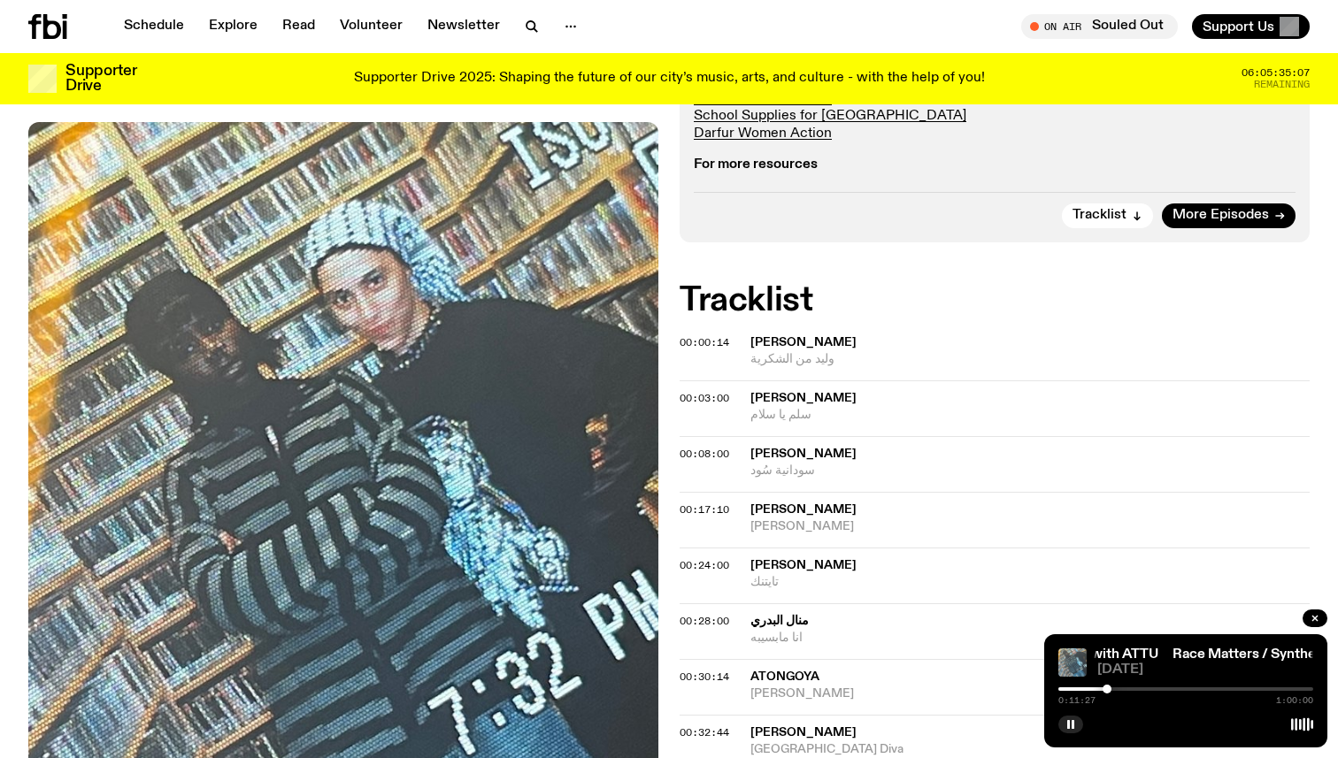
scroll to position [629, 0]
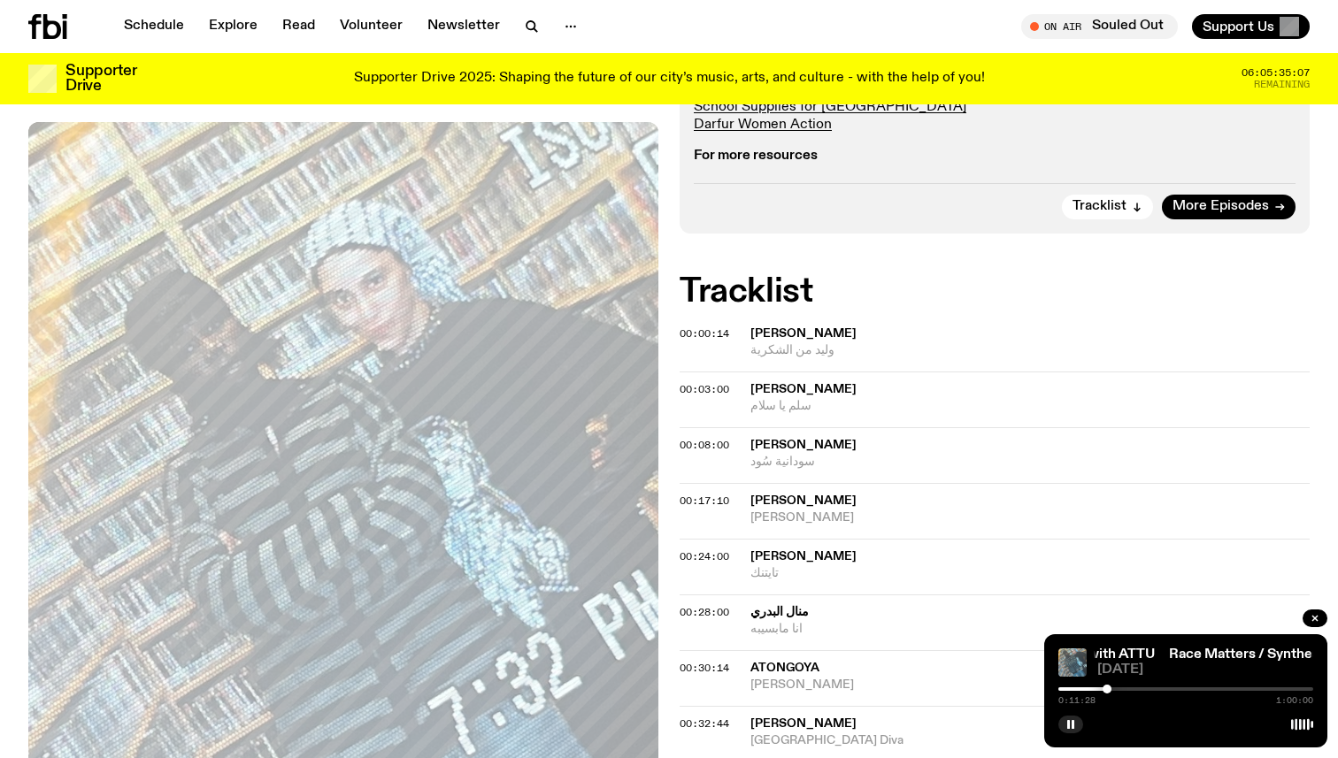
click at [1131, 698] on div "0:11:28 1:00:00" at bounding box center [1185, 700] width 255 height 9
click at [1118, 690] on div at bounding box center [1185, 689] width 255 height 4
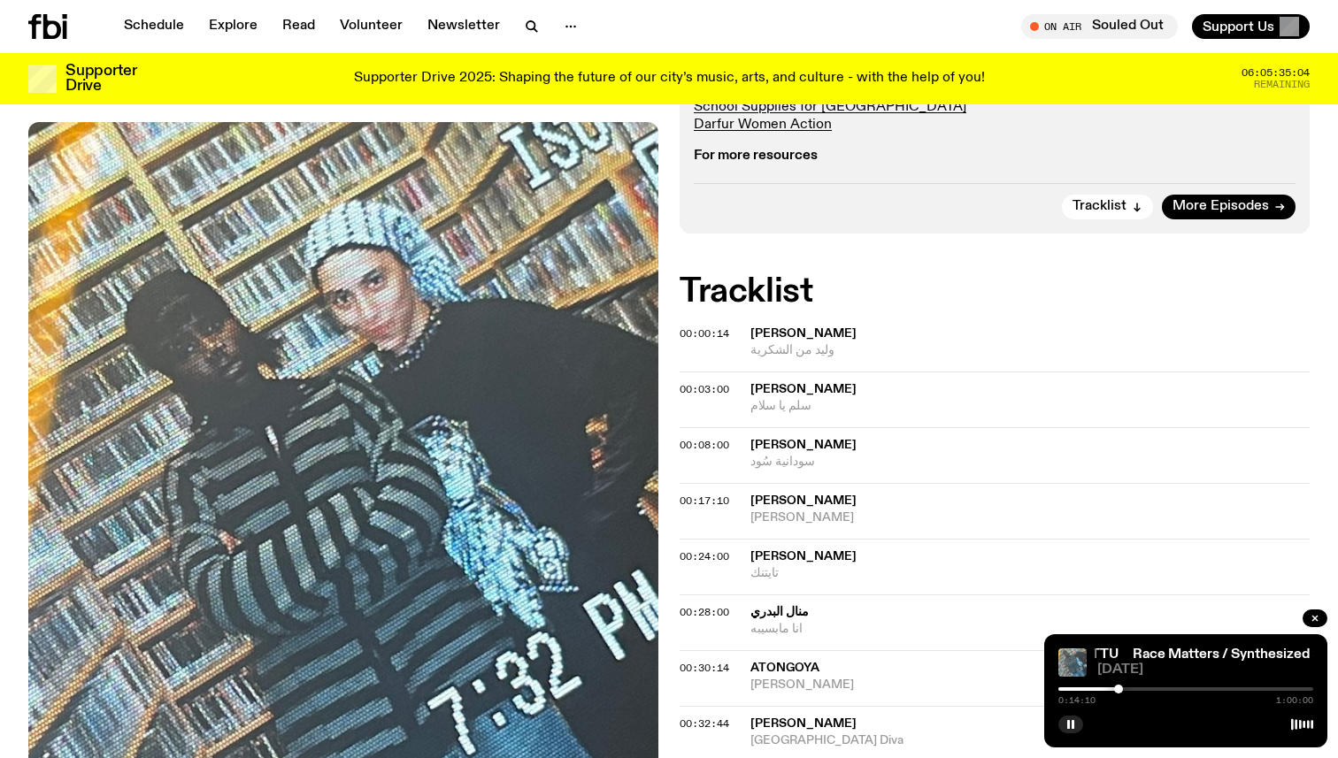
click at [1142, 690] on div at bounding box center [1185, 689] width 255 height 4
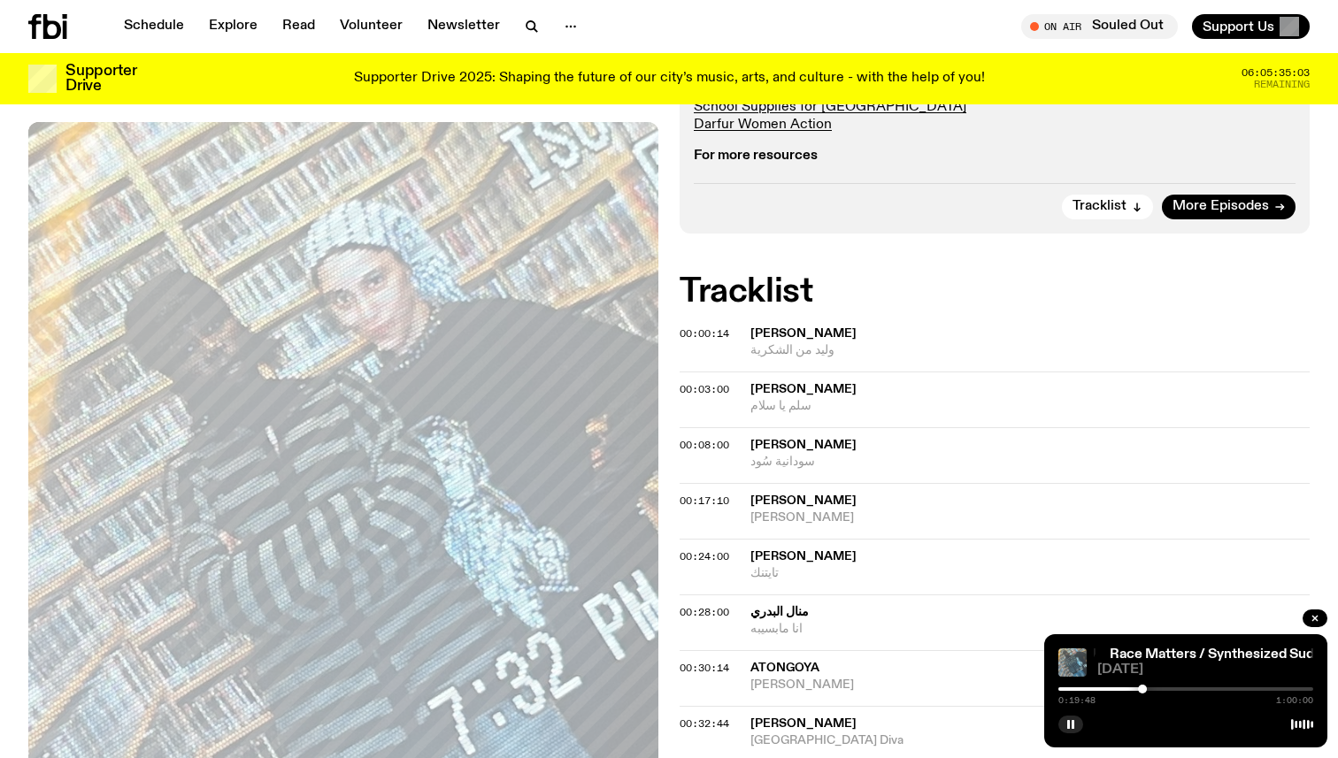
click at [1156, 691] on div "0:19:48 1:00:00" at bounding box center [1185, 694] width 255 height 21
click at [1157, 688] on div at bounding box center [1185, 689] width 255 height 4
click at [1176, 687] on div at bounding box center [1185, 689] width 255 height 4
click at [1184, 690] on div at bounding box center [1185, 689] width 255 height 4
click at [1194, 691] on div "0:29:35 1:00:00" at bounding box center [1185, 694] width 255 height 21
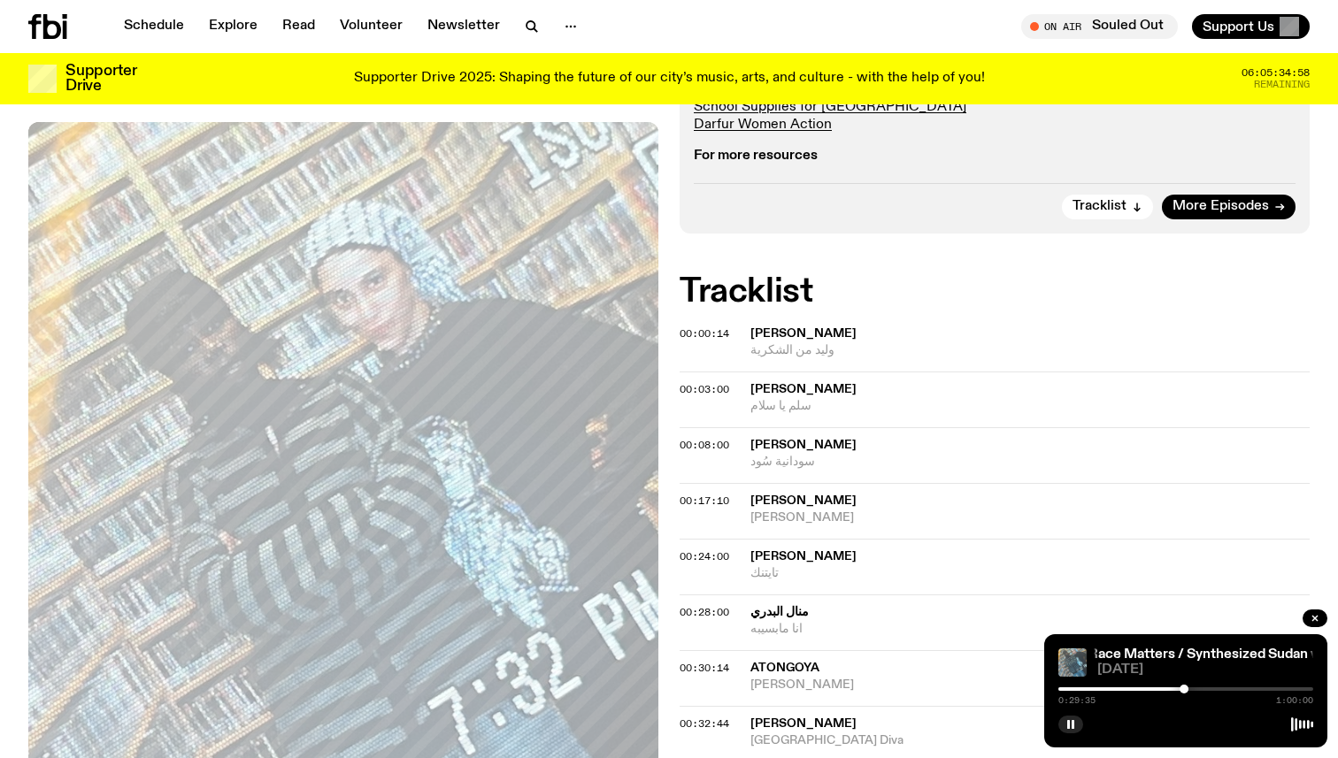
click at [1194, 690] on div at bounding box center [1185, 689] width 255 height 4
click at [1204, 690] on div at bounding box center [1185, 689] width 255 height 4
click at [1211, 690] on div at bounding box center [1185, 689] width 255 height 4
click at [1205, 689] on div at bounding box center [1083, 689] width 255 height 4
click at [1209, 688] on div at bounding box center [1185, 689] width 255 height 4
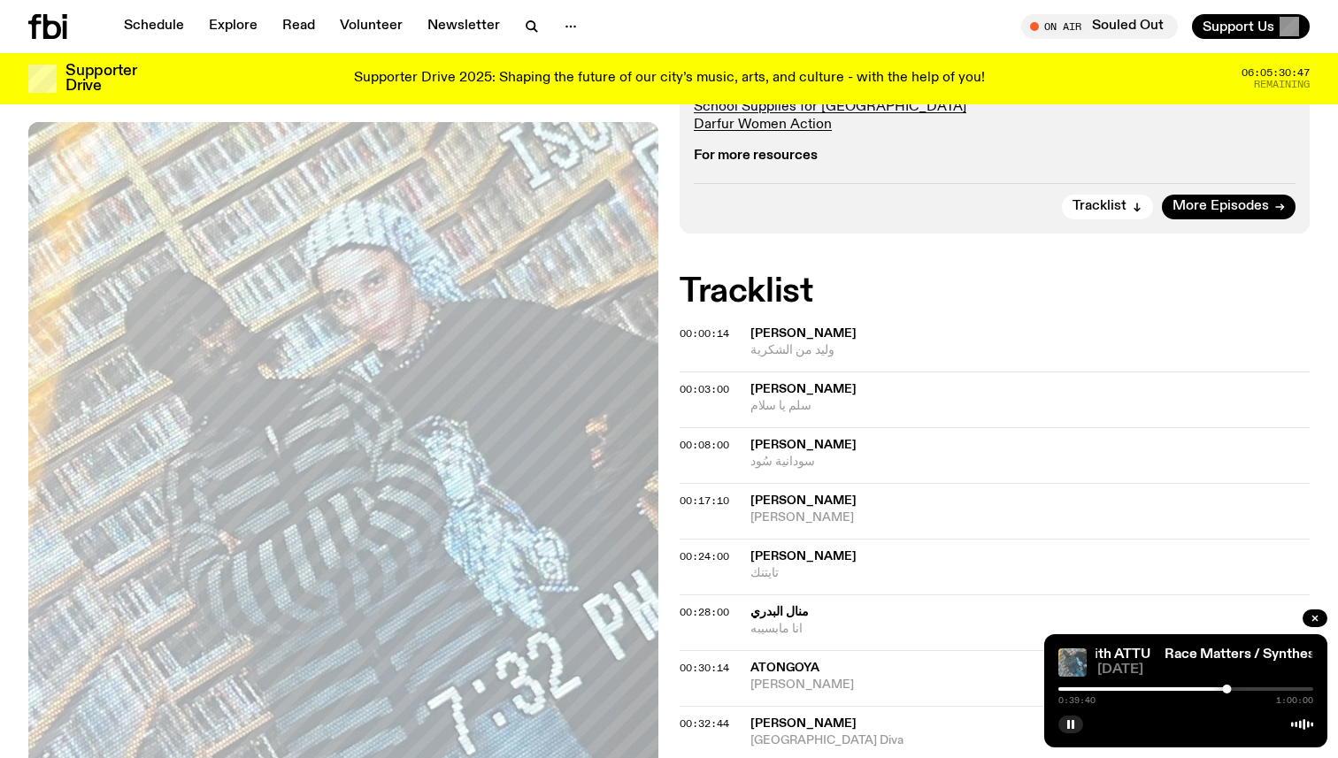
click at [1240, 687] on div at bounding box center [1185, 689] width 255 height 4
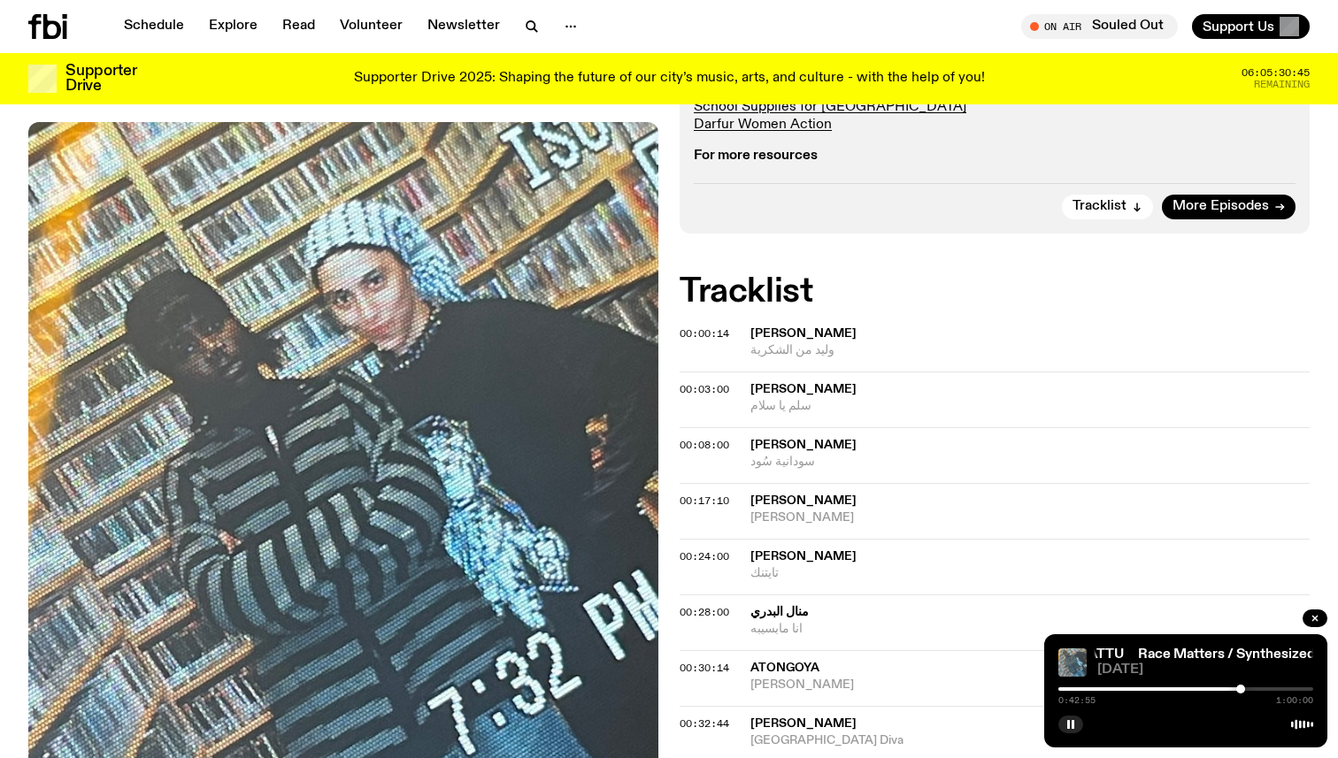
click at [1253, 689] on div at bounding box center [1185, 689] width 255 height 4
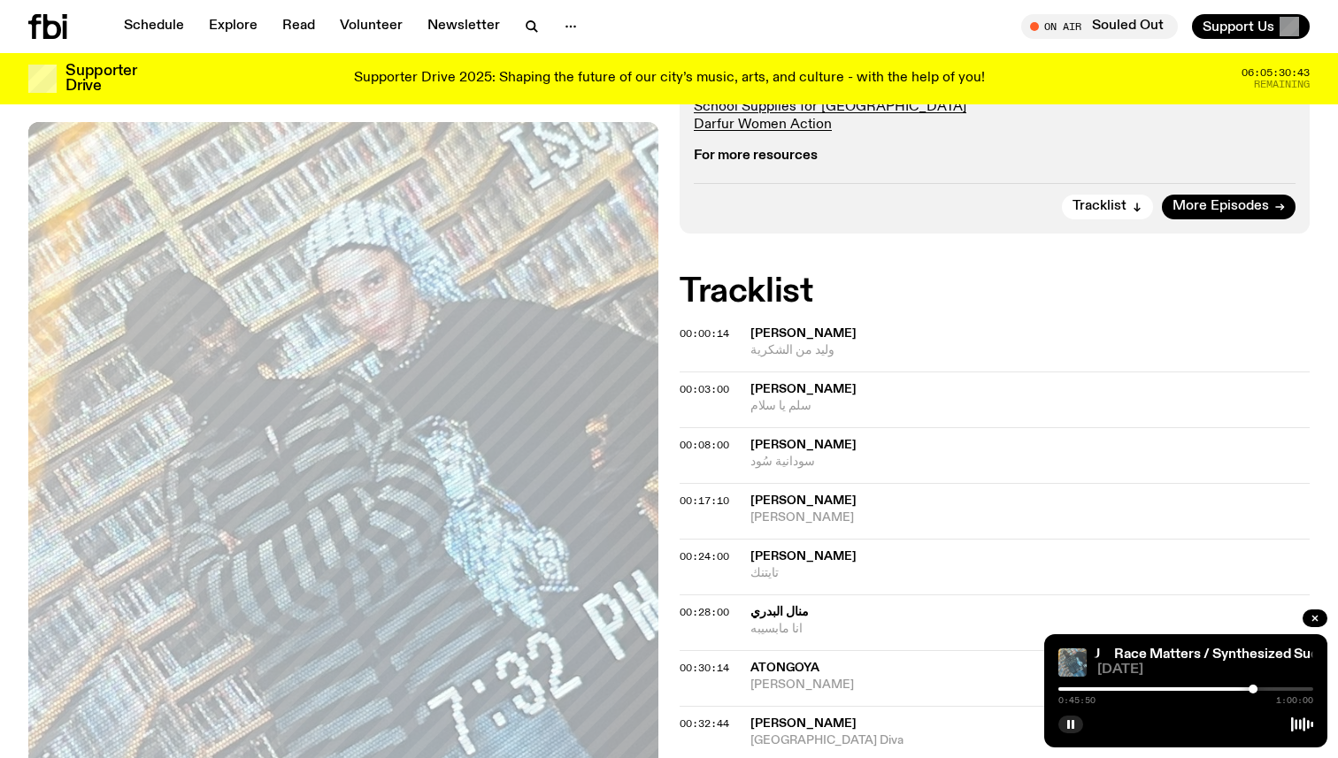
click at [1271, 689] on div at bounding box center [1185, 689] width 255 height 4
click at [1266, 688] on div at bounding box center [1144, 689] width 255 height 4
click at [1260, 690] on div at bounding box center [1138, 689] width 255 height 4
click at [1269, 687] on div at bounding box center [1185, 689] width 255 height 4
click at [1262, 690] on div at bounding box center [1141, 689] width 255 height 4
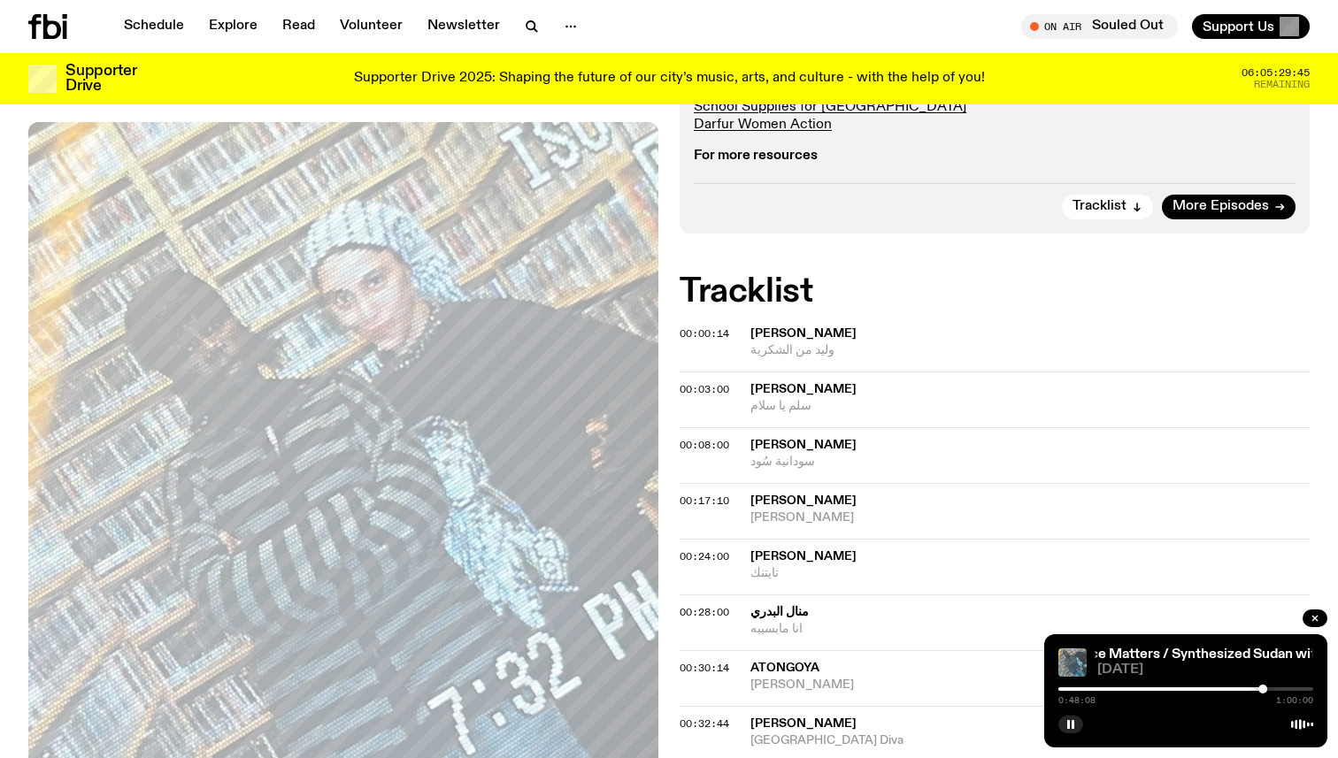
click at [1266, 690] on div at bounding box center [1262, 689] width 9 height 9
